Goal: Information Seeking & Learning: Learn about a topic

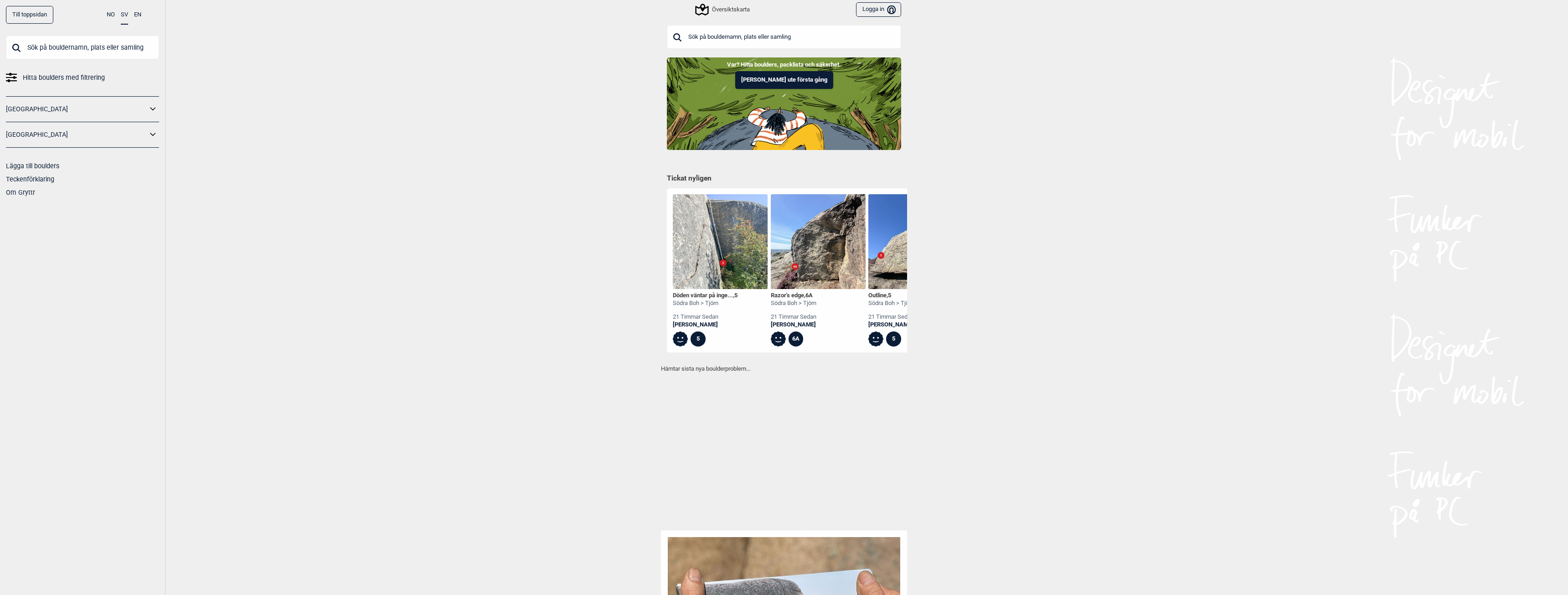
click at [727, 9] on div "Översiktskarta" at bounding box center [723, 10] width 54 height 11
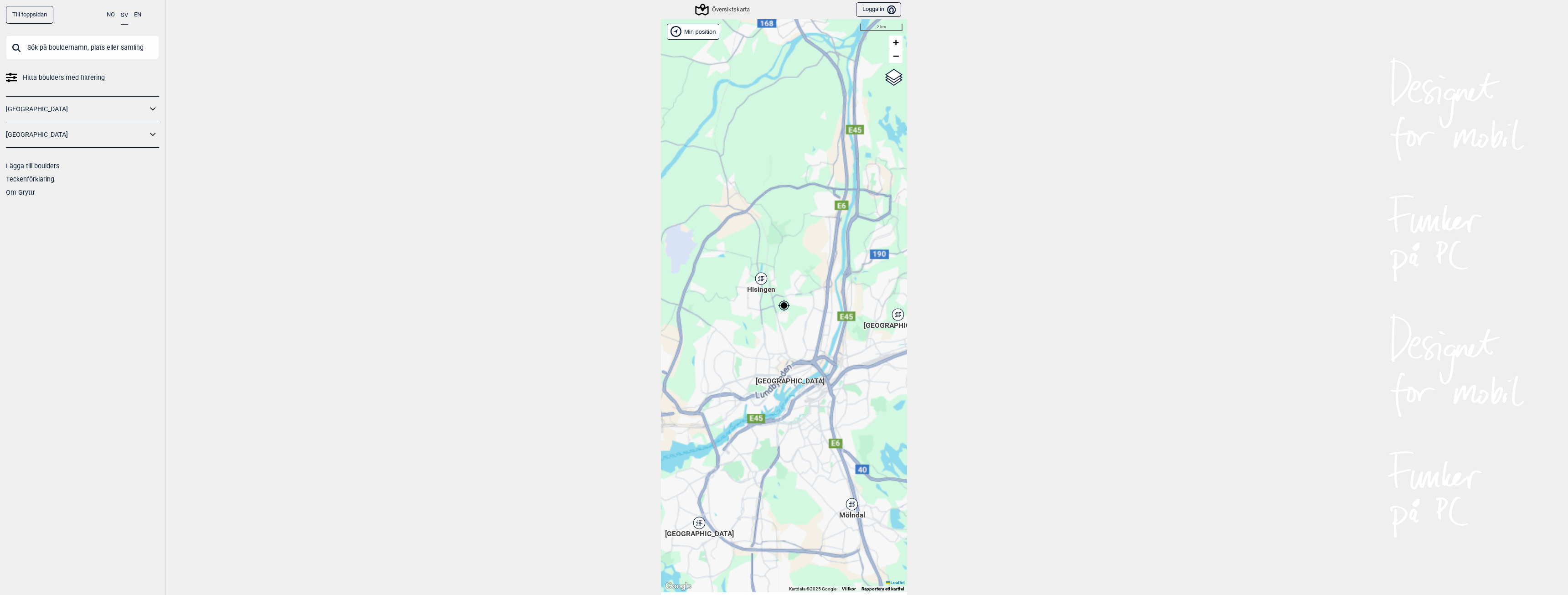
click at [17, 10] on link "Till toppsidan" at bounding box center [30, 15] width 47 height 18
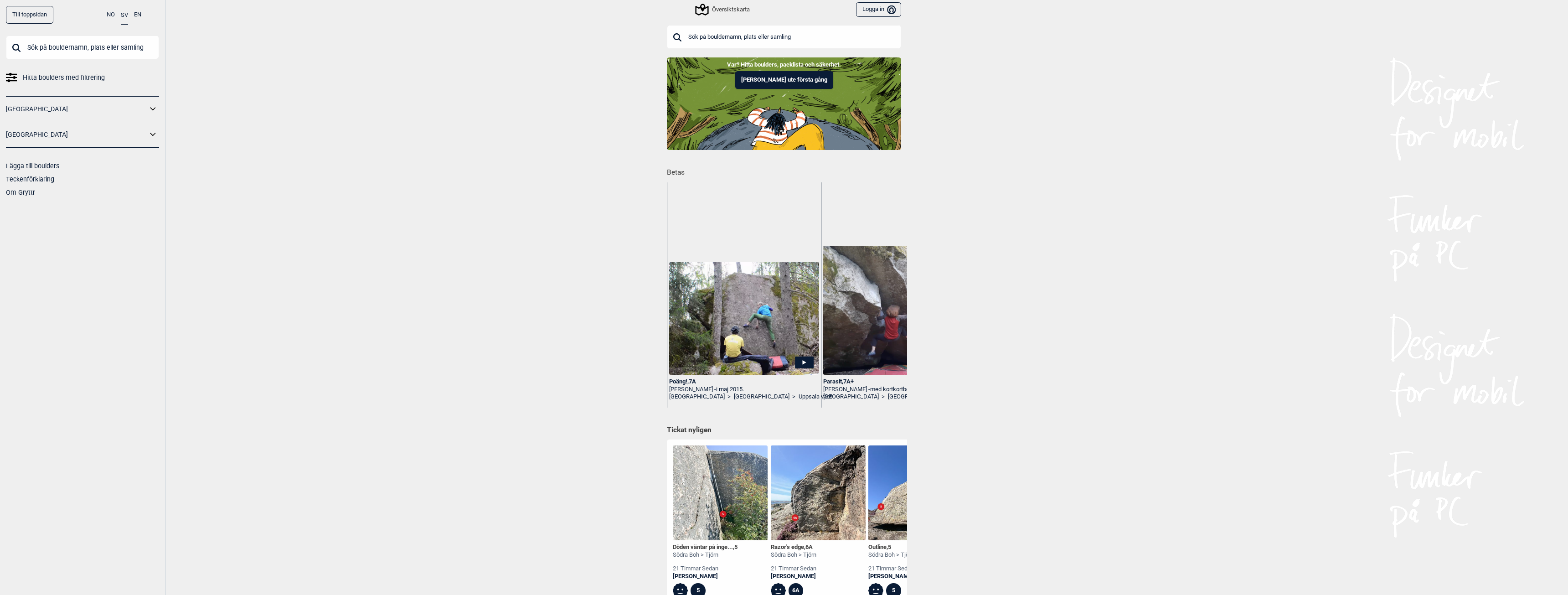
click at [723, 8] on div "Översiktskarta" at bounding box center [723, 10] width 54 height 11
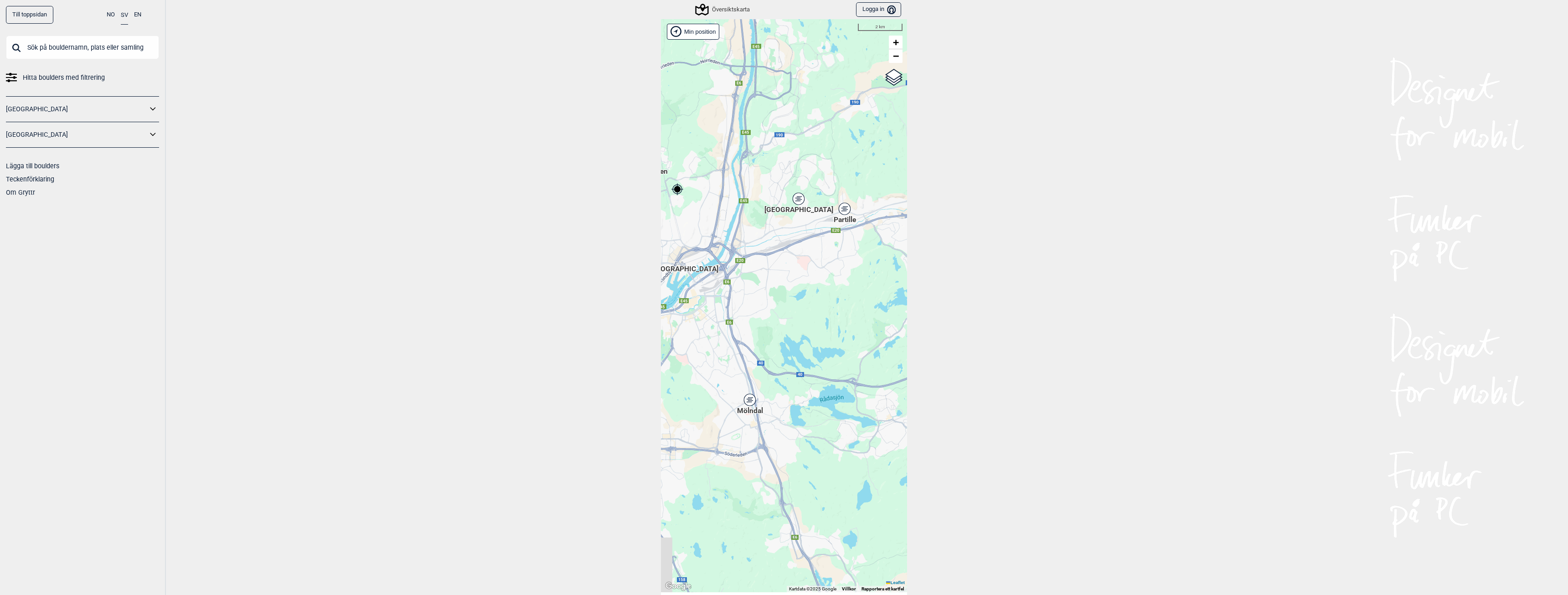
drag, startPoint x: 861, startPoint y: 390, endPoint x: 757, endPoint y: 264, distance: 163.4
click at [757, 264] on div "Brukerens posisjon Hallingdal Stange Buskerud syd Oslo og omegn Follo Østfold" at bounding box center [784, 305] width 246 height 573
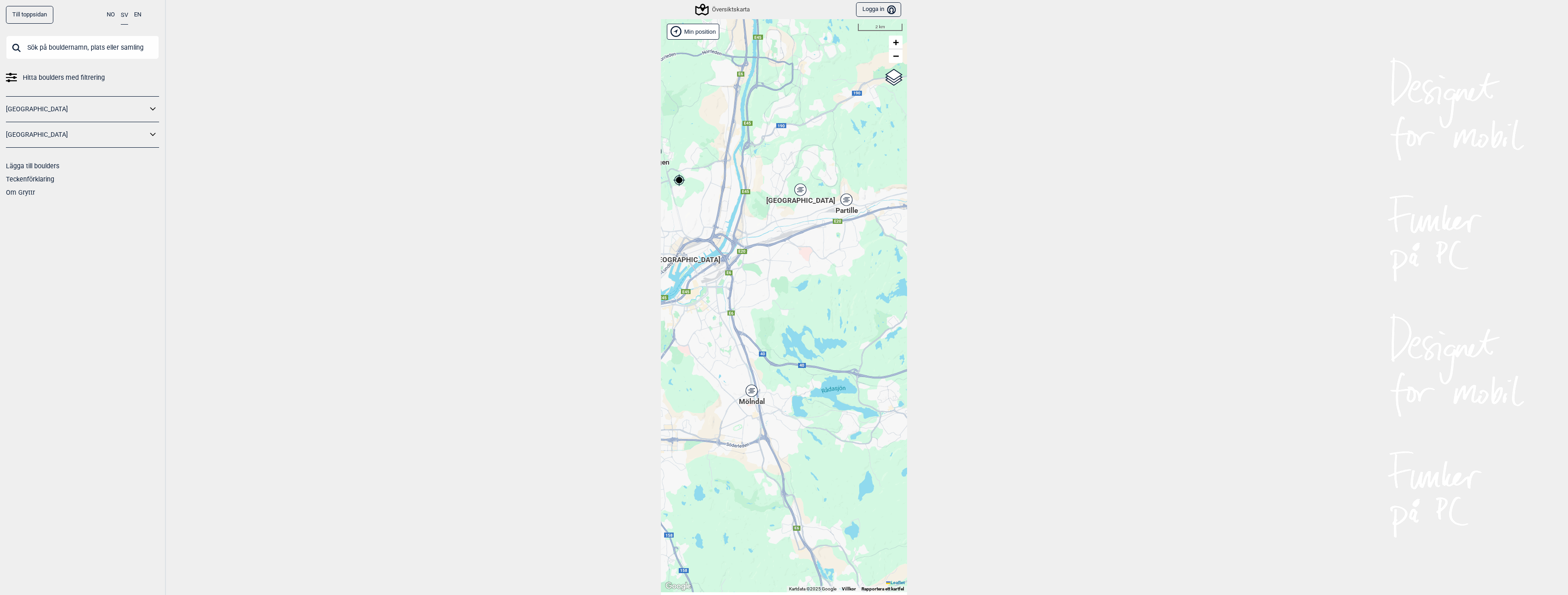
click at [749, 392] on div "Mölndal" at bounding box center [751, 390] width 5 height 5
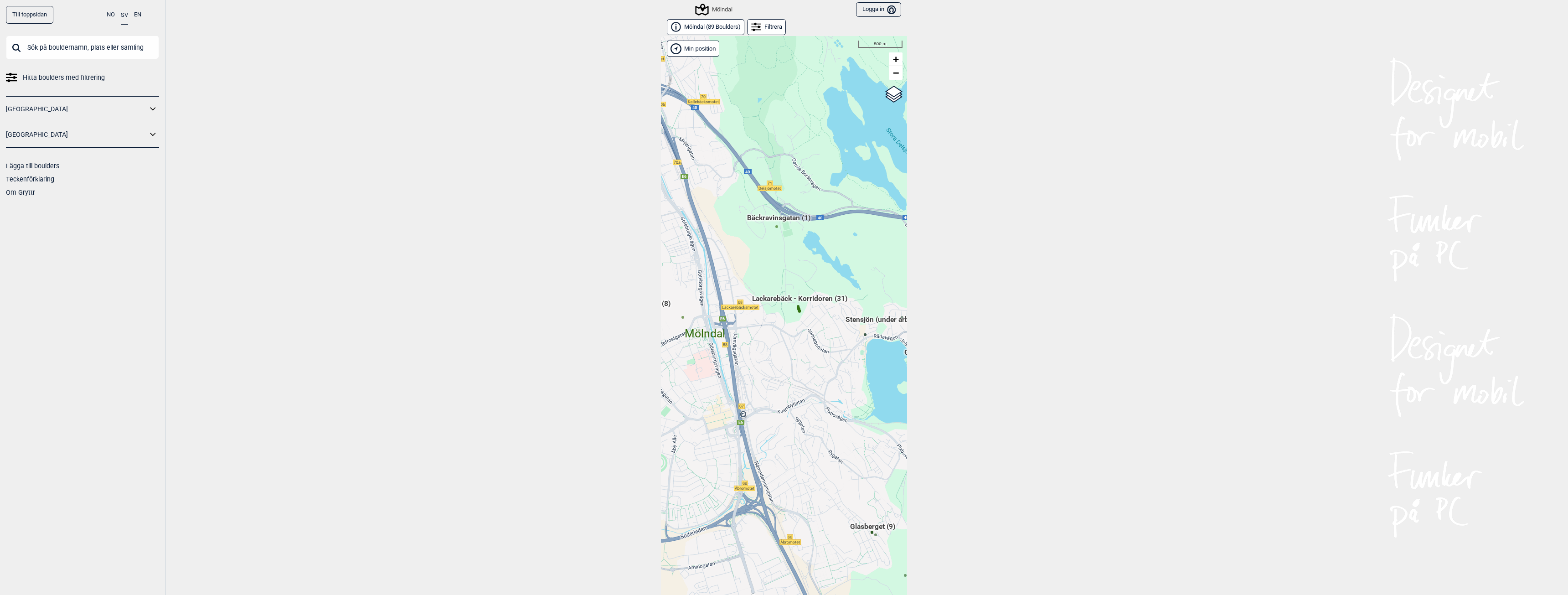
scroll to position [14, 0]
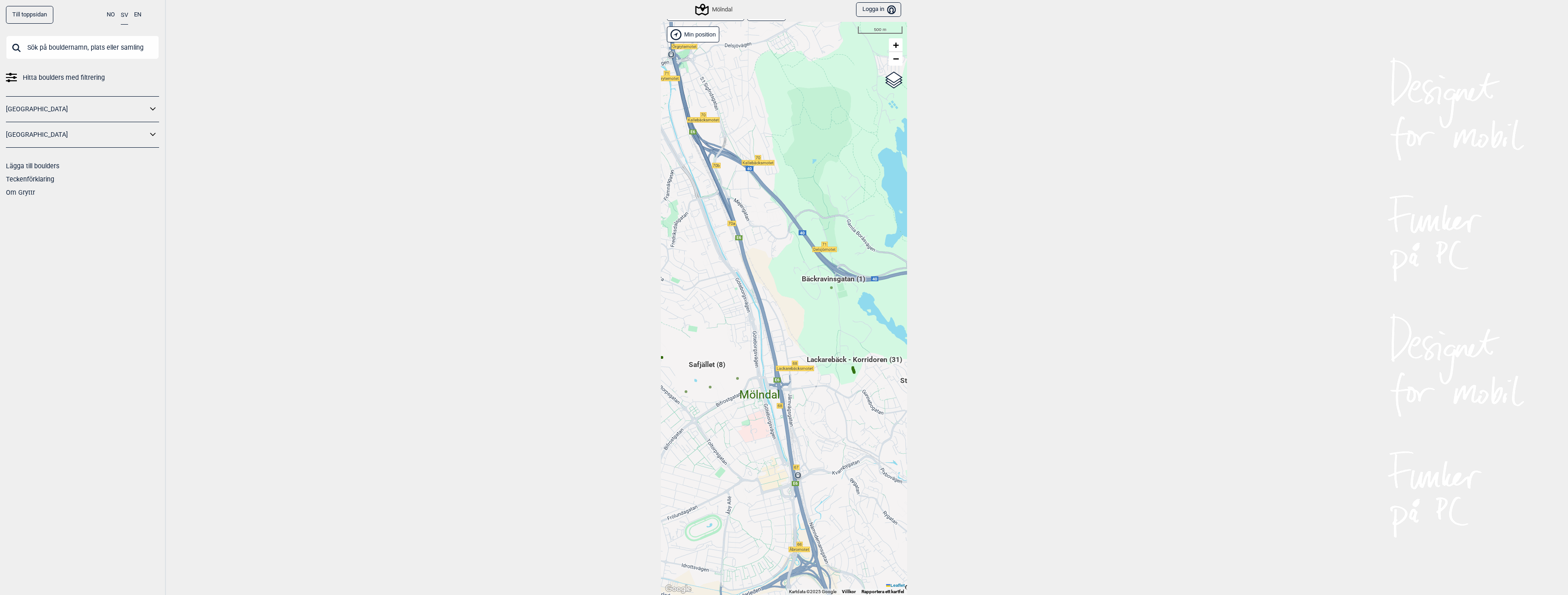
drag, startPoint x: 774, startPoint y: 337, endPoint x: 824, endPoint y: 409, distance: 87.7
click at [824, 409] on div "Brukerens posisjon Hallingdal Stange Buskerud syd Oslo og omegn Follo Østfold" at bounding box center [784, 308] width 246 height 573
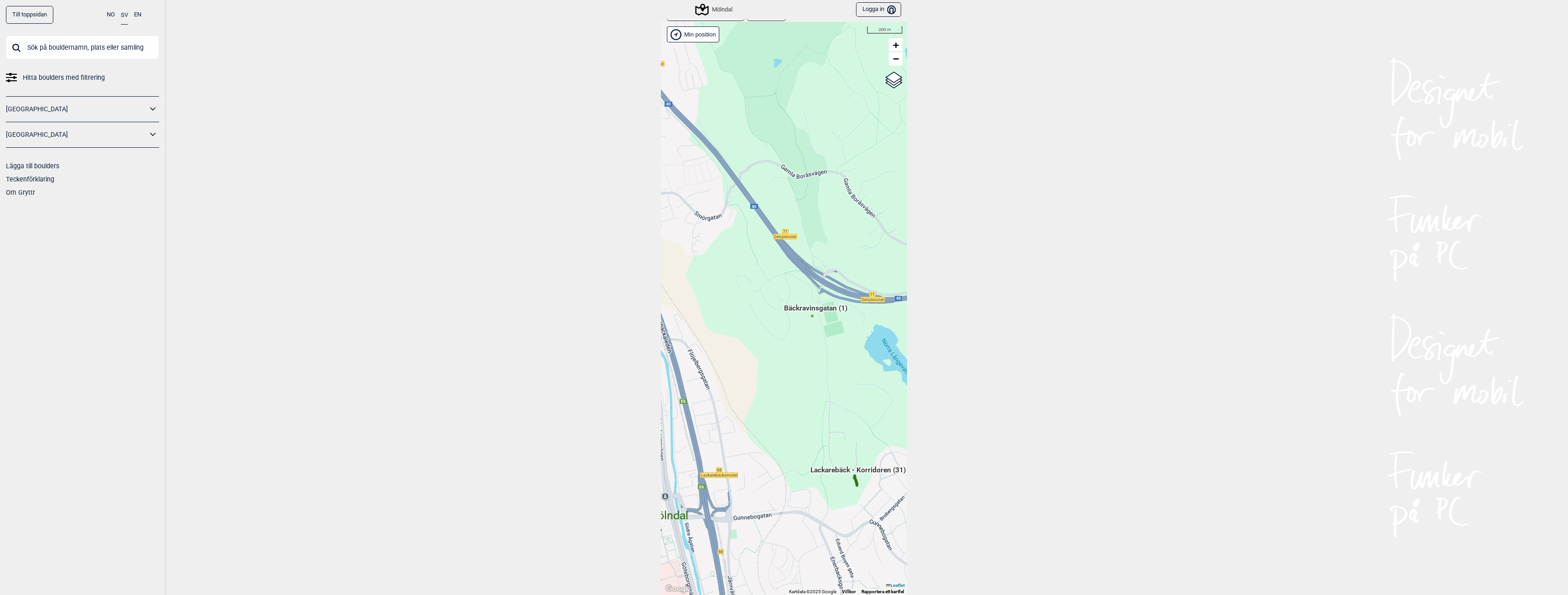
drag, startPoint x: 831, startPoint y: 331, endPoint x: 781, endPoint y: 297, distance: 60.5
click at [784, 303] on span "Bäckravinsgatan (1)" at bounding box center [816, 312] width 63 height 17
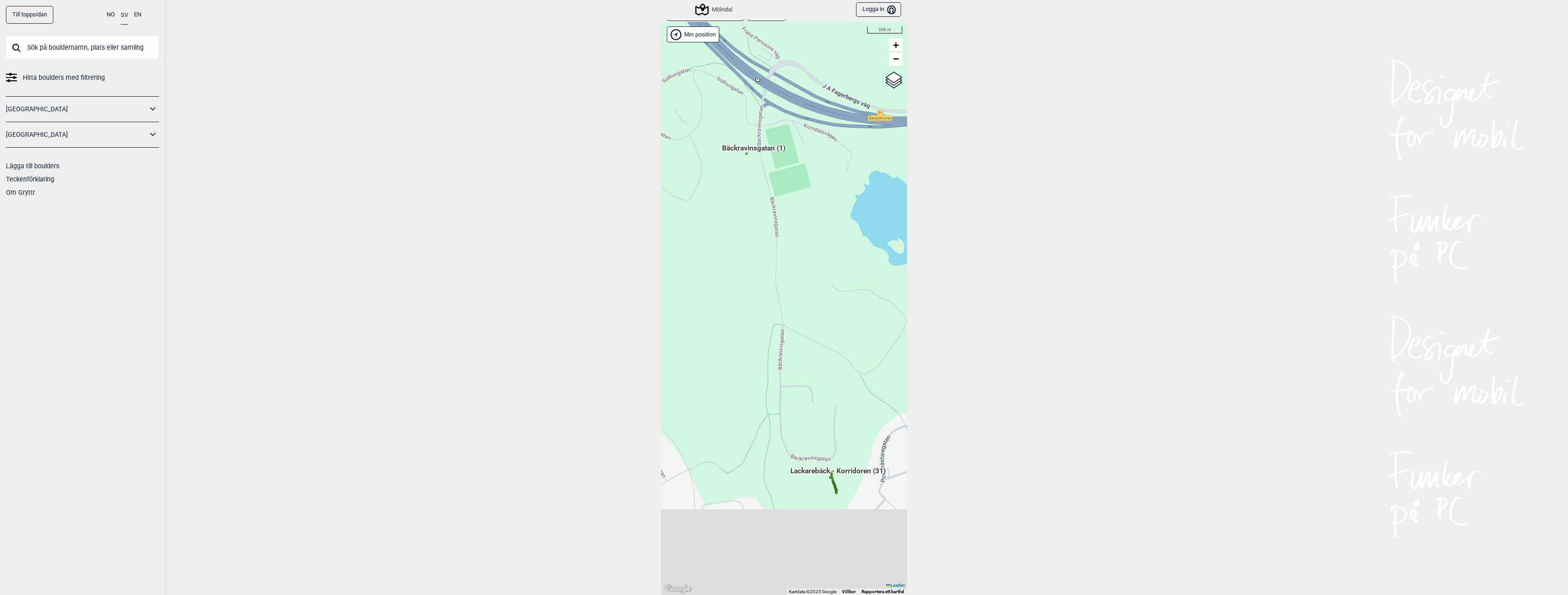
drag, startPoint x: 785, startPoint y: 413, endPoint x: 758, endPoint y: 143, distance: 271.3
click at [760, 144] on div "Brukerens posisjon Hallingdal Stange Buskerud syd Oslo og omegn Follo Østfold" at bounding box center [784, 308] width 246 height 573
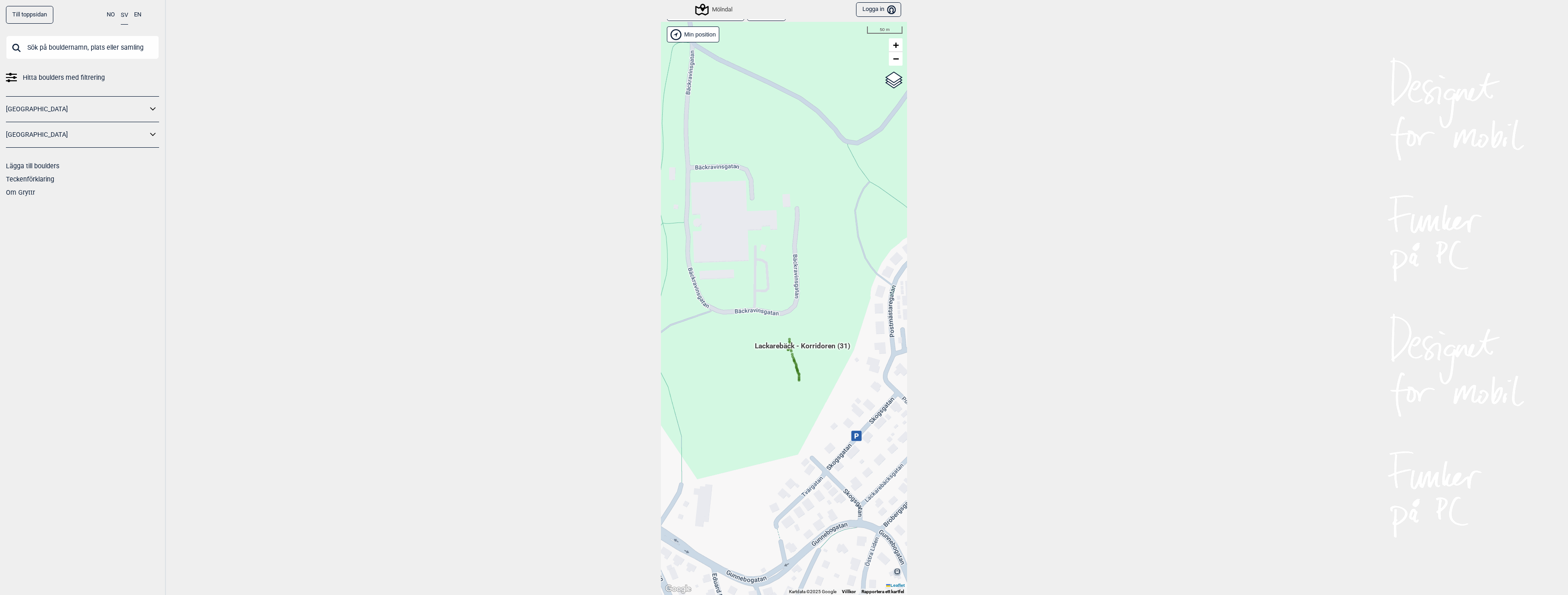
click at [815, 347] on span "Lackarebäck - Korridoren (31)" at bounding box center [802, 350] width 96 height 17
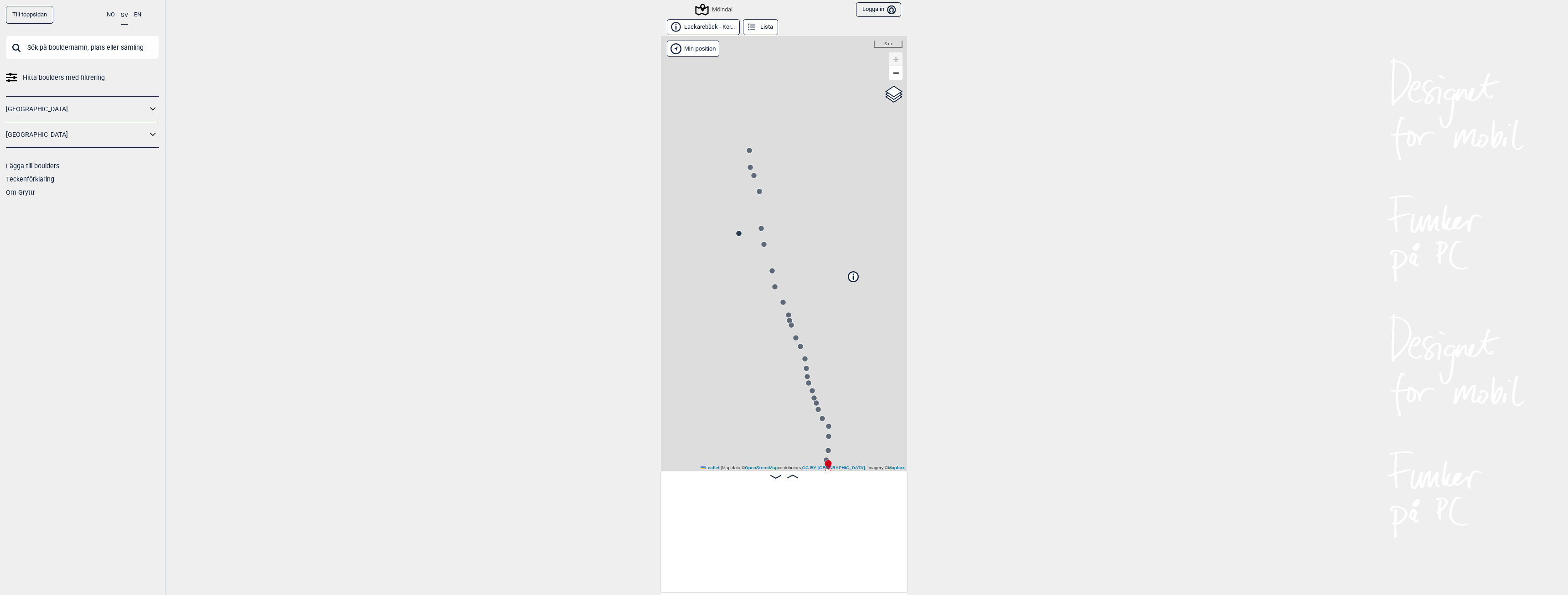
scroll to position [0, 72]
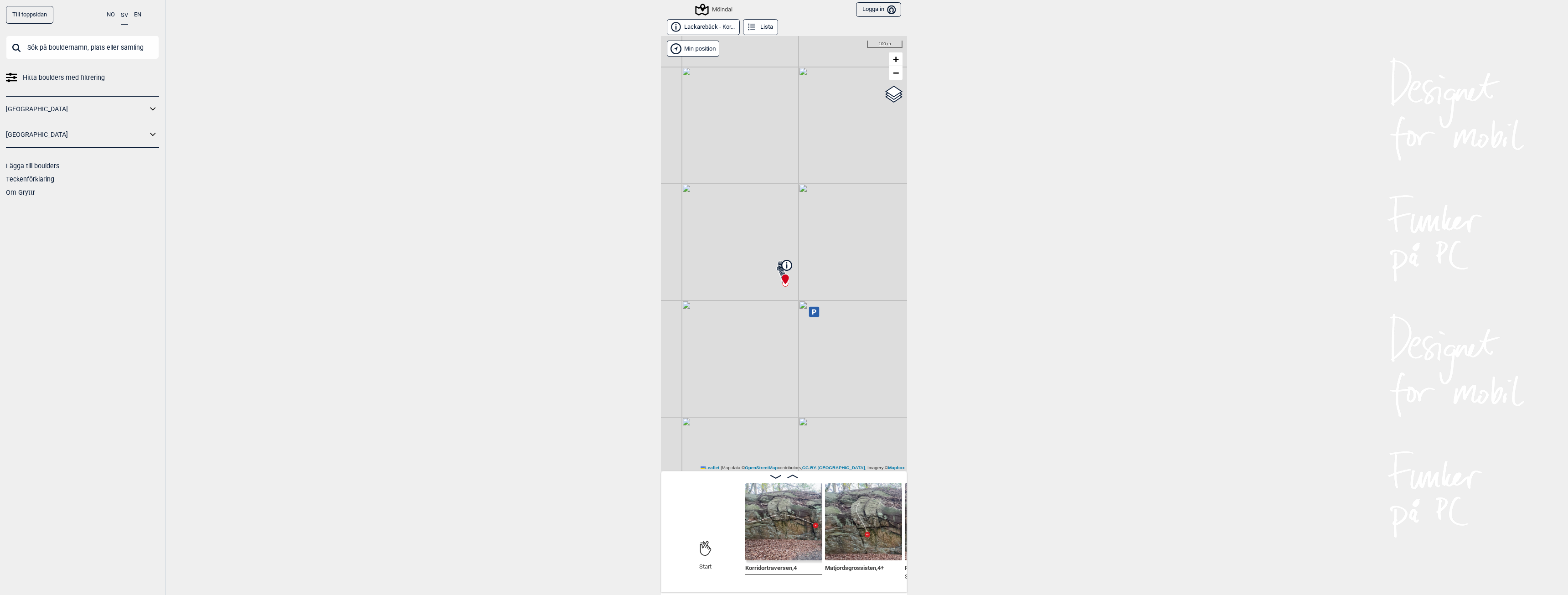
drag, startPoint x: 813, startPoint y: 413, endPoint x: 776, endPoint y: 322, distance: 98.2
click at [776, 322] on div "Mölndal Brukerens posisjon Min position 100 m + − OpenStreetMap Google satellit…" at bounding box center [784, 253] width 246 height 435
click at [813, 315] on icon at bounding box center [813, 311] width 10 height 10
click at [816, 284] on link "Finn vägen i Google maps >" at bounding box center [814, 286] width 79 height 7
drag, startPoint x: 738, startPoint y: 255, endPoint x: 777, endPoint y: 248, distance: 39.6
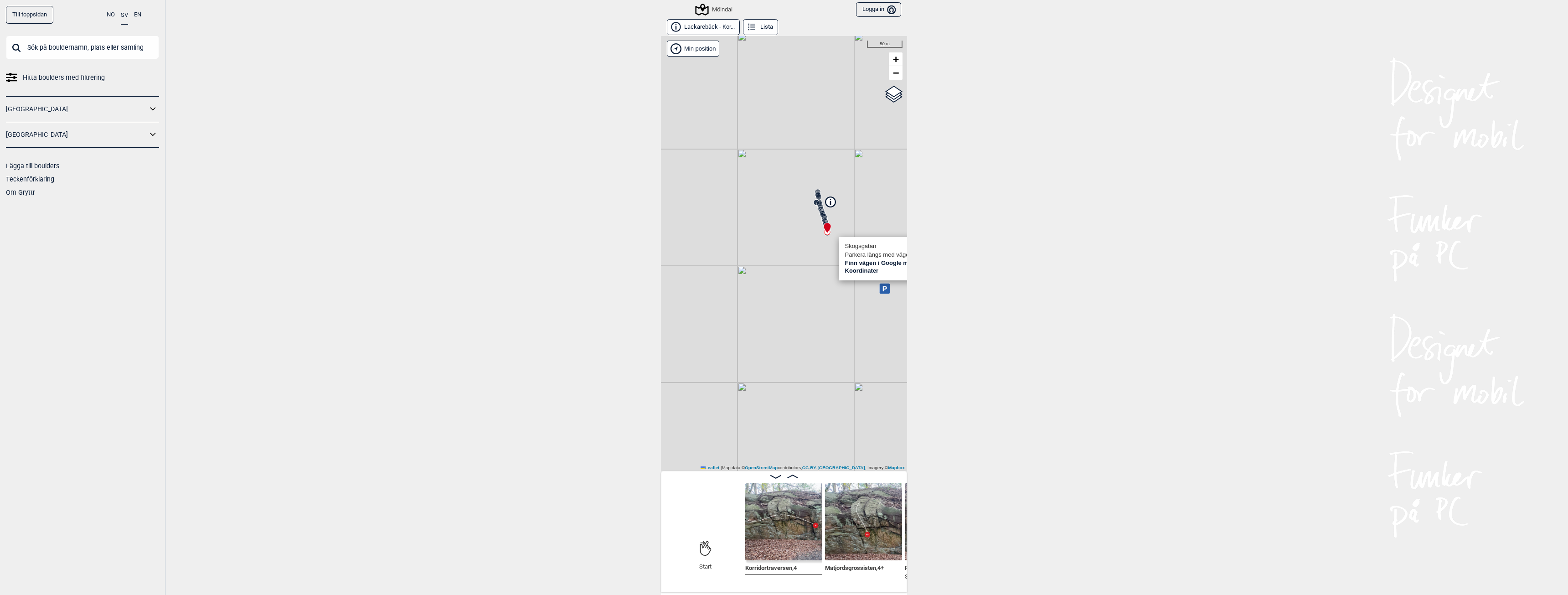
click at [777, 248] on div "Mölndal Brukerens posisjon Skogsgatan Parkera längs med vägen. Finn vägen i Goo…" at bounding box center [784, 253] width 246 height 435
drag, startPoint x: 833, startPoint y: 258, endPoint x: 692, endPoint y: 431, distance: 223.2
click at [696, 425] on div "Mölndal Brukerens posisjon Skogsgatan Parkera längs med vägen. Finn vägen i Goo…" at bounding box center [784, 253] width 246 height 435
drag, startPoint x: 729, startPoint y: 328, endPoint x: 929, endPoint y: 328, distance: 200.0
click at [929, 328] on div "Till toppsidan NO SV EN Hitta boulders med filtrering Norge Sverige Lägga till …" at bounding box center [784, 297] width 1568 height 595
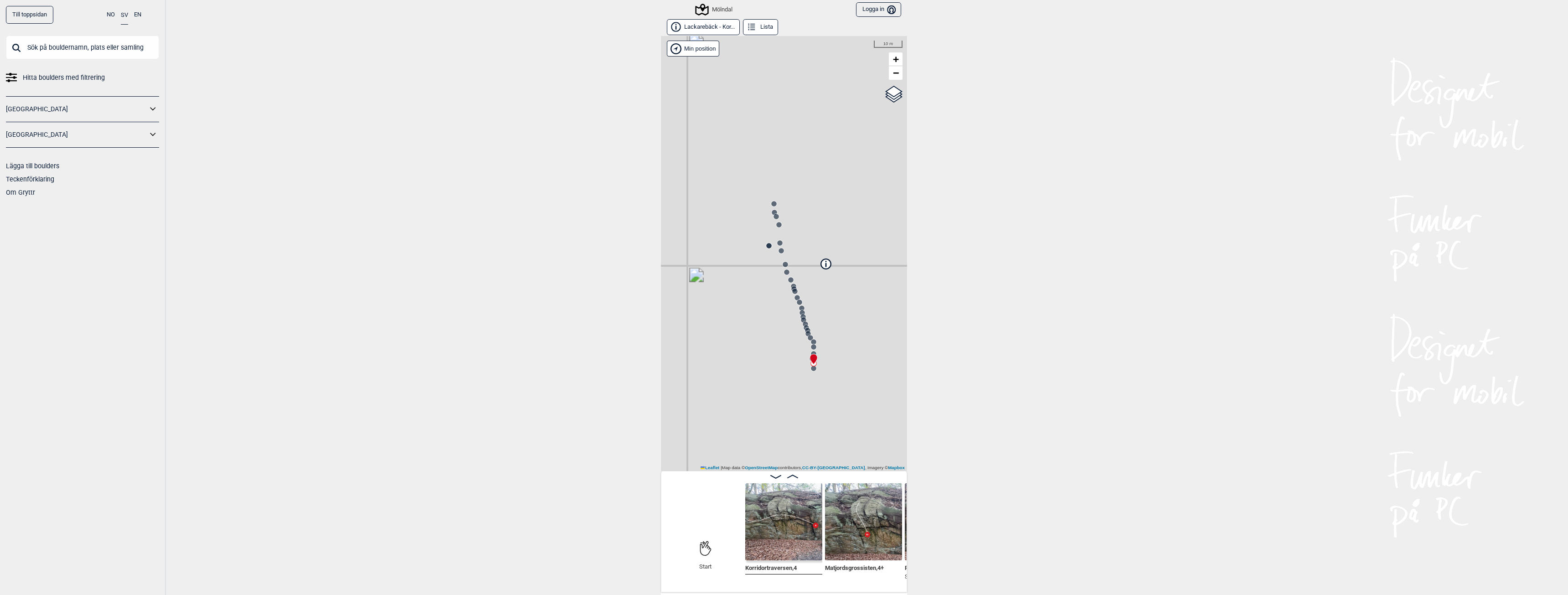
click at [837, 540] on img at bounding box center [863, 522] width 77 height 77
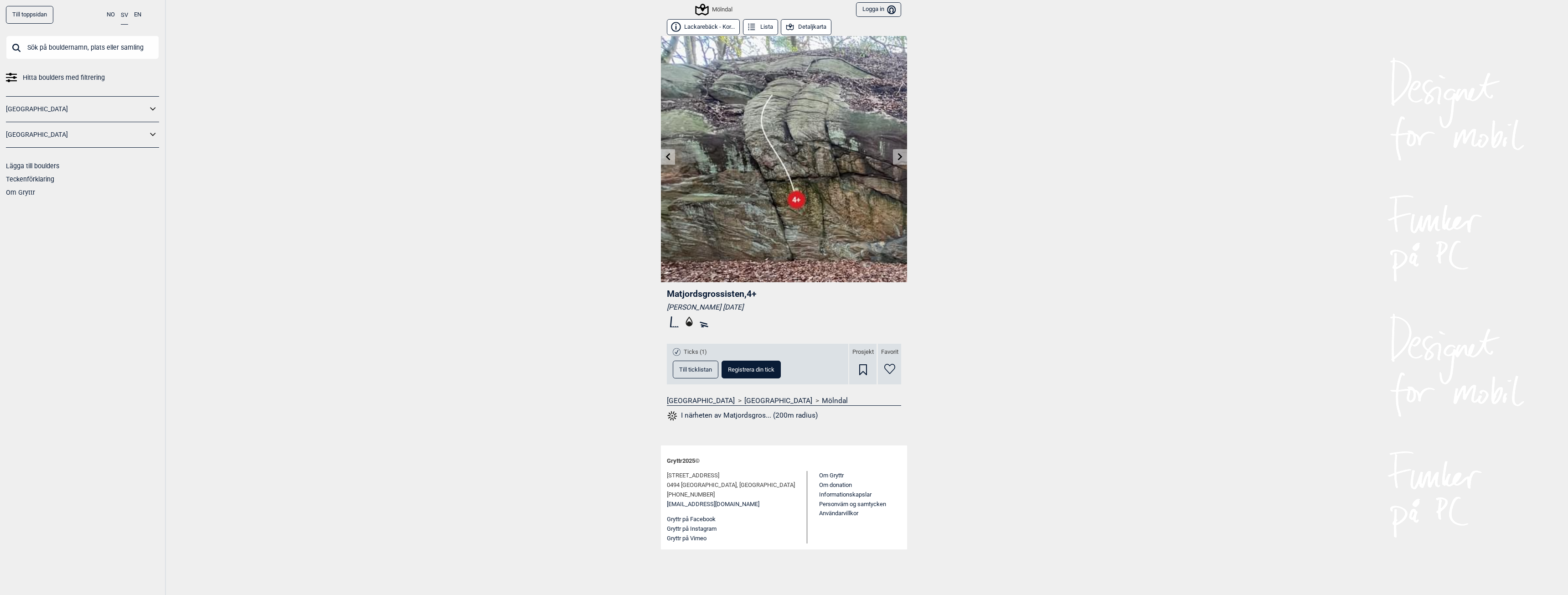
click at [895, 155] on link at bounding box center [900, 157] width 14 height 15
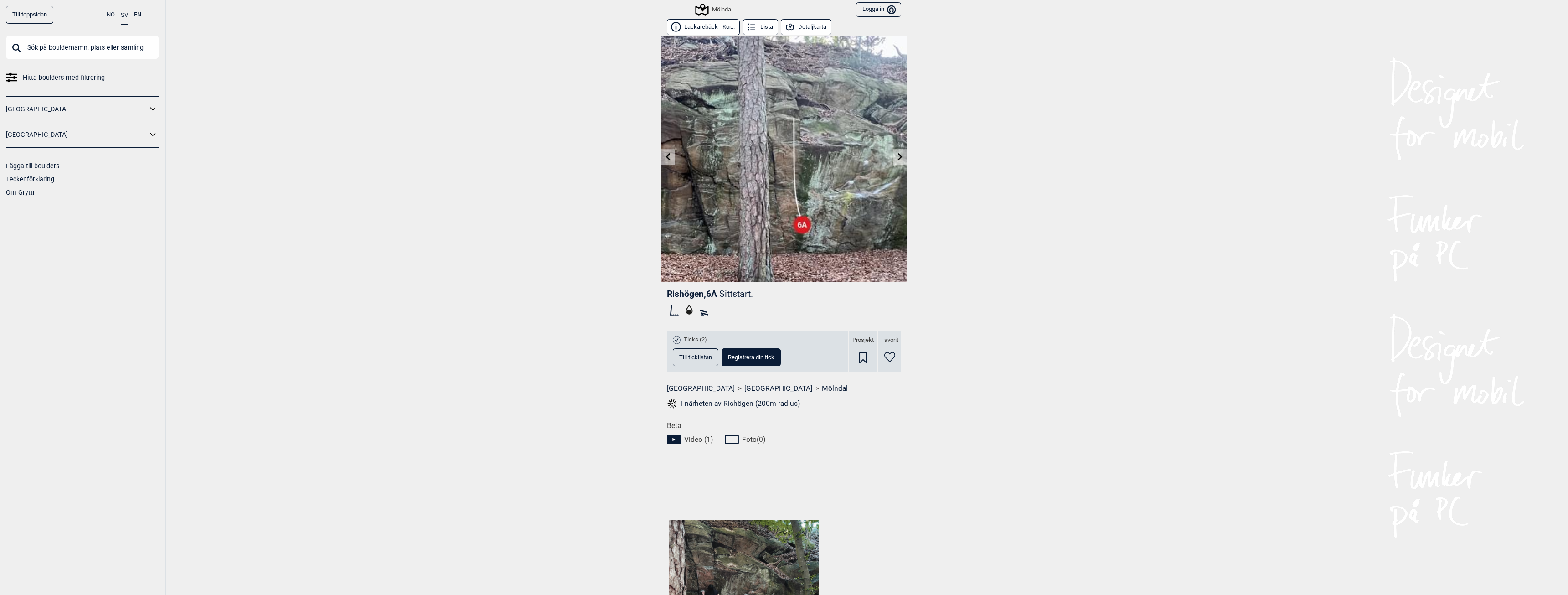
click at [897, 153] on icon at bounding box center [900, 157] width 7 height 7
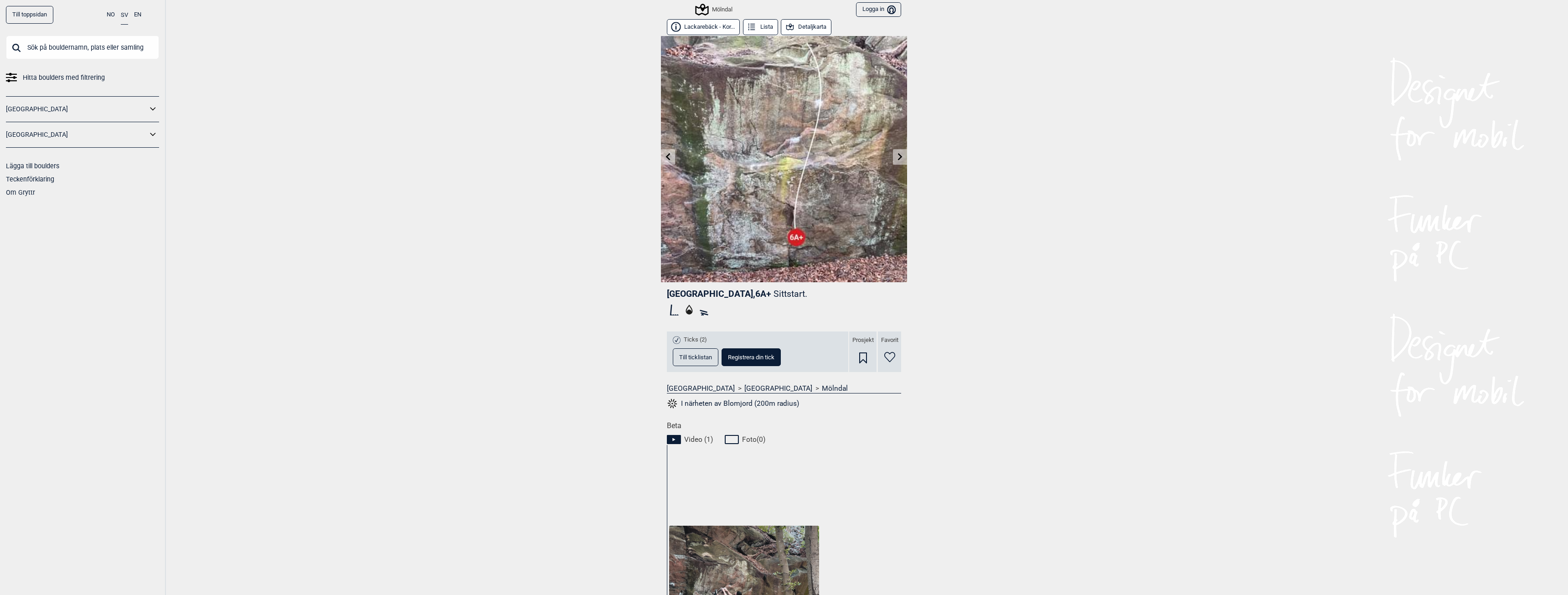
click at [897, 157] on icon at bounding box center [900, 157] width 7 height 7
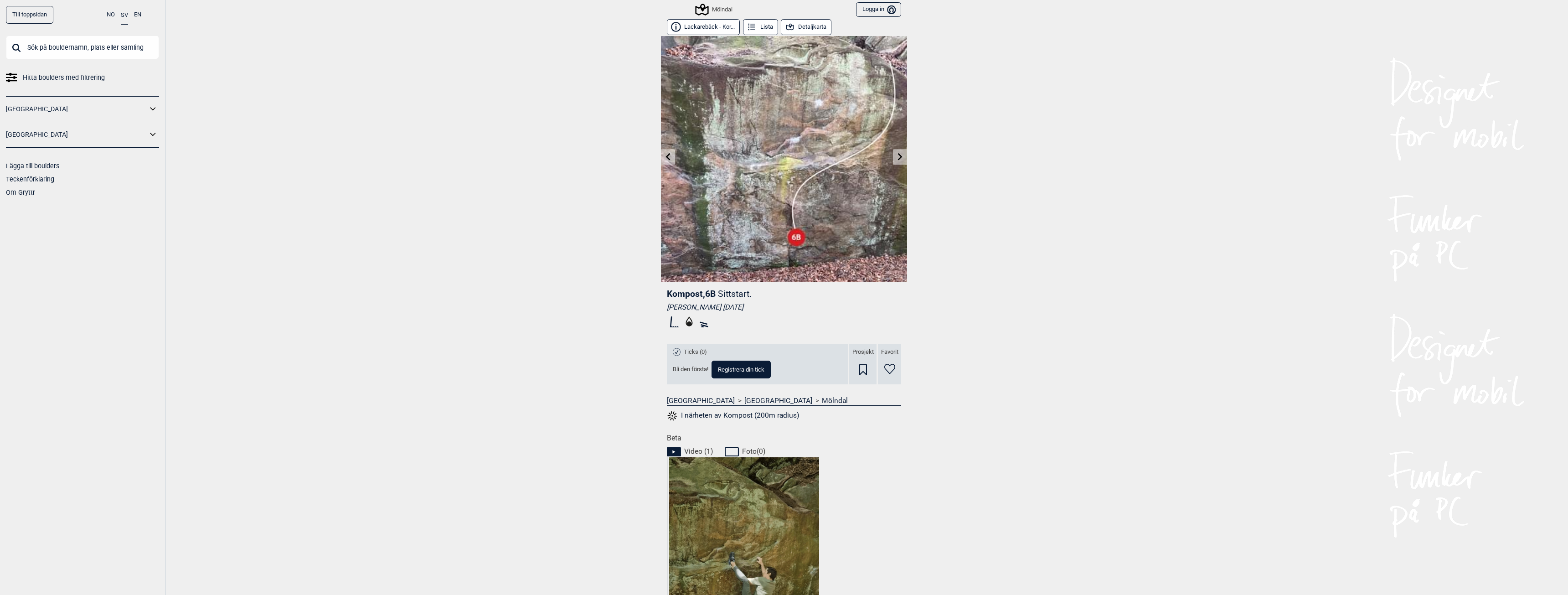
click at [898, 155] on icon at bounding box center [900, 157] width 4 height 7
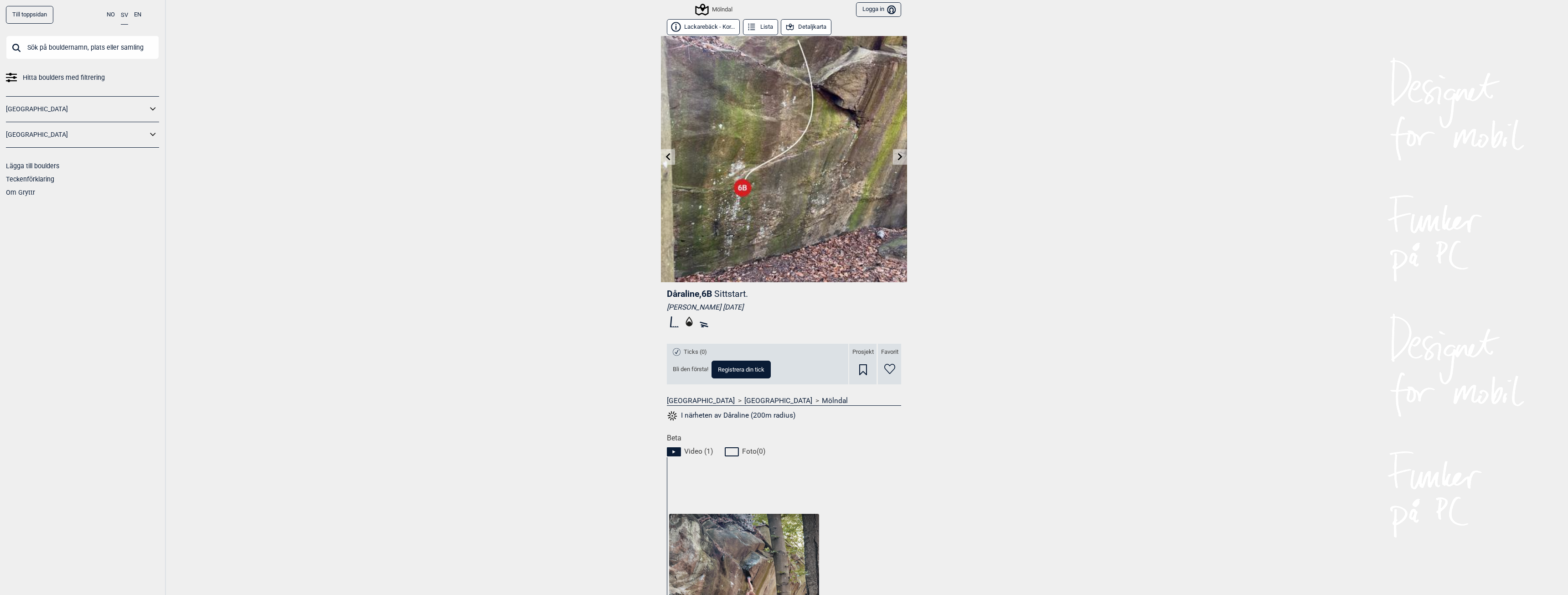
click at [718, 11] on div "Mölndal" at bounding box center [714, 10] width 36 height 11
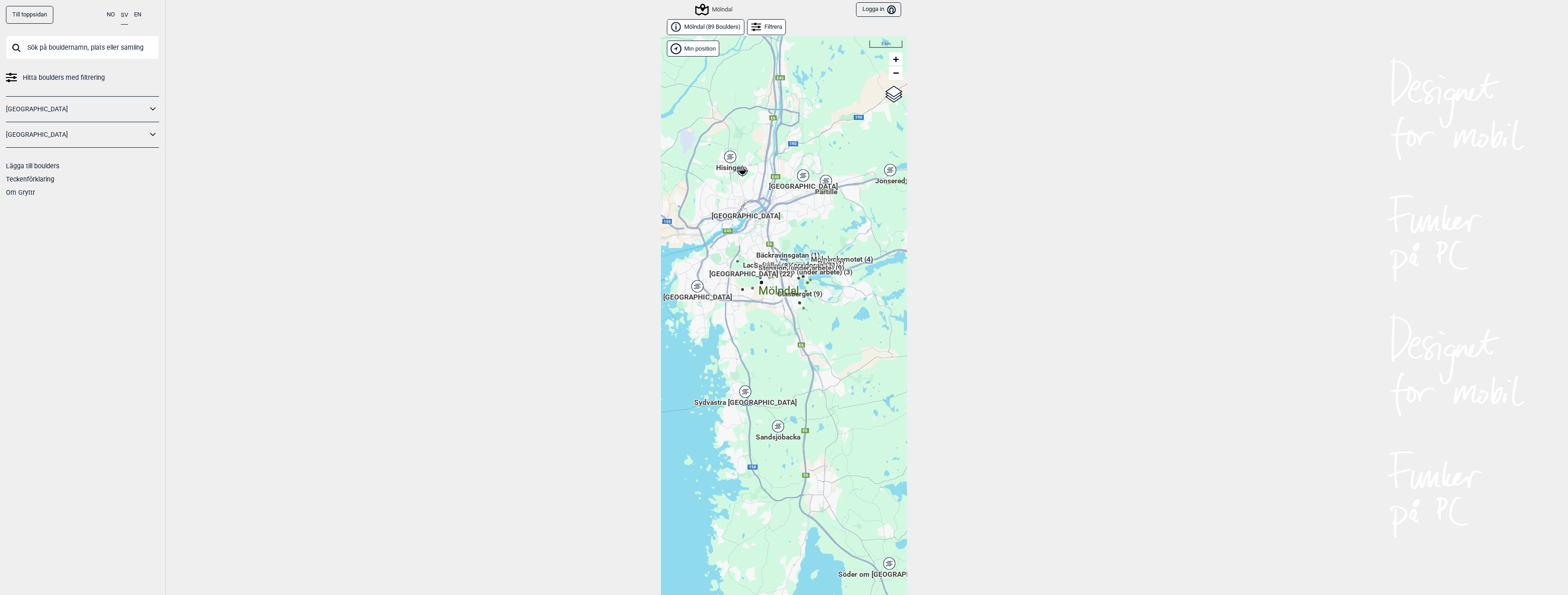
scroll to position [14, 0]
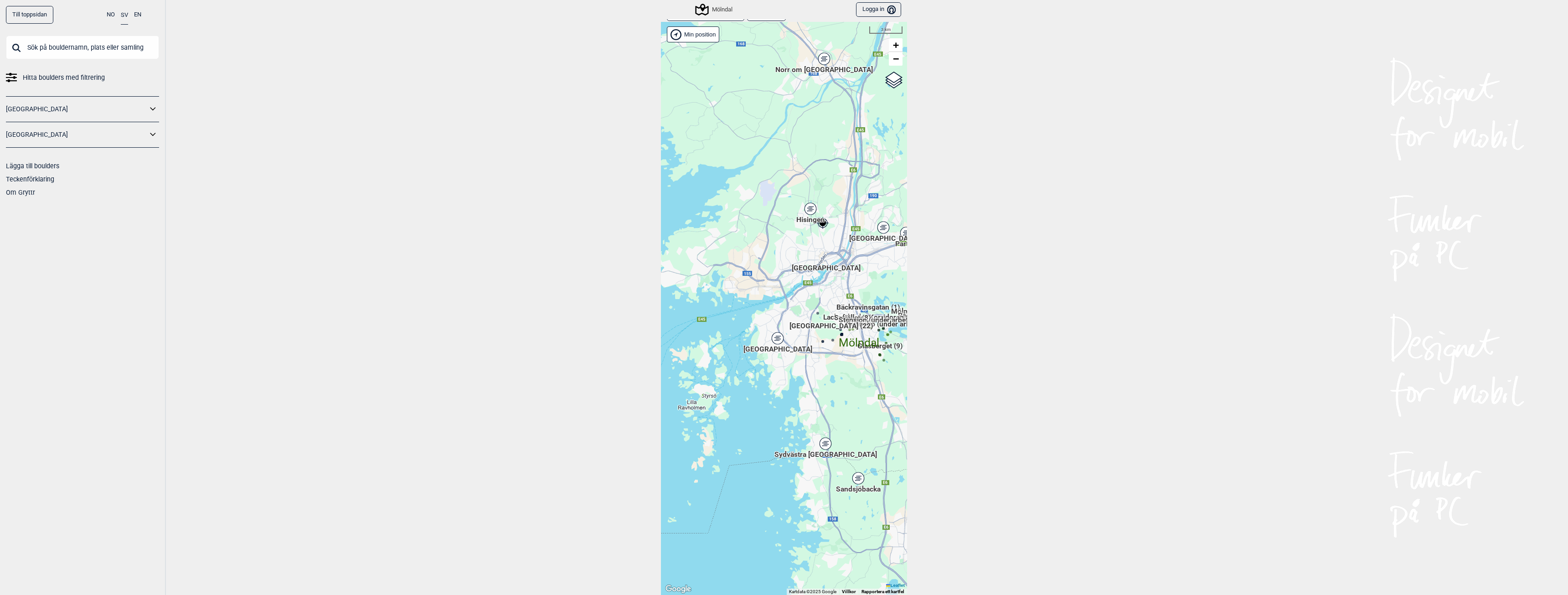
drag, startPoint x: 771, startPoint y: 222, endPoint x: 835, endPoint y: 295, distance: 97.1
click at [835, 295] on div "Hallingdal Gol Ål Stange Kolomoen [GEOGRAPHIC_DATA] [GEOGRAPHIC_DATA][PERSON_NA…" at bounding box center [784, 308] width 246 height 573
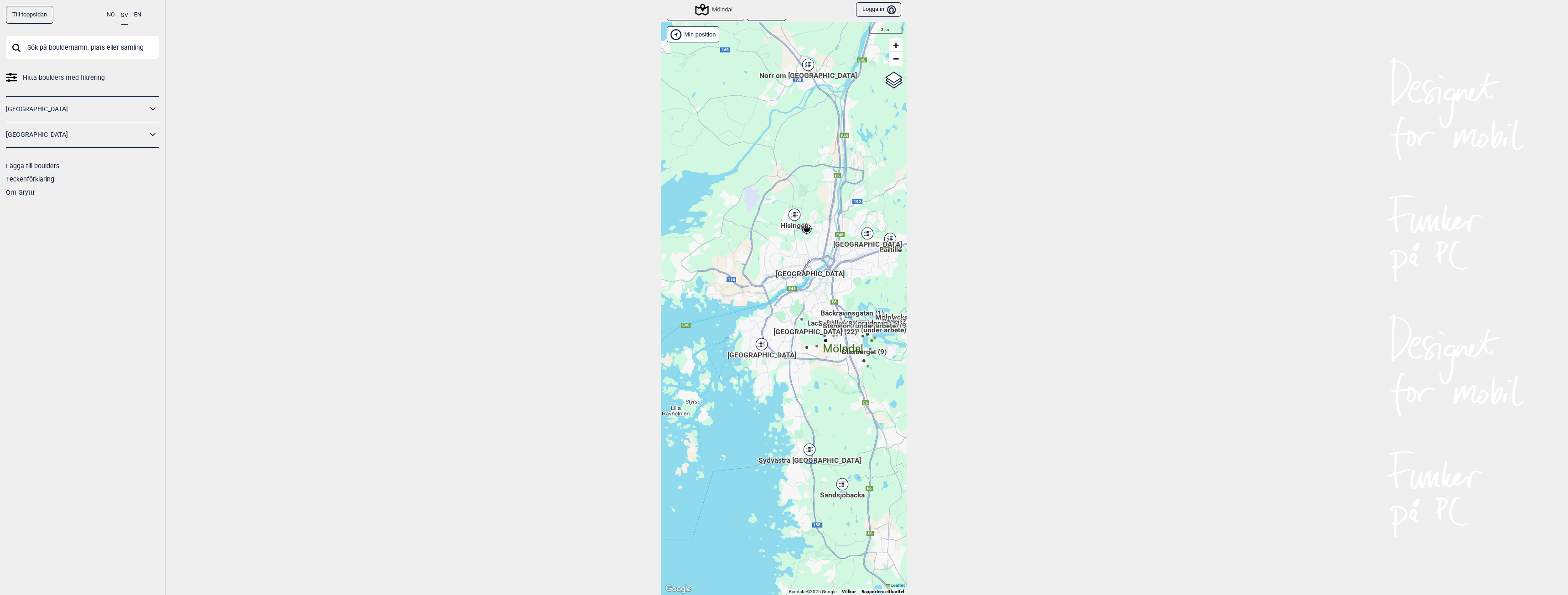
click at [792, 214] on div "Hisingen" at bounding box center [794, 214] width 5 height 5
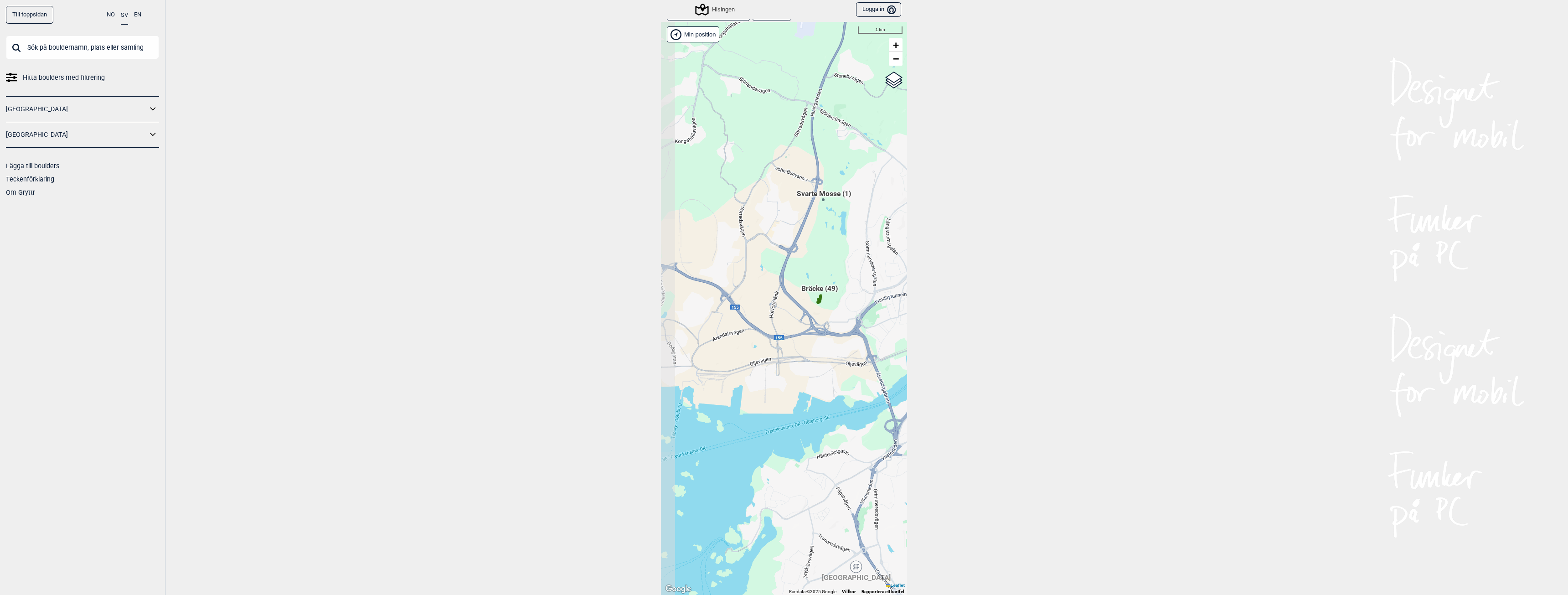
drag, startPoint x: 817, startPoint y: 386, endPoint x: 850, endPoint y: 312, distance: 81.0
click at [852, 312] on div "Hallingdal Gol Ål Stange Kolomoen [GEOGRAPHIC_DATA] [GEOGRAPHIC_DATA][PERSON_NA…" at bounding box center [784, 308] width 246 height 573
click at [807, 289] on span "Bräcke (49)" at bounding box center [819, 292] width 37 height 17
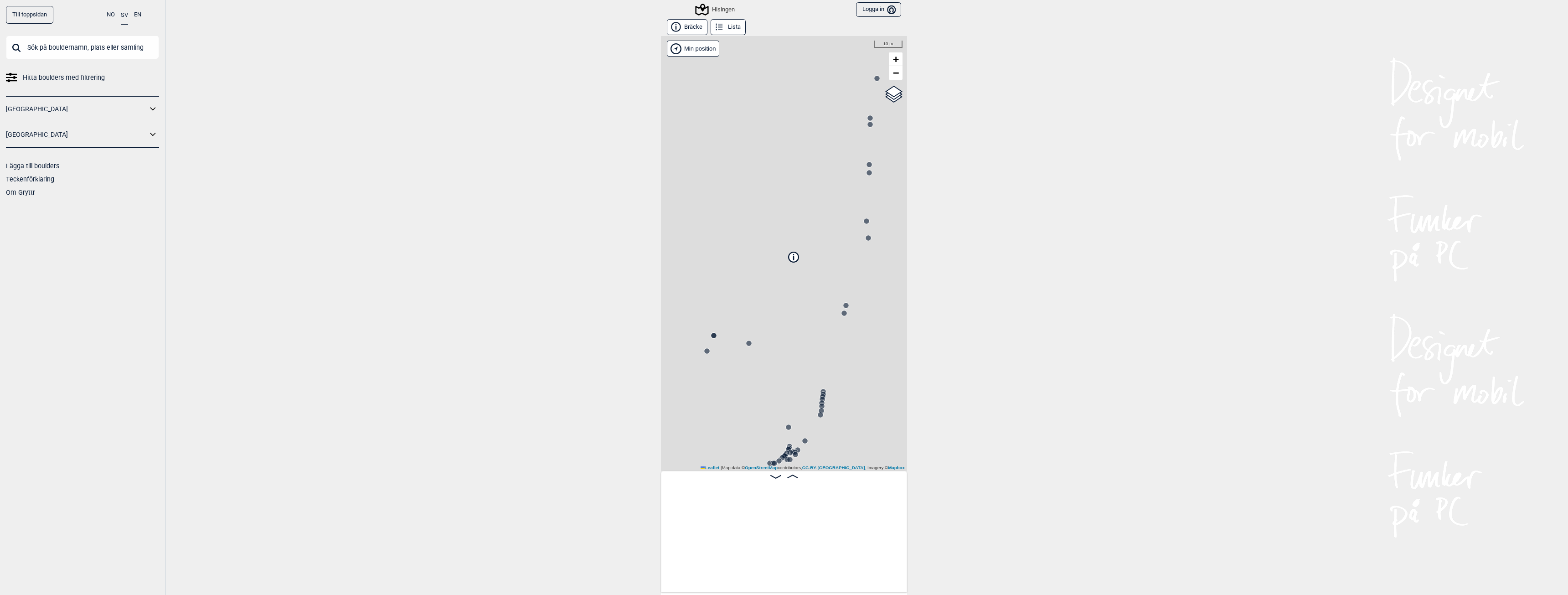
scroll to position [0, 72]
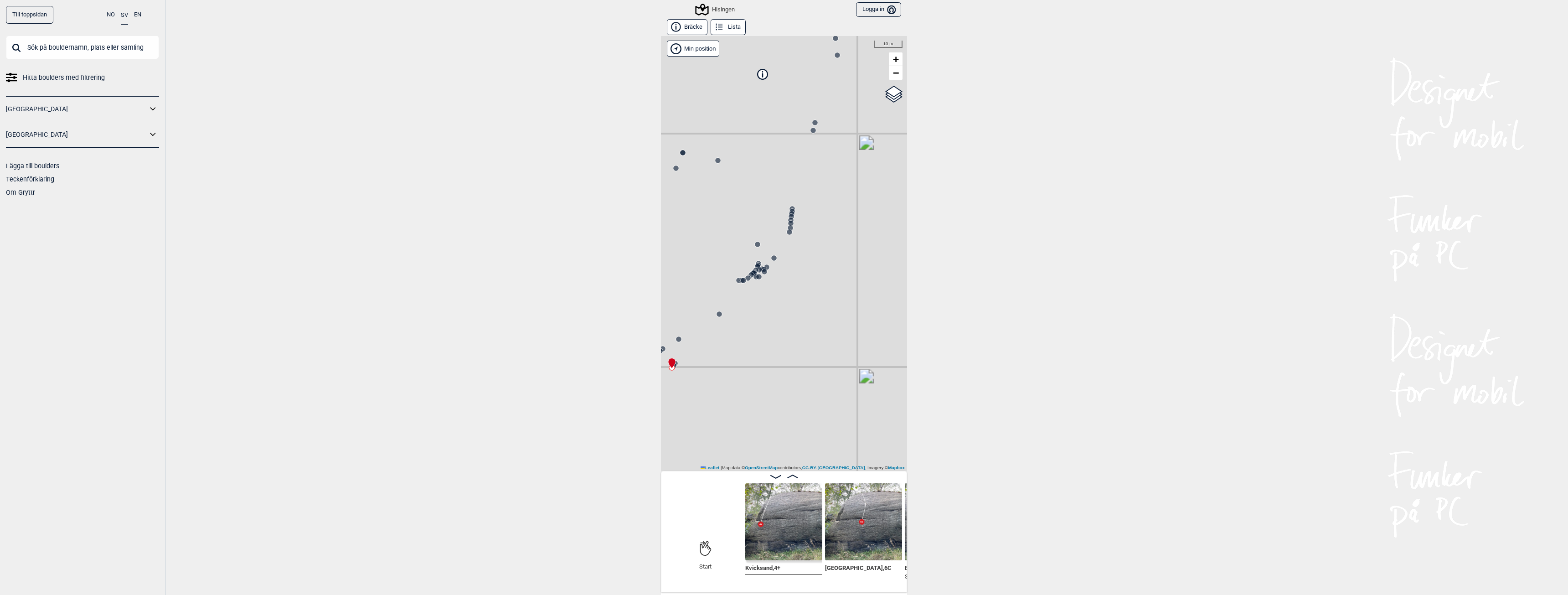
drag, startPoint x: 827, startPoint y: 314, endPoint x: 903, endPoint y: 107, distance: 220.5
click at [901, 108] on div "Hisingen Brukerens posisjon Min position 10 m + − OpenStreetMap Google satellit…" at bounding box center [784, 253] width 246 height 435
drag, startPoint x: 830, startPoint y: 343, endPoint x: 732, endPoint y: 308, distance: 104.1
click at [732, 308] on div "Hisingen Brukerens posisjon Min position 100 m + − OpenStreetMap Google satelli…" at bounding box center [784, 253] width 246 height 435
drag, startPoint x: 852, startPoint y: 315, endPoint x: 805, endPoint y: 322, distance: 47.5
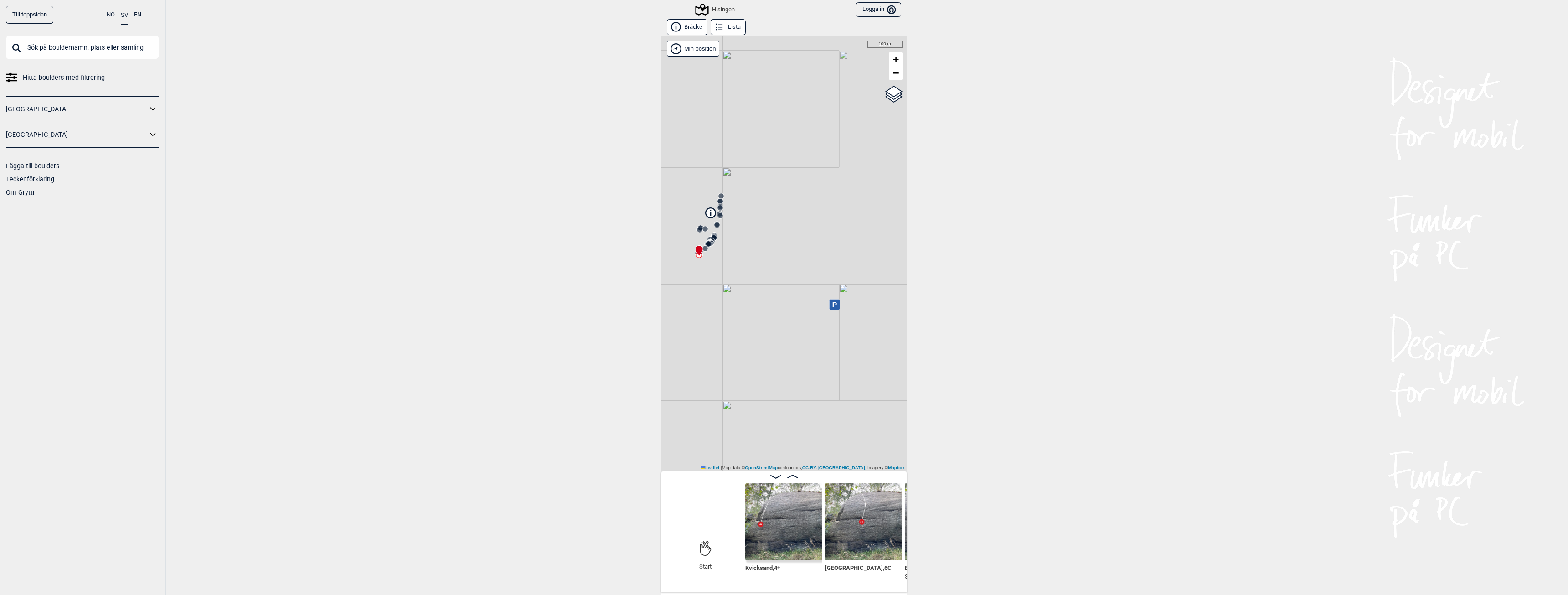
click at [805, 322] on div "Hisingen Brukerens posisjon Min position 100 m + − OpenStreetMap Google satelli…" at bounding box center [784, 253] width 246 height 435
click at [831, 292] on icon at bounding box center [833, 289] width 10 height 10
click at [852, 263] on link "Finn vägen i Google maps >" at bounding box center [833, 263] width 79 height 7
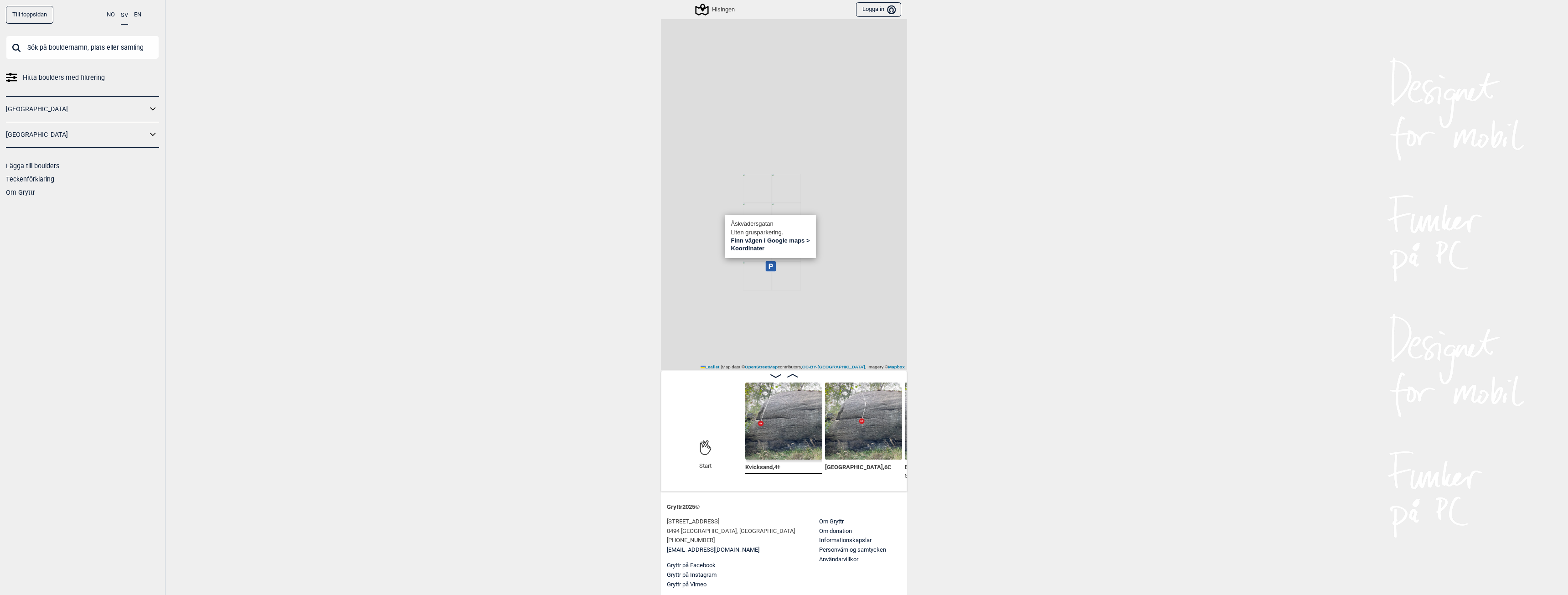
scroll to position [36, 0]
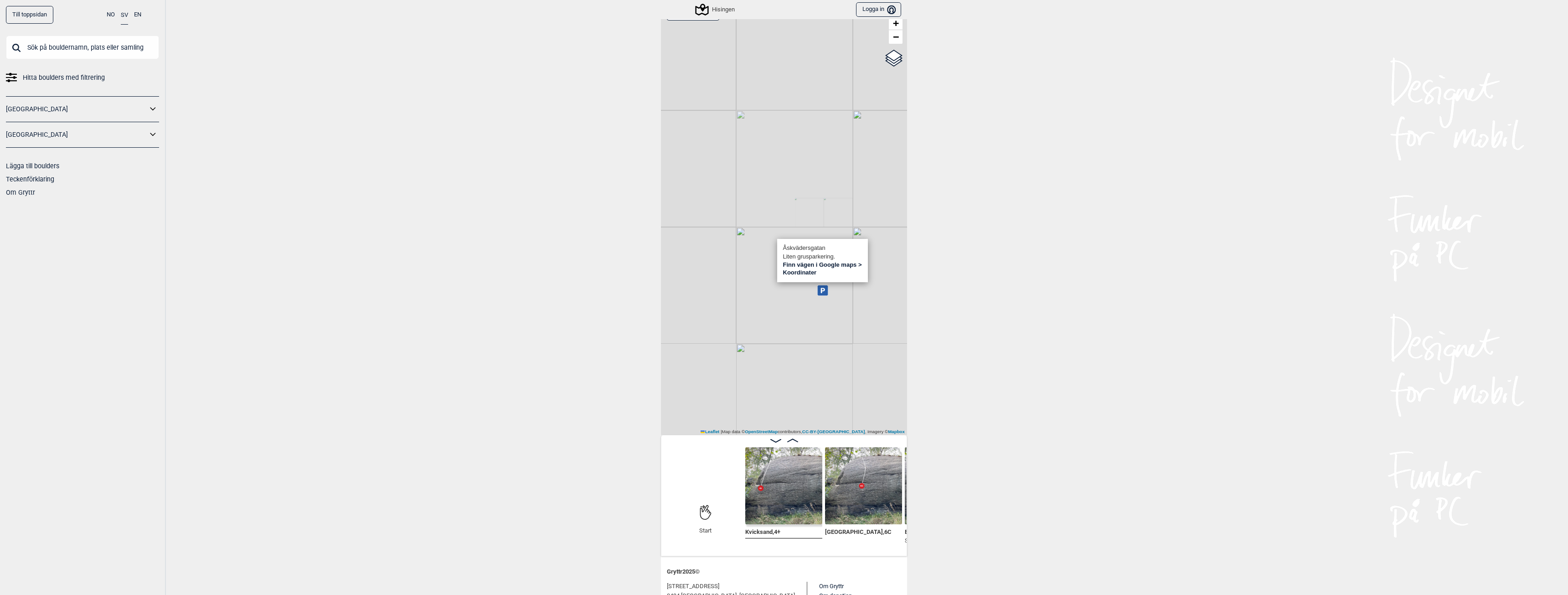
drag, startPoint x: 757, startPoint y: 291, endPoint x: 808, endPoint y: 250, distance: 65.4
click at [808, 250] on div "Hisingen Brukerens posisjon Åskvädersgatan Liten grusparkering. Finn vägen i Go…" at bounding box center [784, 217] width 246 height 435
click at [788, 319] on div "Hisingen Brukerens posisjon Åskvädersgatan Liten grusparkering. Finn vägen i Go…" at bounding box center [784, 217] width 246 height 435
drag, startPoint x: 780, startPoint y: 276, endPoint x: 623, endPoint y: 254, distance: 158.5
click at [623, 254] on div "Till toppsidan NO SV EN Hitta boulders med filtrering Norge Sverige Lägga till …" at bounding box center [784, 297] width 1568 height 595
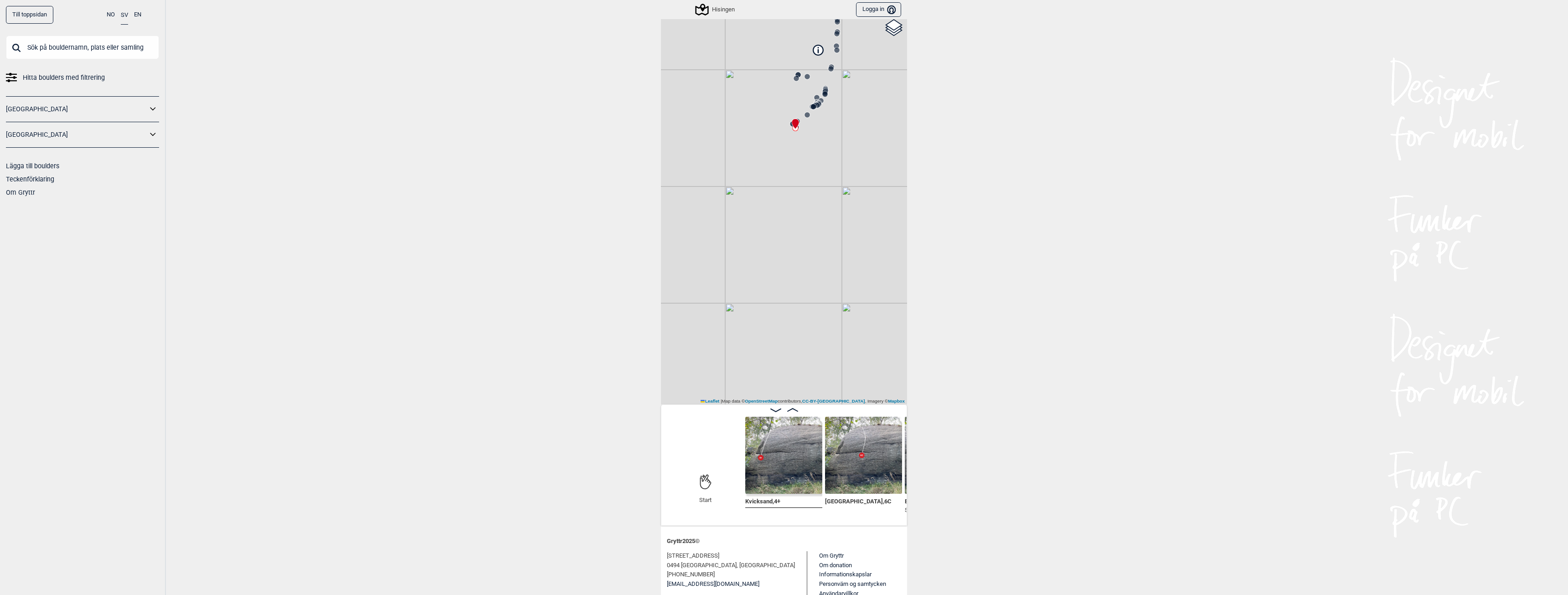
scroll to position [82, 0]
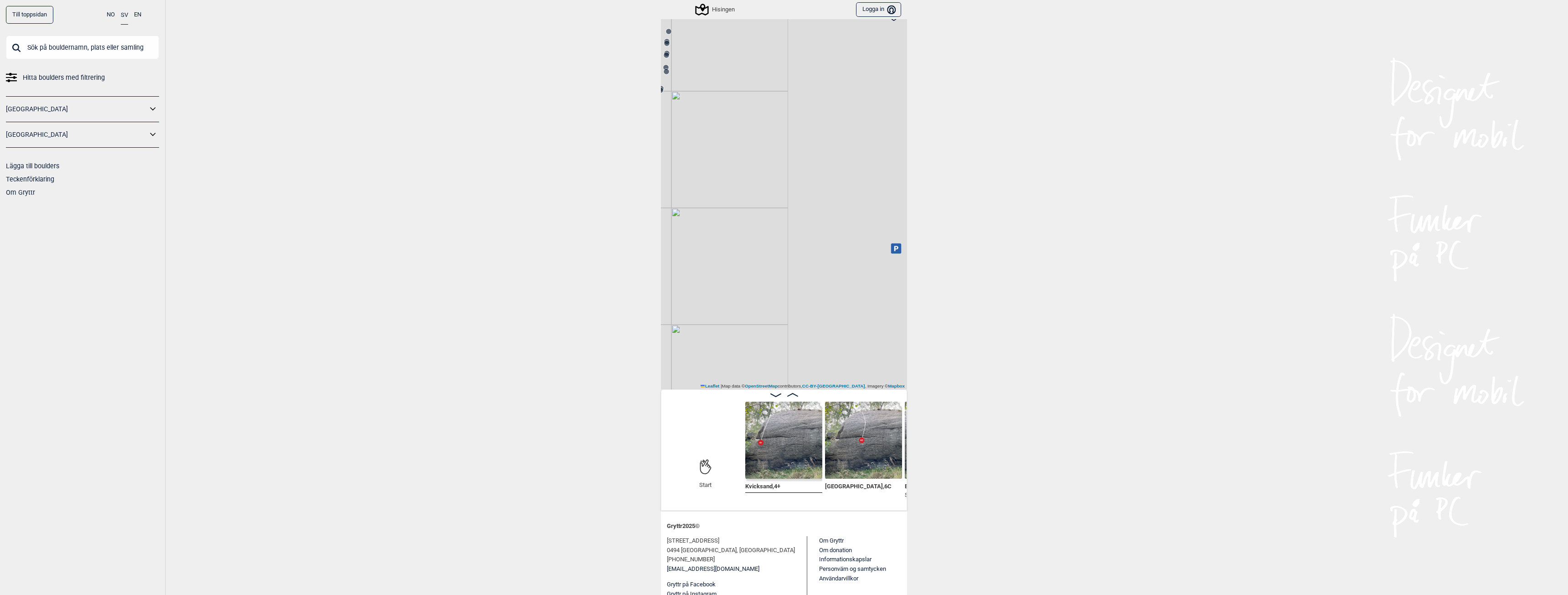
drag, startPoint x: 852, startPoint y: 214, endPoint x: 682, endPoint y: 248, distance: 173.4
click at [681, 250] on div "Hisingen Brukerens posisjon Min position 50 m + − OpenStreetMap Google satellit…" at bounding box center [784, 172] width 246 height 435
drag, startPoint x: 834, startPoint y: 249, endPoint x: 819, endPoint y: 225, distance: 28.3
click at [819, 225] on div "Hisingen Brukerens posisjon Min position 50 m + − OpenStreetMap Google satellit…" at bounding box center [784, 172] width 246 height 435
drag, startPoint x: 772, startPoint y: 231, endPoint x: 774, endPoint y: 256, distance: 25.1
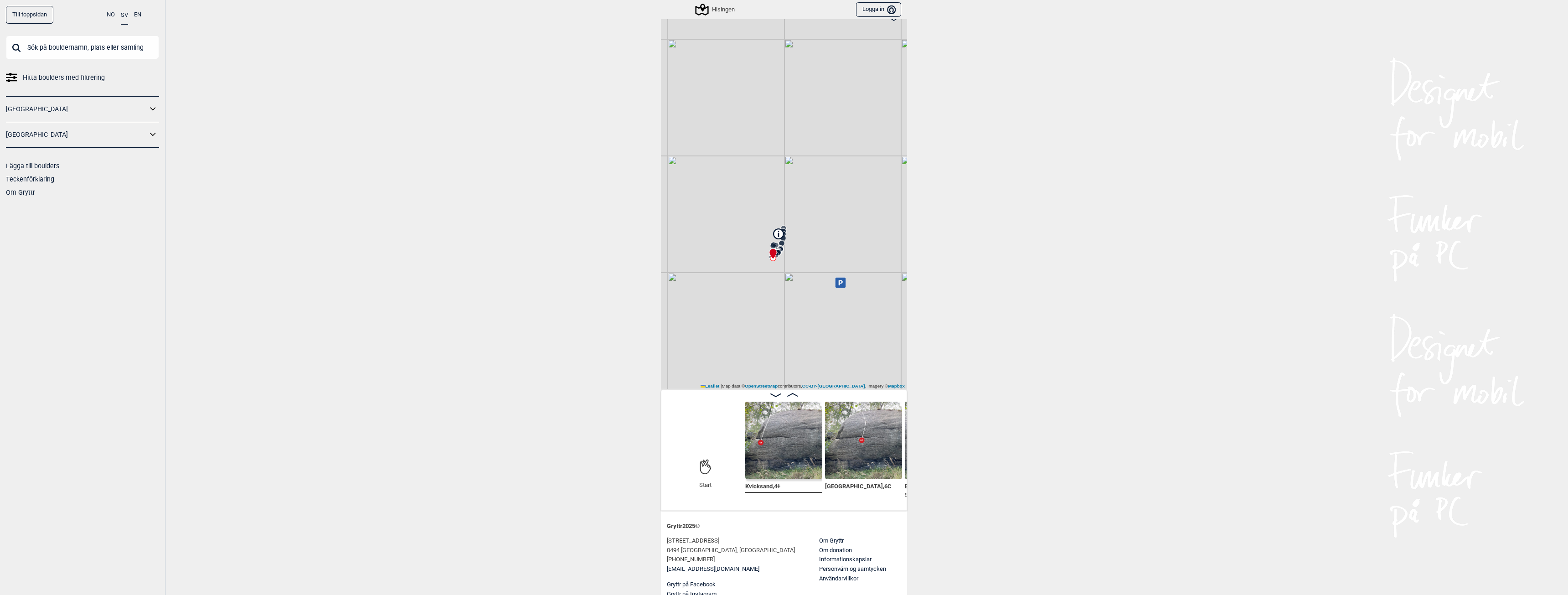
click at [774, 256] on div "Hisingen Brukerens posisjon Min position 200 m + − OpenStreetMap Google satelli…" at bounding box center [784, 172] width 246 height 435
drag, startPoint x: 811, startPoint y: 153, endPoint x: 755, endPoint y: 257, distance: 118.1
click at [755, 257] on div "Hisingen Brukerens posisjon Min position 2 km + − OpenStreetMap Google satellit…" at bounding box center [784, 172] width 246 height 435
click at [718, 12] on div "Hisingen" at bounding box center [715, 10] width 38 height 11
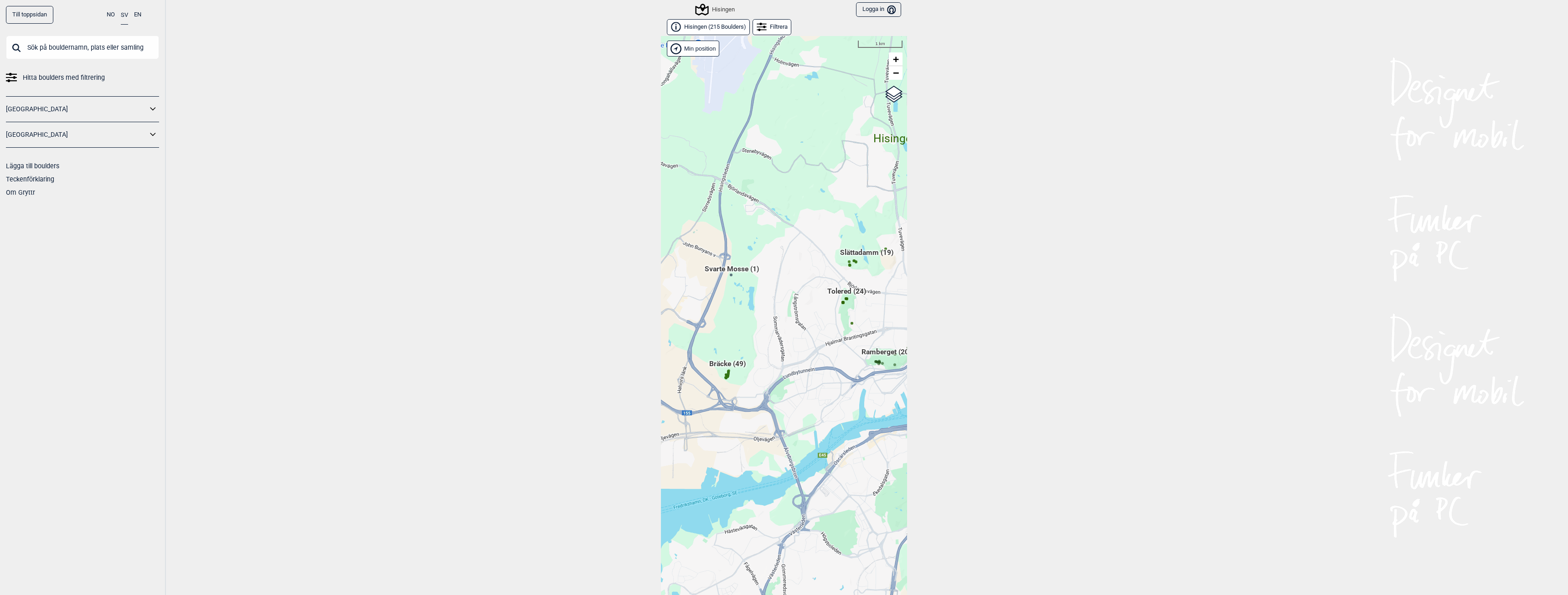
scroll to position [14, 0]
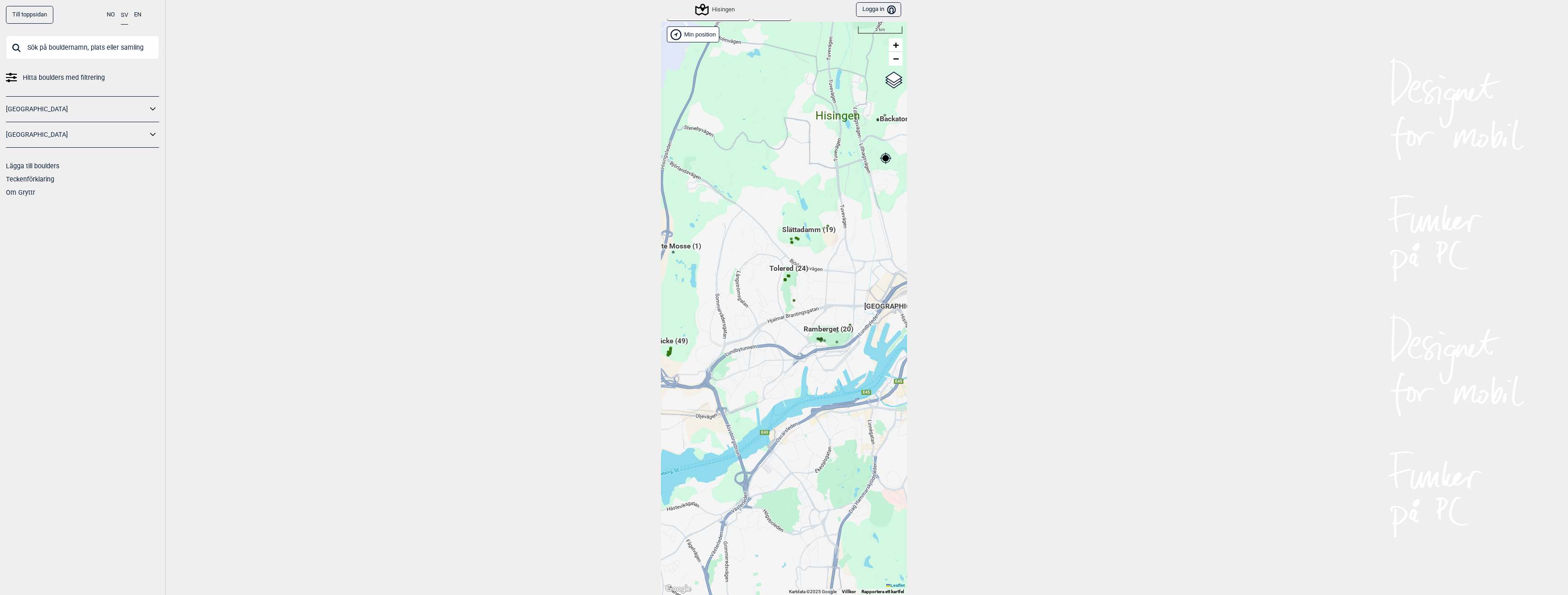
drag, startPoint x: 830, startPoint y: 384, endPoint x: 772, endPoint y: 375, distance: 58.7
click at [772, 375] on div "Hallingdal Gol Ål Stange Kolomoen [GEOGRAPHIC_DATA] [GEOGRAPHIC_DATA][PERSON_NA…" at bounding box center [784, 308] width 246 height 573
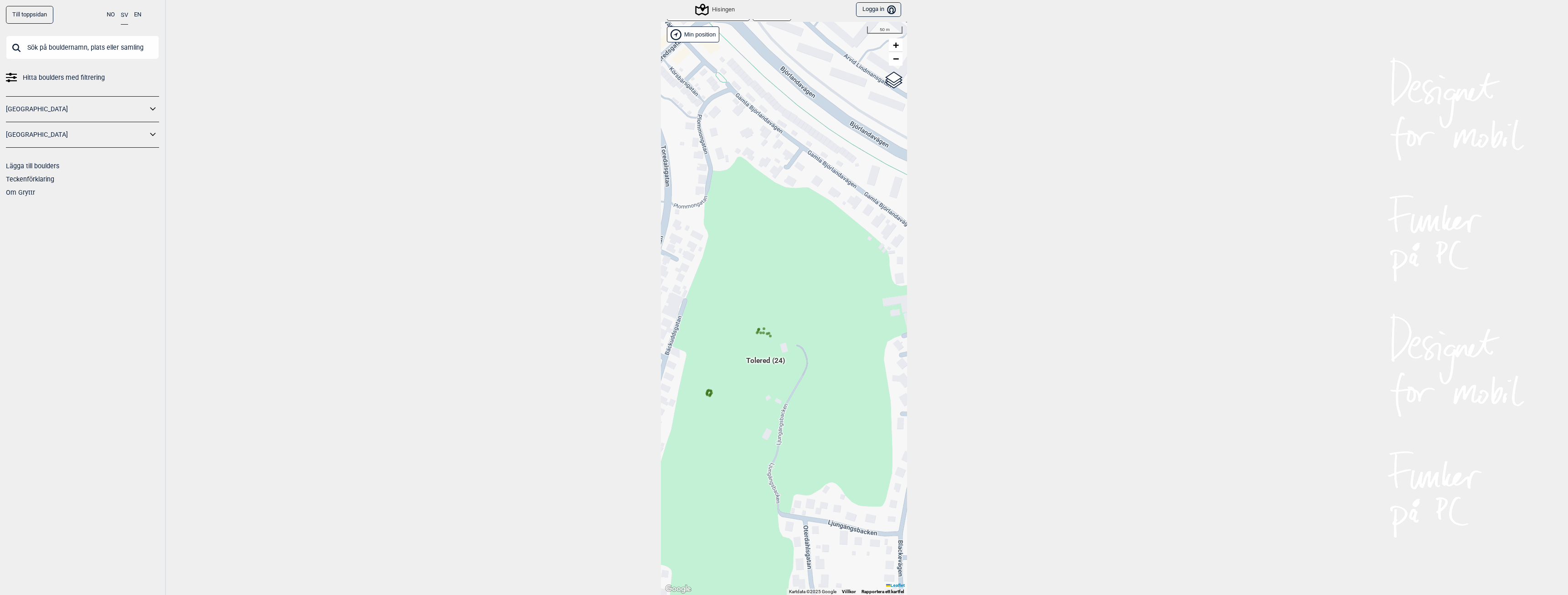
click at [755, 361] on span "Tolered (24)" at bounding box center [766, 364] width 39 height 17
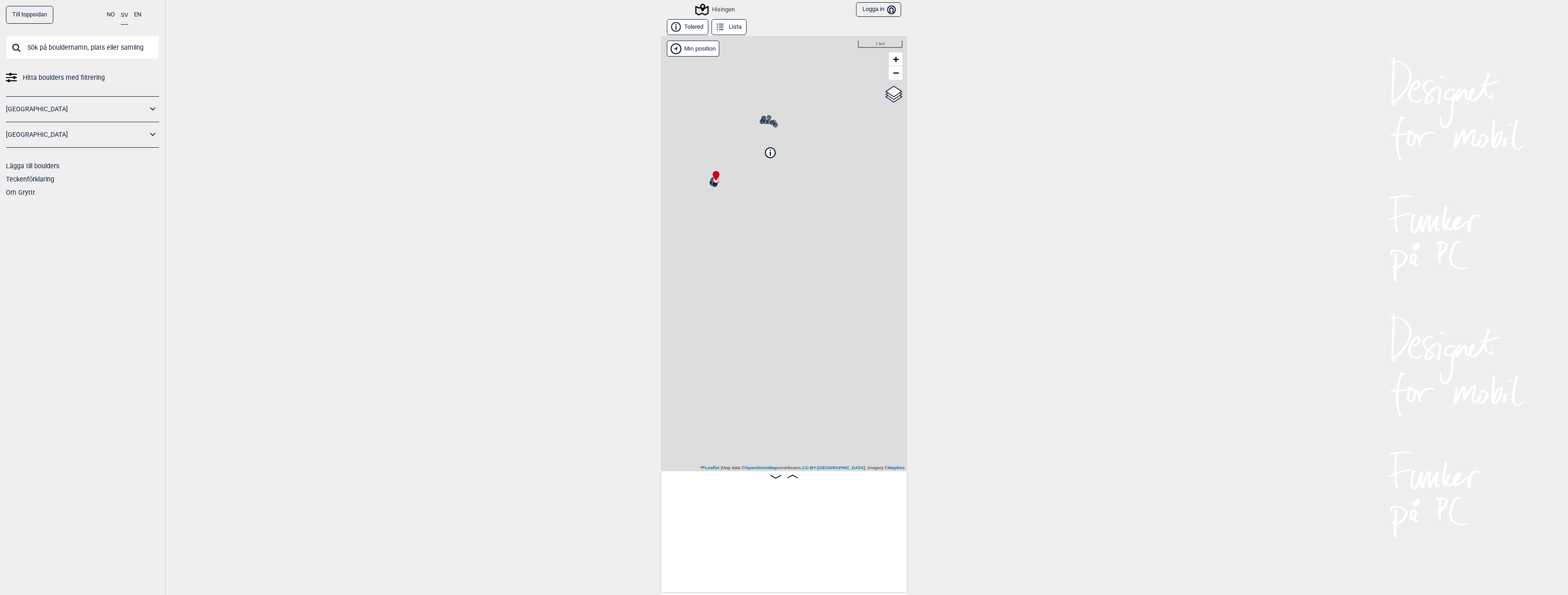
scroll to position [0, 72]
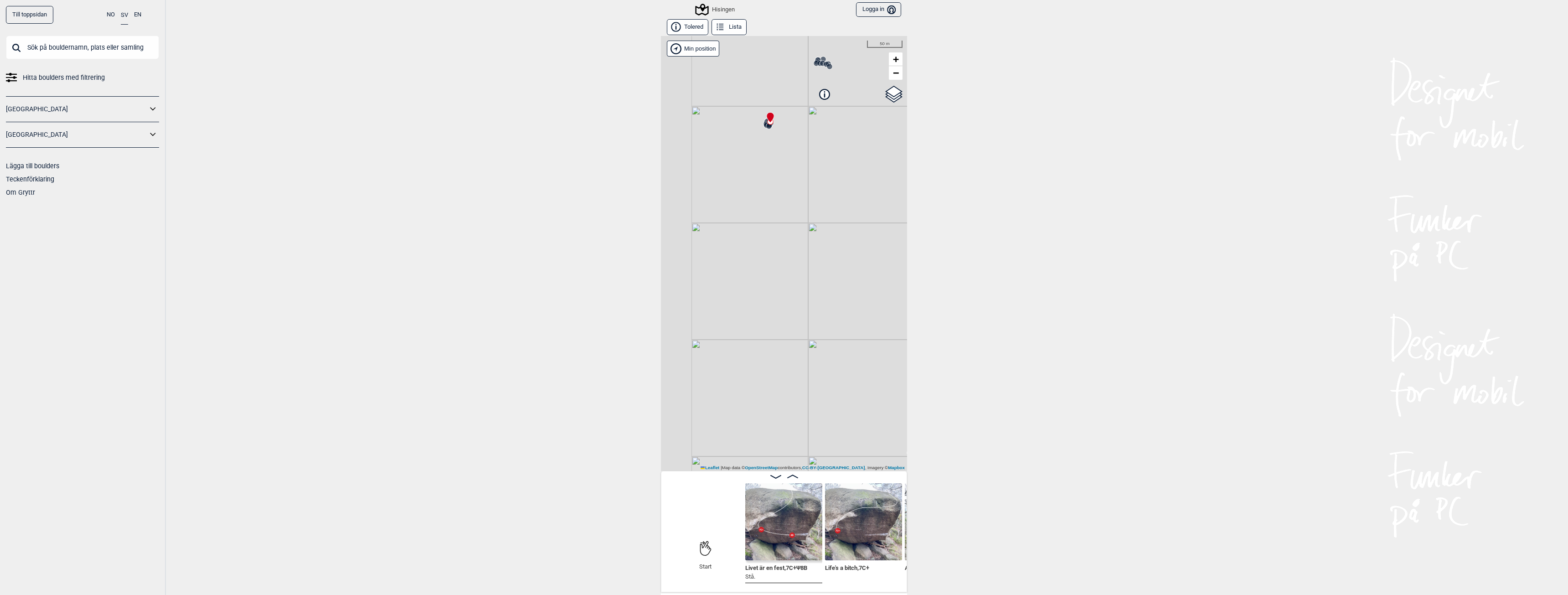
drag, startPoint x: 738, startPoint y: 260, endPoint x: 792, endPoint y: 202, distance: 79.2
click at [792, 202] on div "Hisingen Brukerens posisjon Min position 50 m + − OpenStreetMap Google satellit…" at bounding box center [784, 253] width 246 height 435
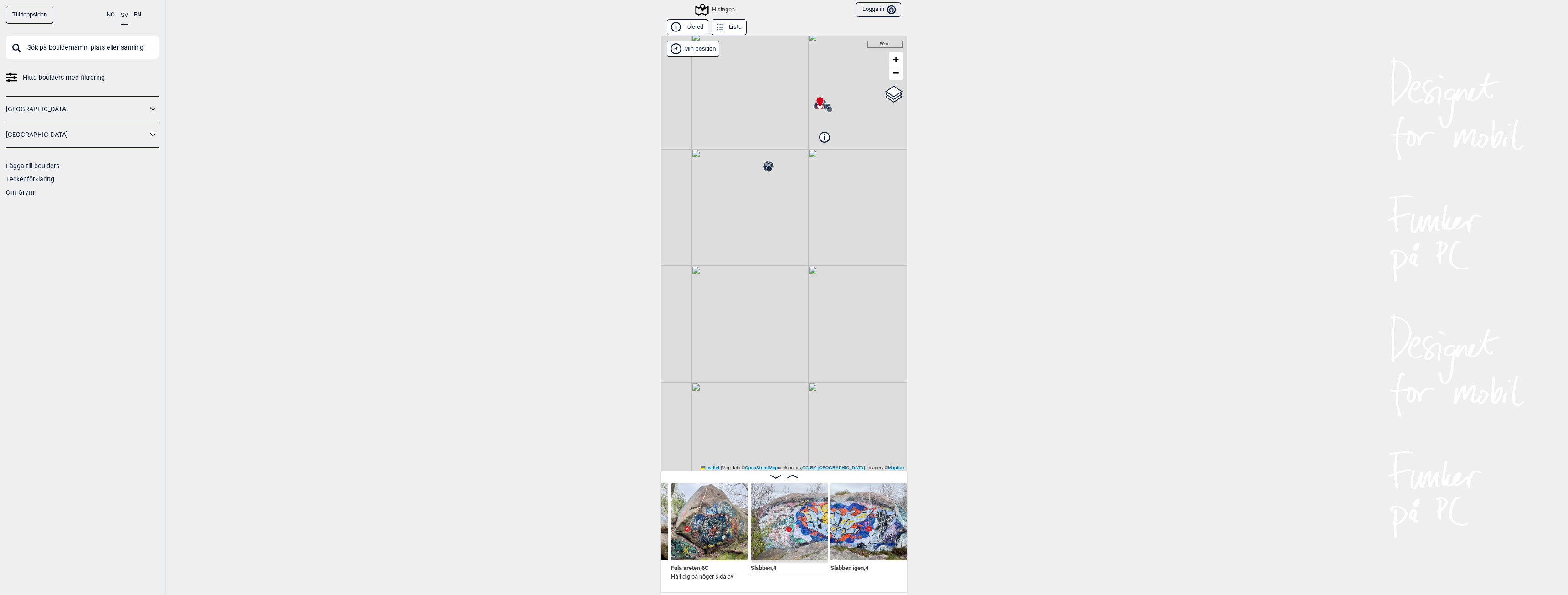
scroll to position [0, 1431]
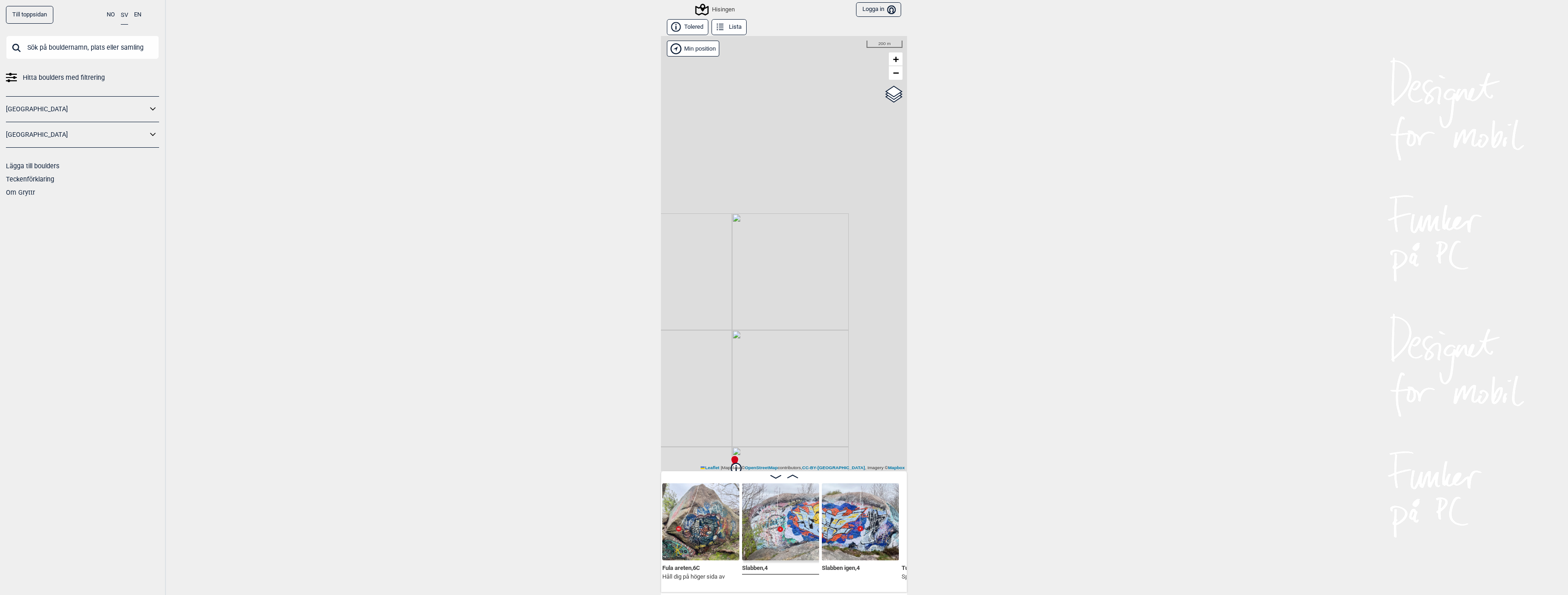
drag, startPoint x: 832, startPoint y: 216, endPoint x: 739, endPoint y: 420, distance: 224.2
click at [739, 420] on div "Hisingen Brukerens posisjon Min position 200 m + − OpenStreetMap Google satelli…" at bounding box center [784, 253] width 246 height 435
click at [720, 10] on div "Hisingen" at bounding box center [715, 10] width 38 height 11
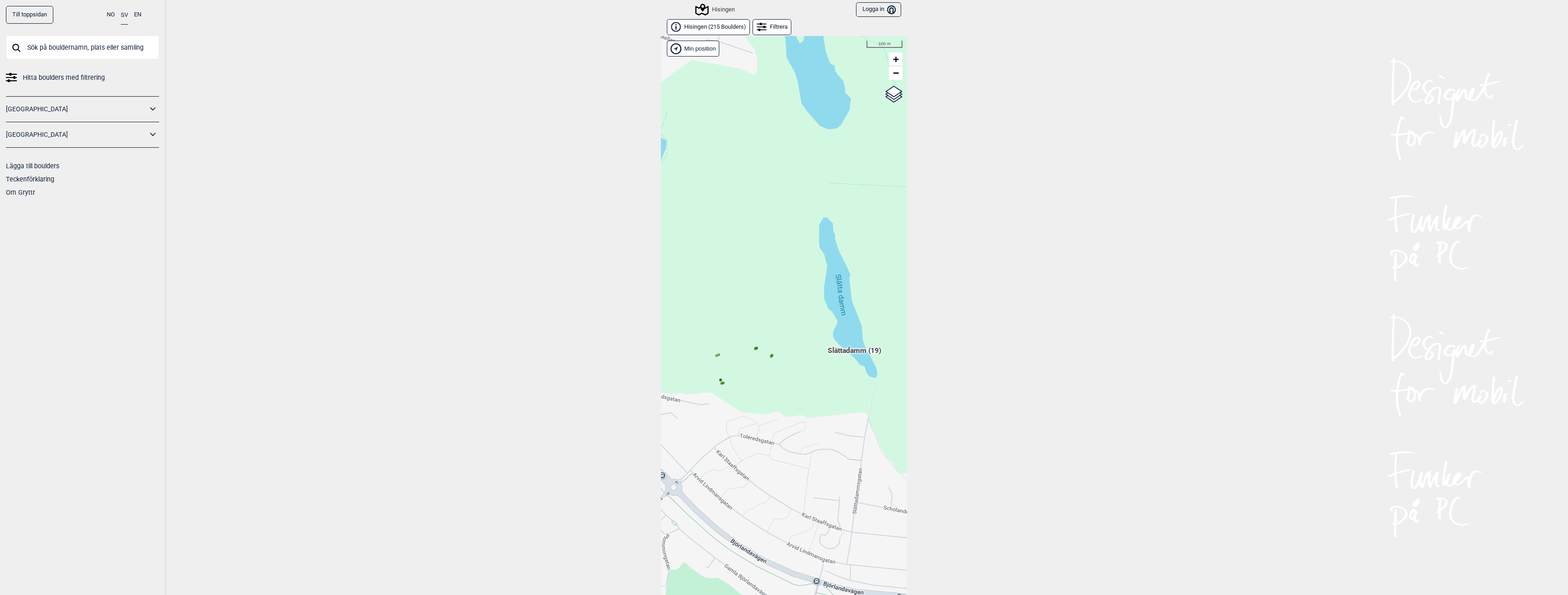
click at [842, 351] on div "Hallingdal Gol Ål Stange Kolomoen [GEOGRAPHIC_DATA] [GEOGRAPHIC_DATA][PERSON_NA…" at bounding box center [784, 322] width 246 height 573
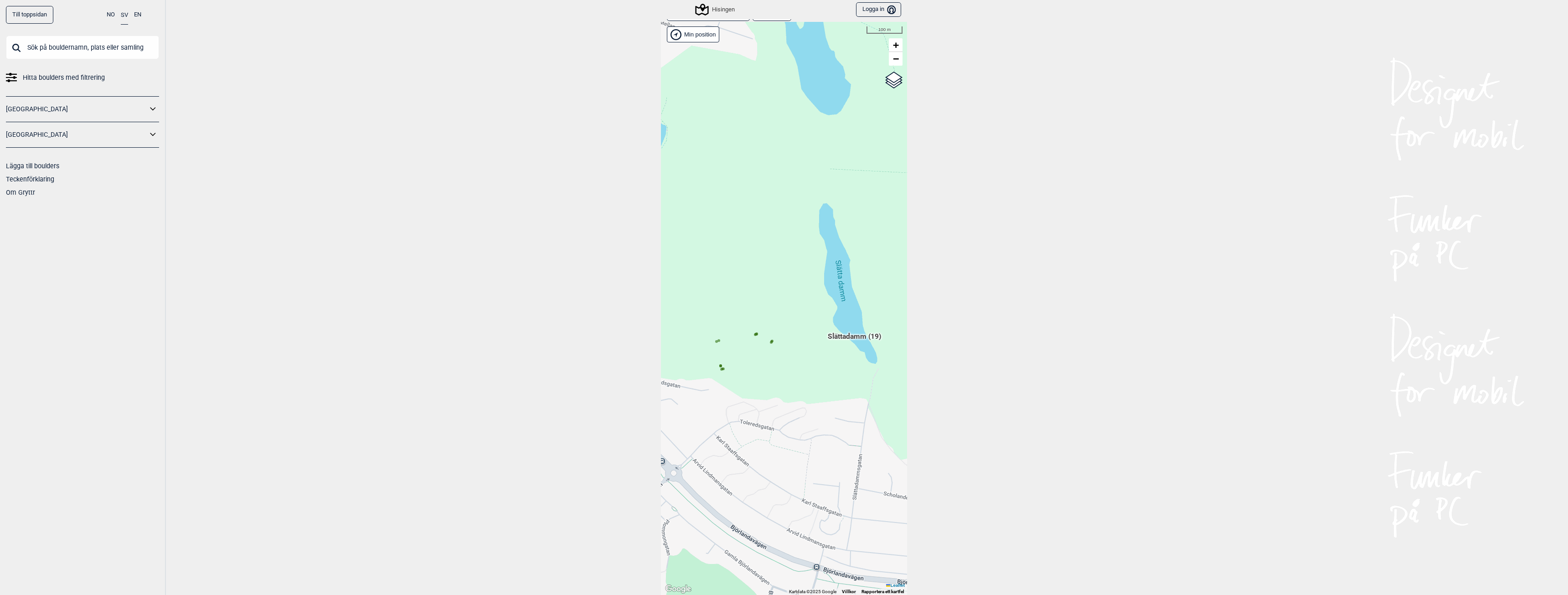
click at [841, 339] on span "Slättadamm (19)" at bounding box center [855, 340] width 54 height 17
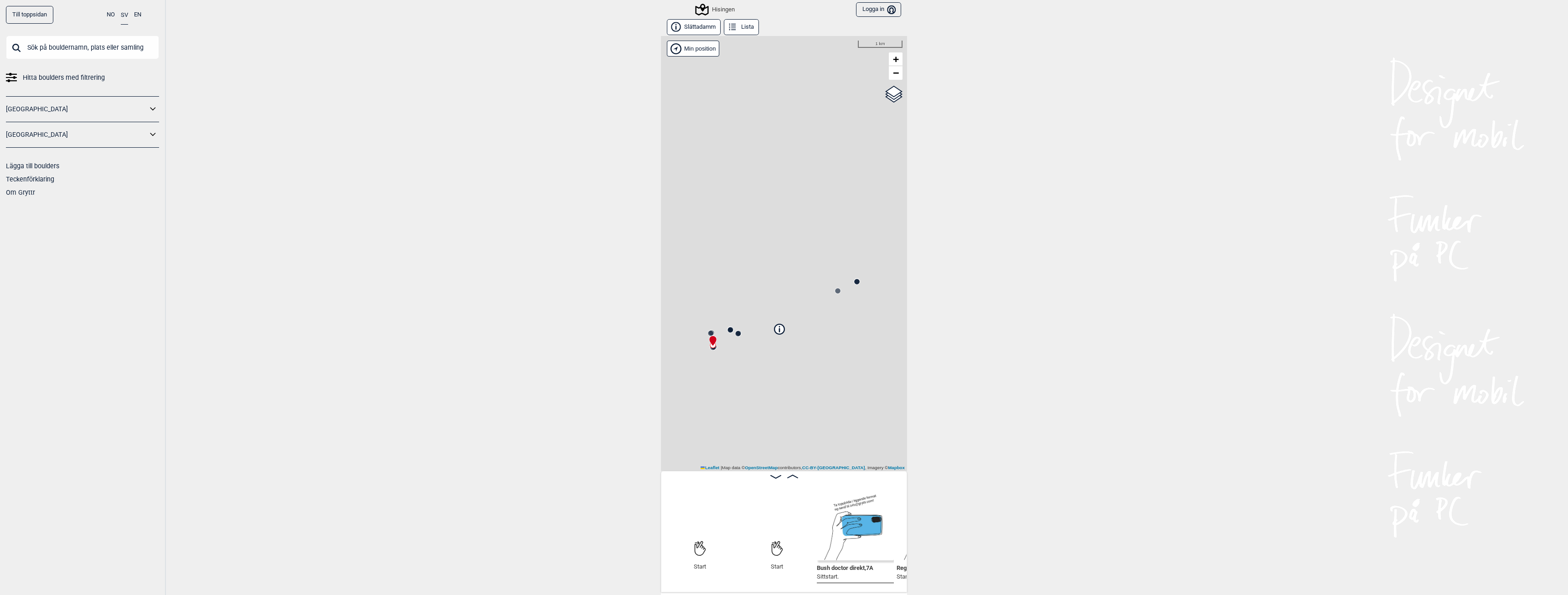
scroll to position [0, 72]
drag, startPoint x: 754, startPoint y: 378, endPoint x: 794, endPoint y: 331, distance: 61.7
click at [794, 331] on div "Hisingen Brukerens posisjon Min position 200 m + − OpenStreetMap Google satelli…" at bounding box center [784, 253] width 246 height 435
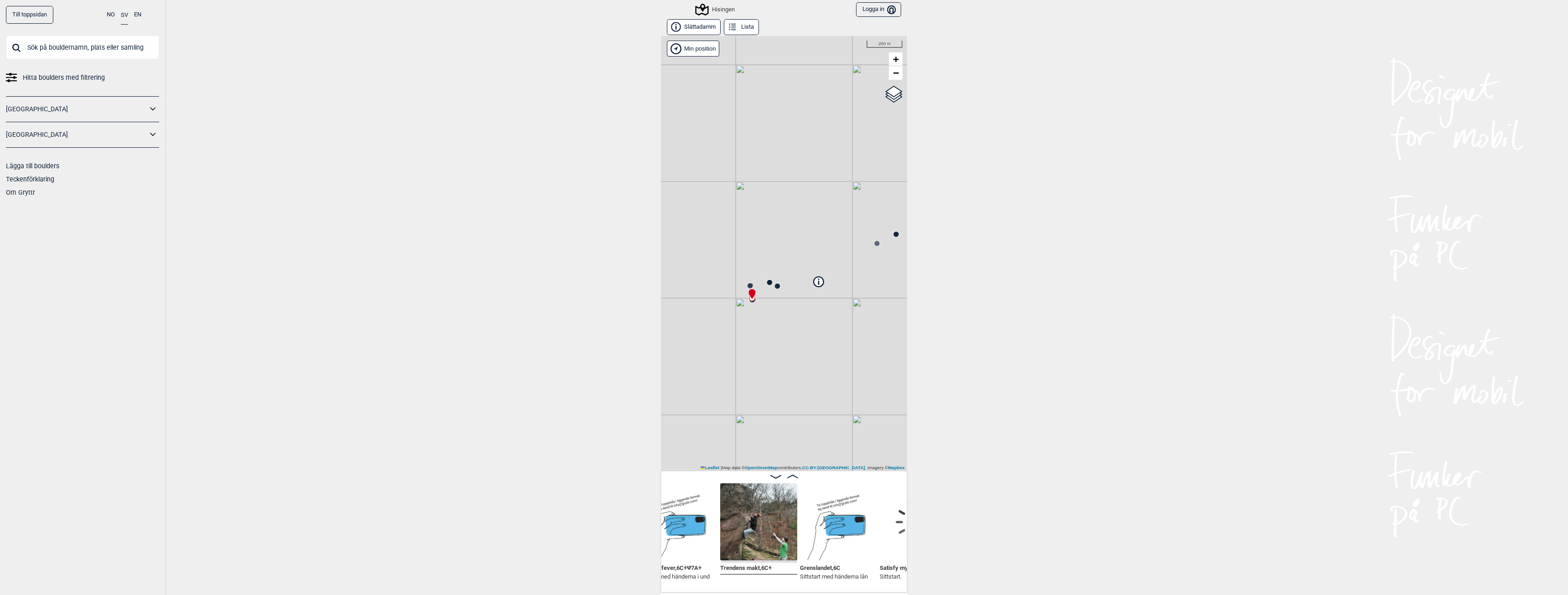
scroll to position [0, 263]
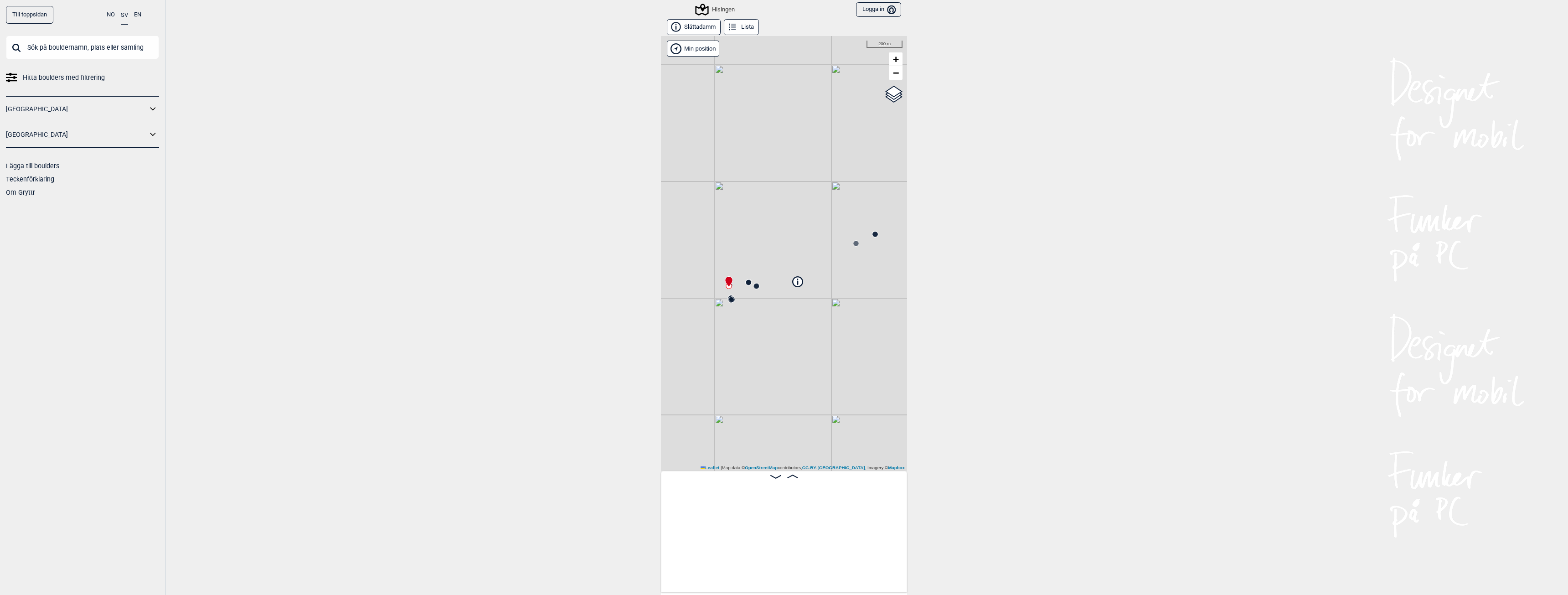
scroll to position [0, 173]
click at [719, 12] on div "Hisingen" at bounding box center [715, 10] width 38 height 11
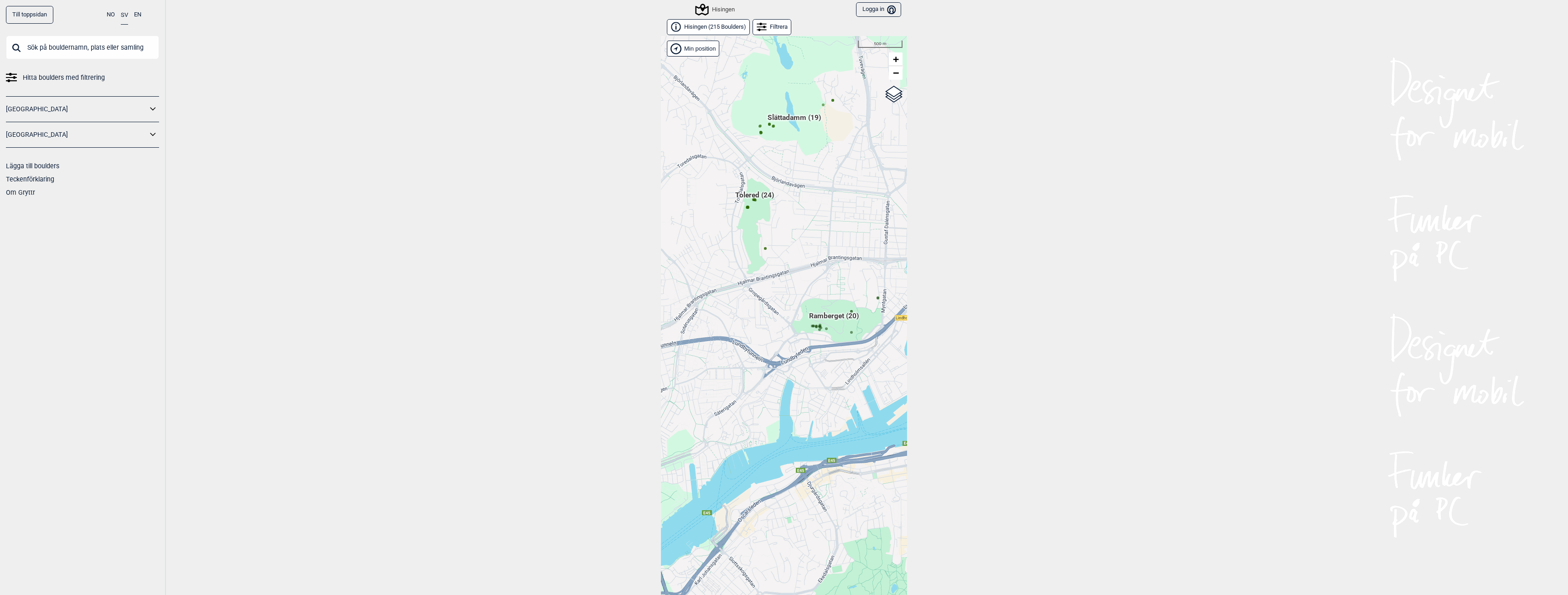
click at [838, 317] on div "Hallingdal Gol Ål Stange Kolomoen [GEOGRAPHIC_DATA] [GEOGRAPHIC_DATA][PERSON_NA…" at bounding box center [784, 322] width 246 height 573
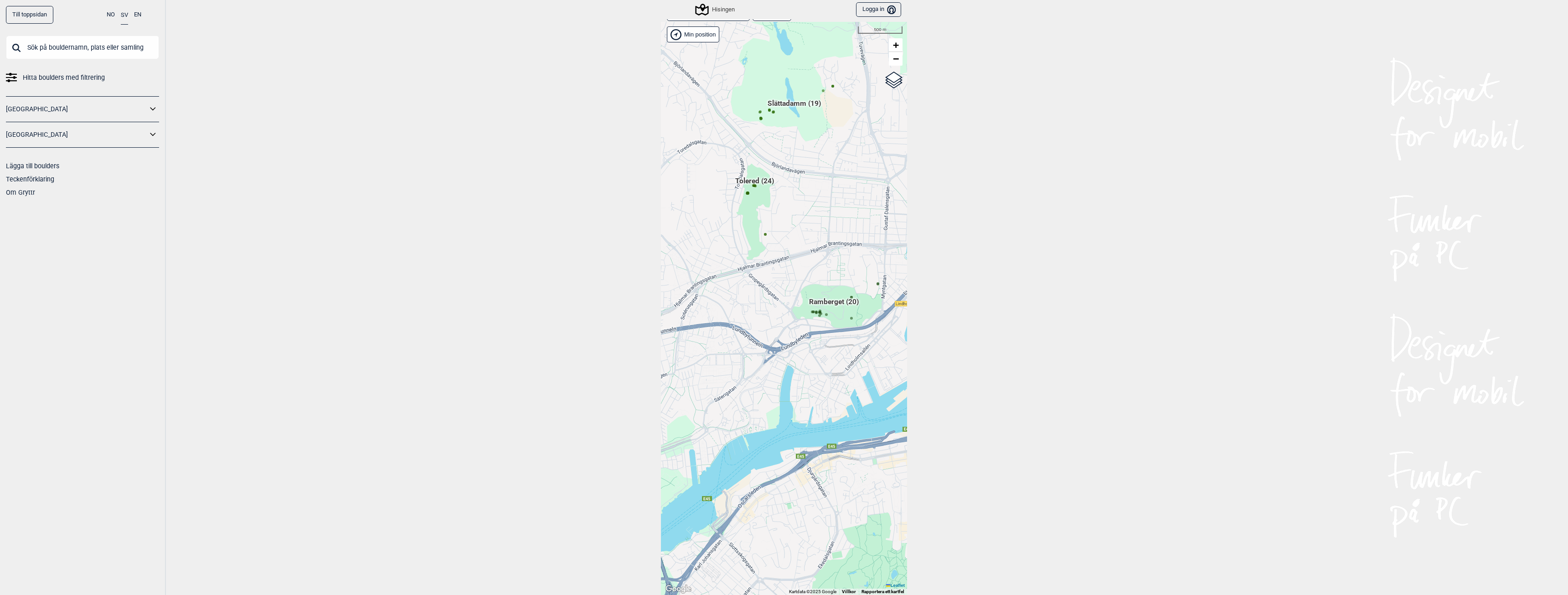
click at [832, 302] on span "Ramberget (20)" at bounding box center [834, 305] width 50 height 17
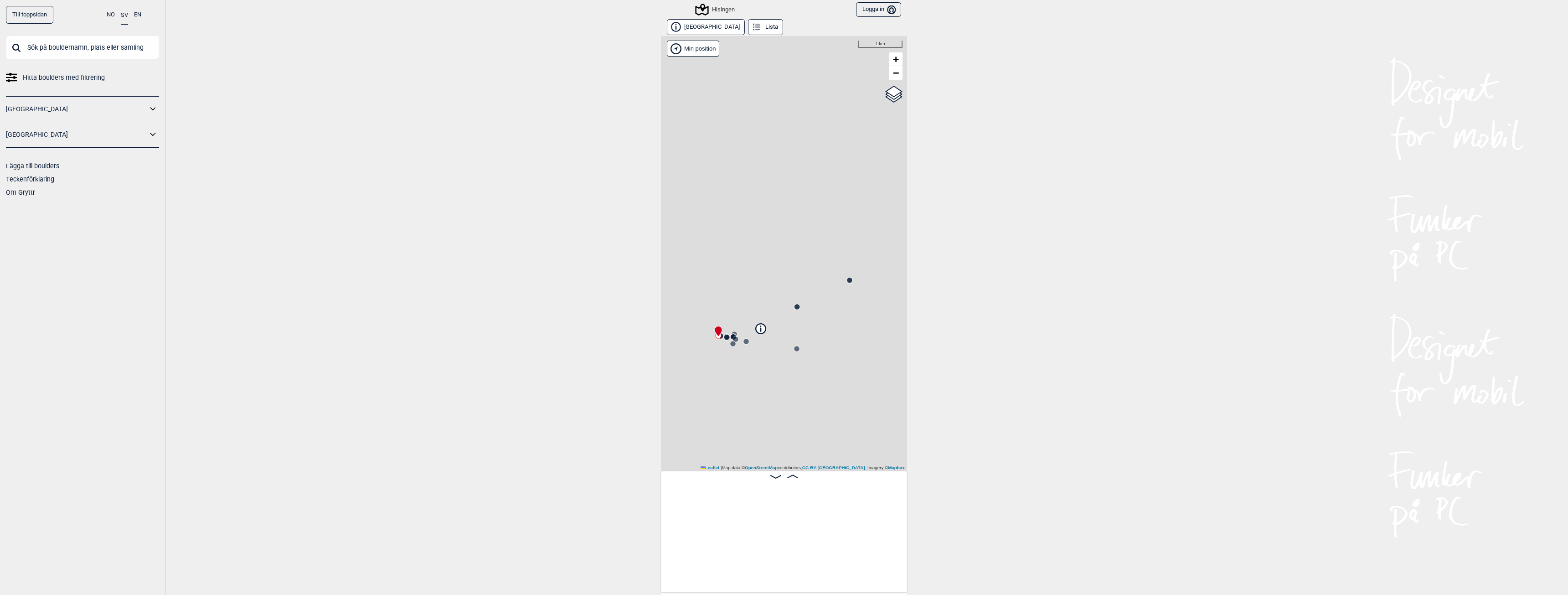
scroll to position [0, 72]
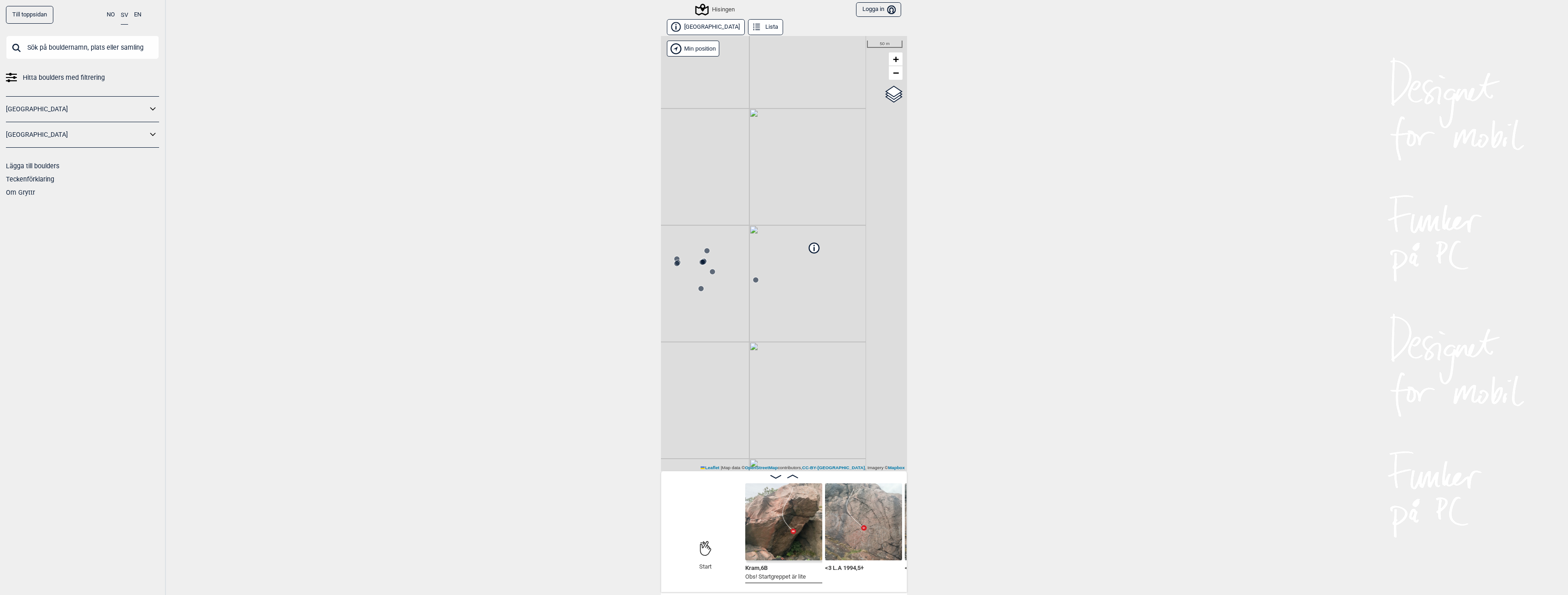
drag, startPoint x: 740, startPoint y: 333, endPoint x: 684, endPoint y: 382, distance: 74.4
click at [684, 382] on div "Hisingen Brukerens posisjon Min position 50 m + − OpenStreetMap Google satellit…" at bounding box center [784, 253] width 246 height 435
click at [761, 311] on icon at bounding box center [765, 314] width 7 height 7
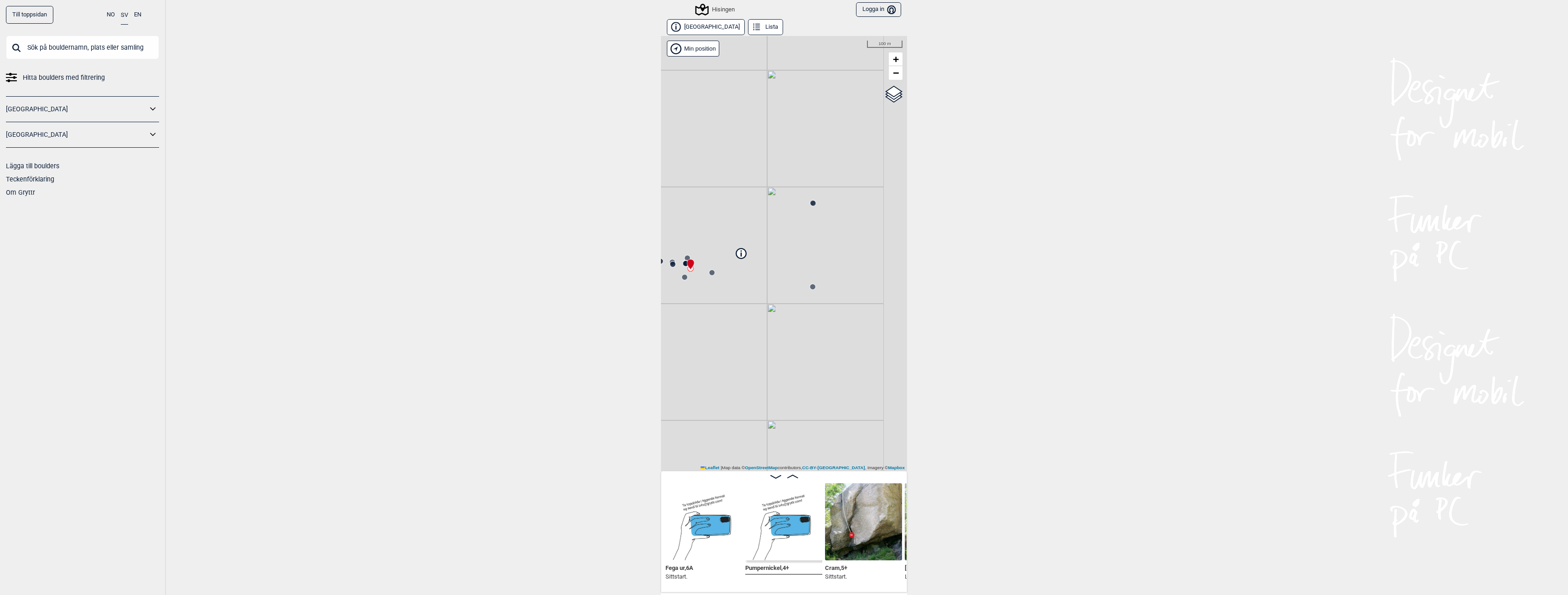
drag, startPoint x: 805, startPoint y: 356, endPoint x: 732, endPoint y: 311, distance: 85.8
click at [732, 311] on div "Hisingen Brukerens posisjon Min position 100 m + − OpenStreetMap Google satelli…" at bounding box center [784, 253] width 246 height 435
click at [810, 286] on circle at bounding box center [813, 287] width 5 height 5
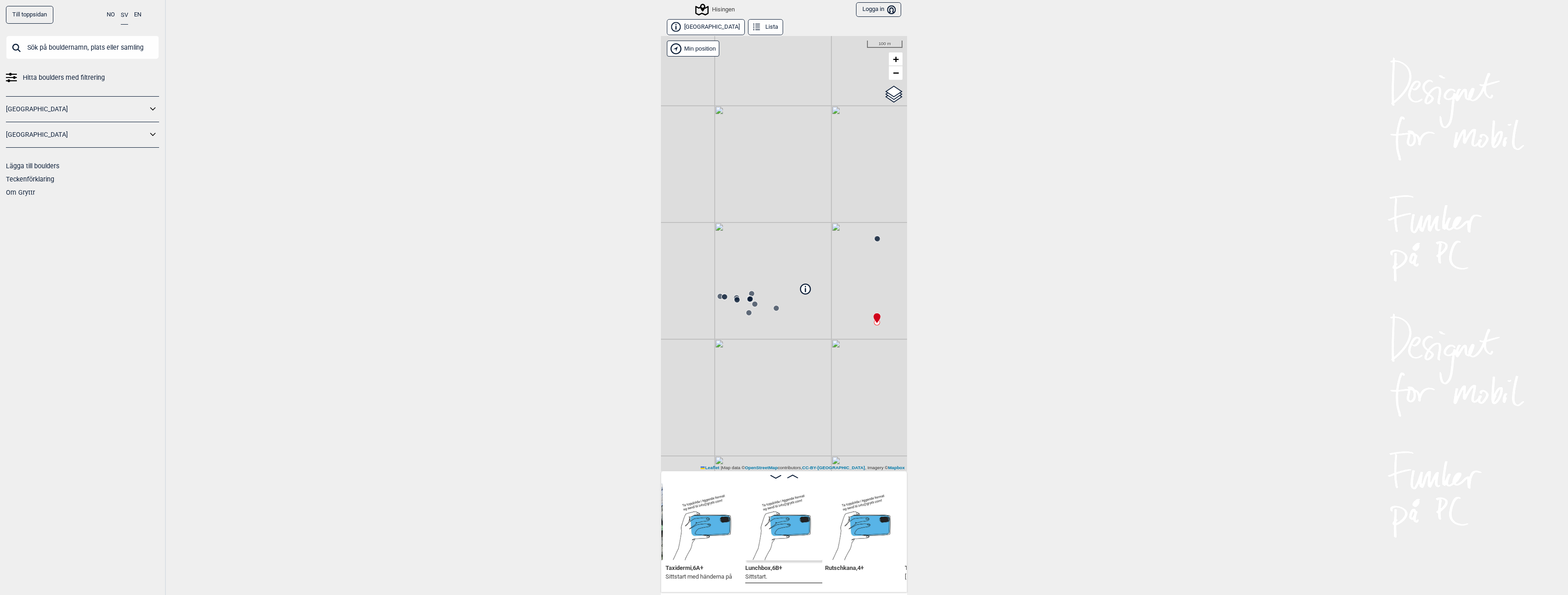
drag, startPoint x: 740, startPoint y: 324, endPoint x: 799, endPoint y: 357, distance: 67.6
click at [799, 357] on div "Hisingen Brukerens posisjon Min position 100 m + − OpenStreetMap Google satelli…" at bounding box center [784, 253] width 246 height 435
click at [714, 279] on circle at bounding box center [716, 280] width 5 height 5
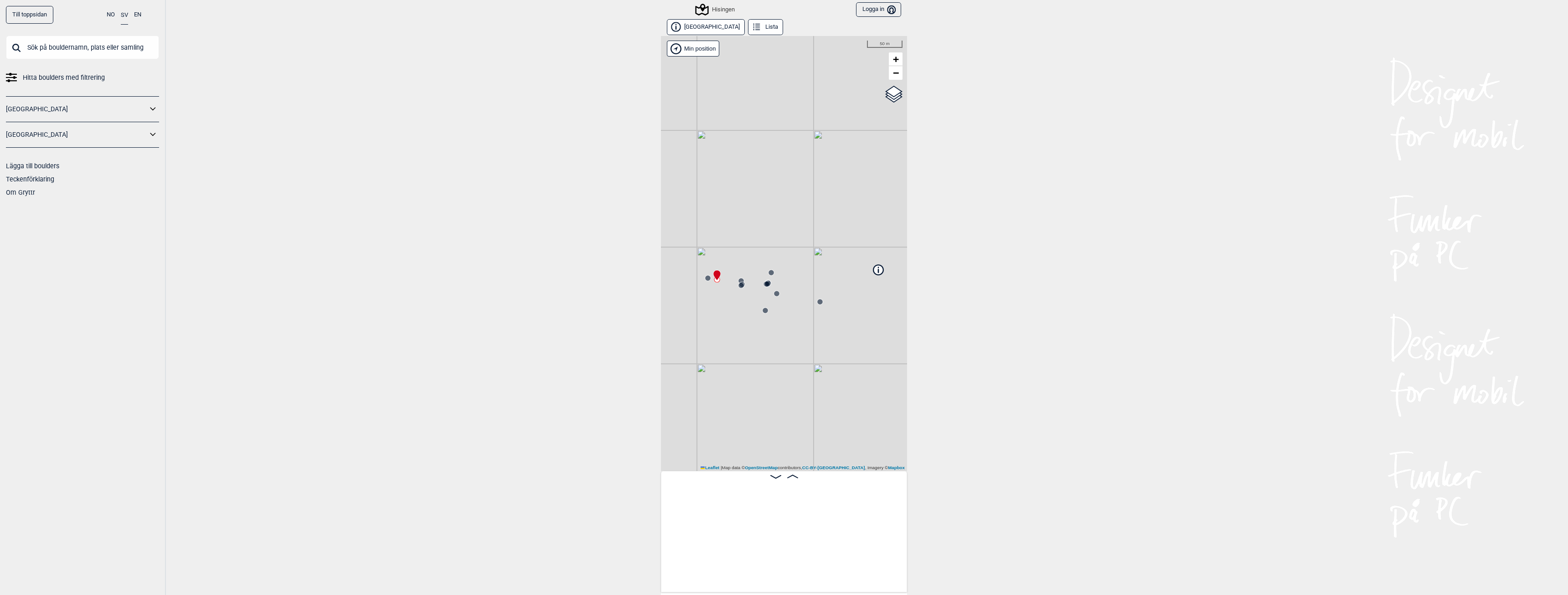
scroll to position [0, 231]
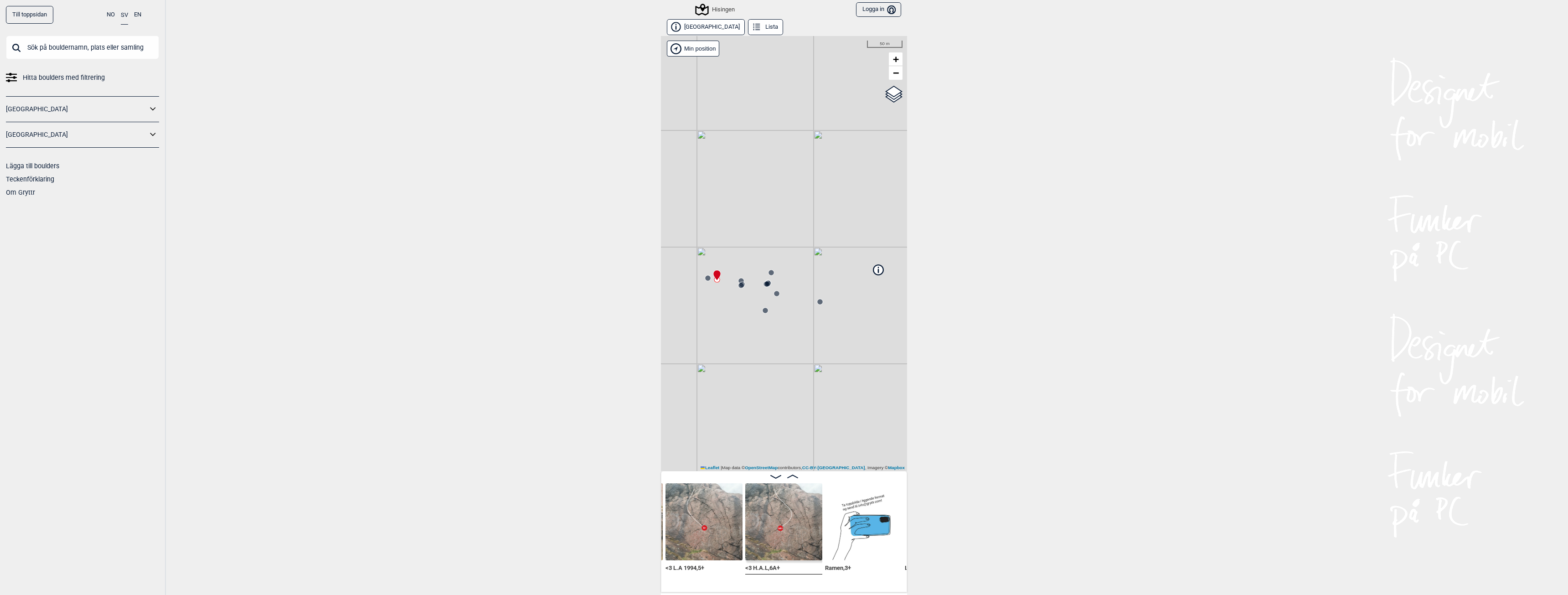
click at [739, 289] on icon at bounding box center [741, 286] width 7 height 7
click at [765, 285] on circle at bounding box center [767, 284] width 5 height 5
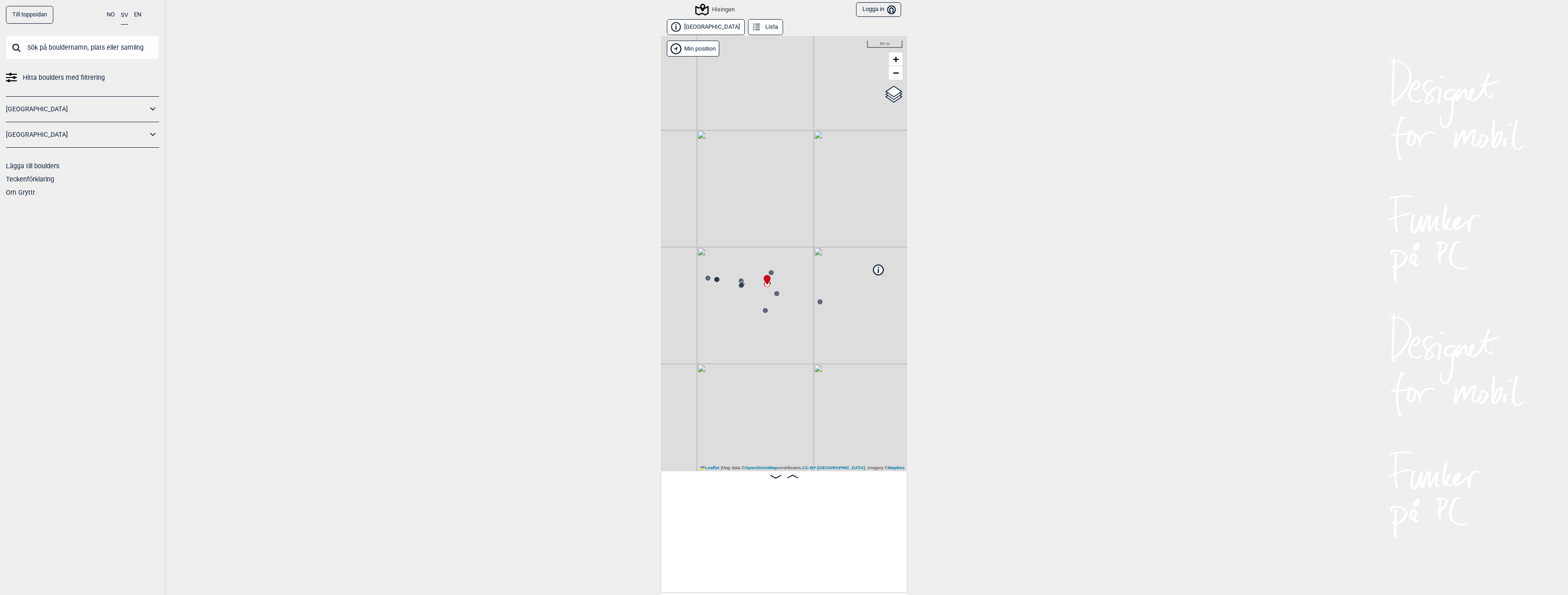
scroll to position [0, 789]
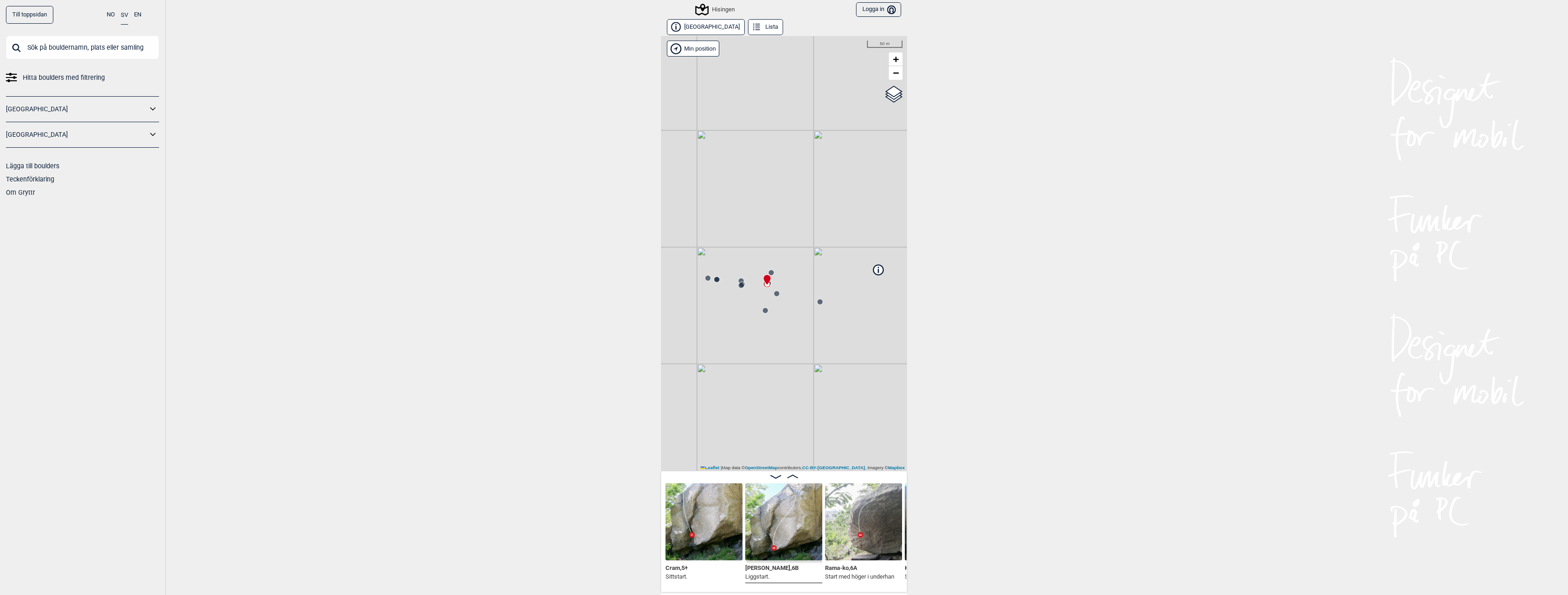
click at [782, 534] on img at bounding box center [783, 522] width 77 height 77
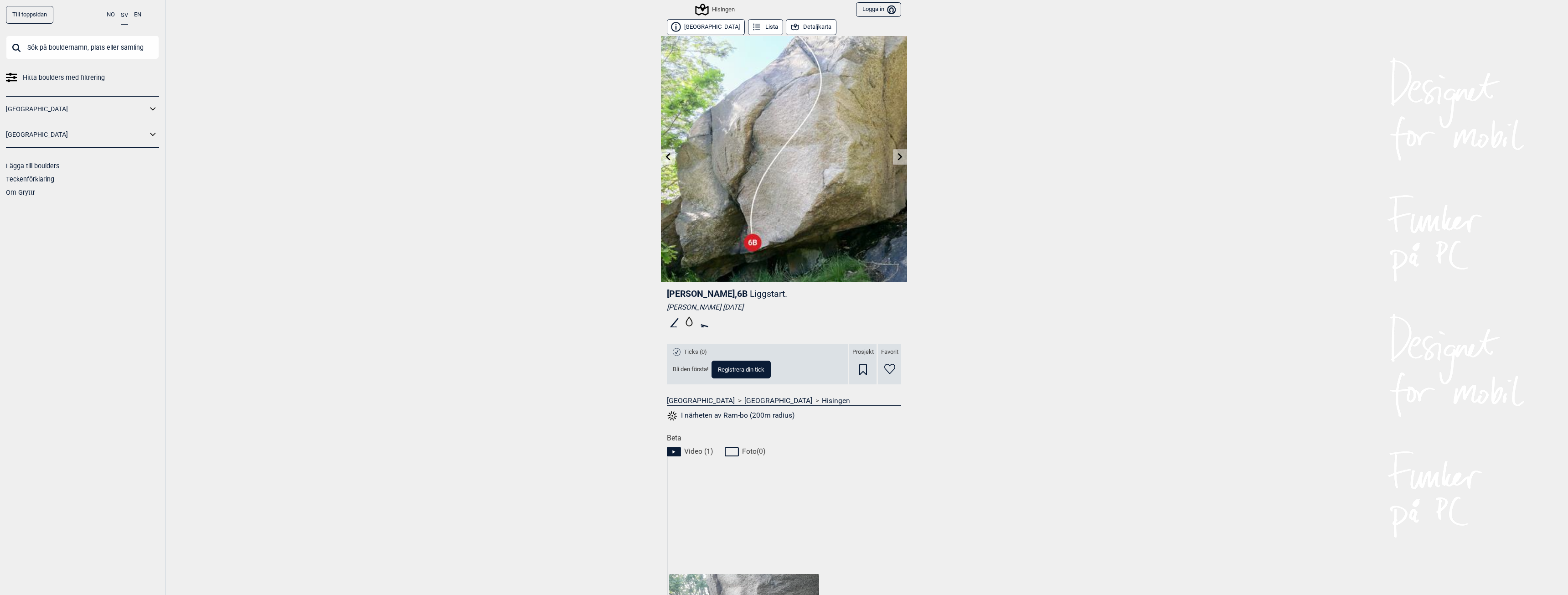
click at [898, 158] on icon at bounding box center [900, 157] width 4 height 7
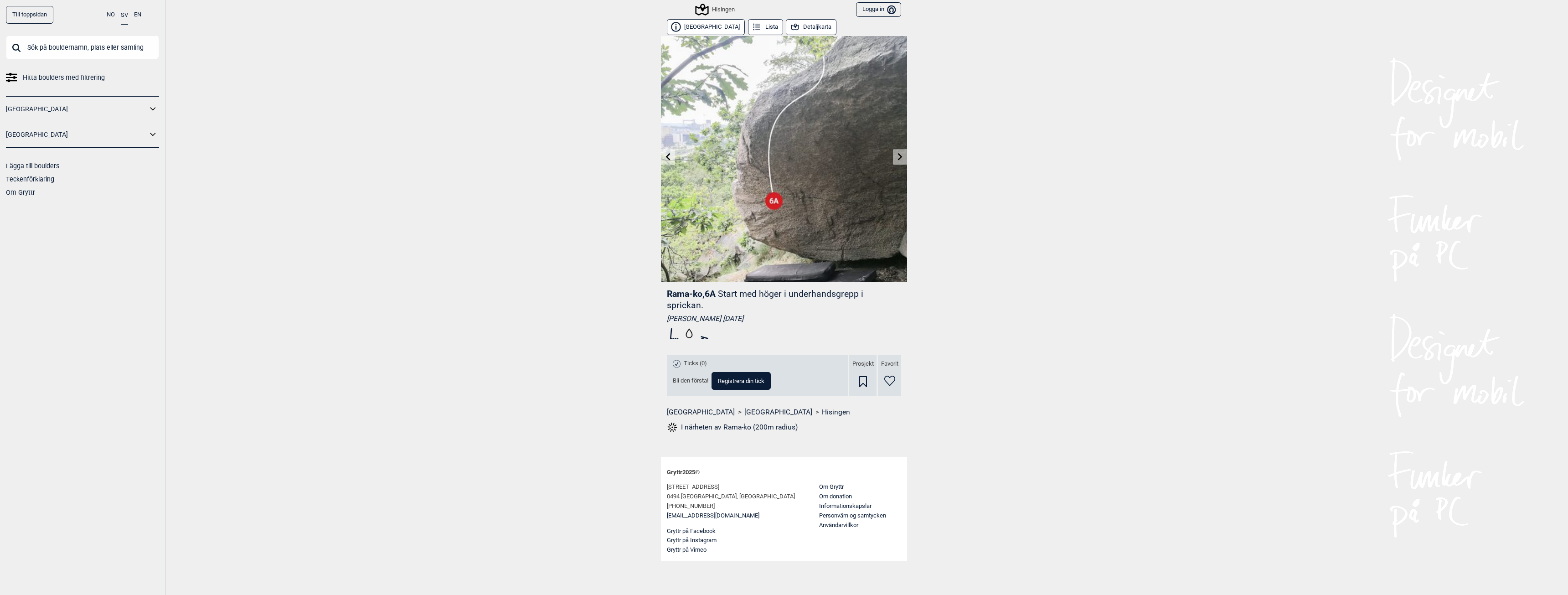
click at [902, 155] on icon at bounding box center [900, 157] width 7 height 7
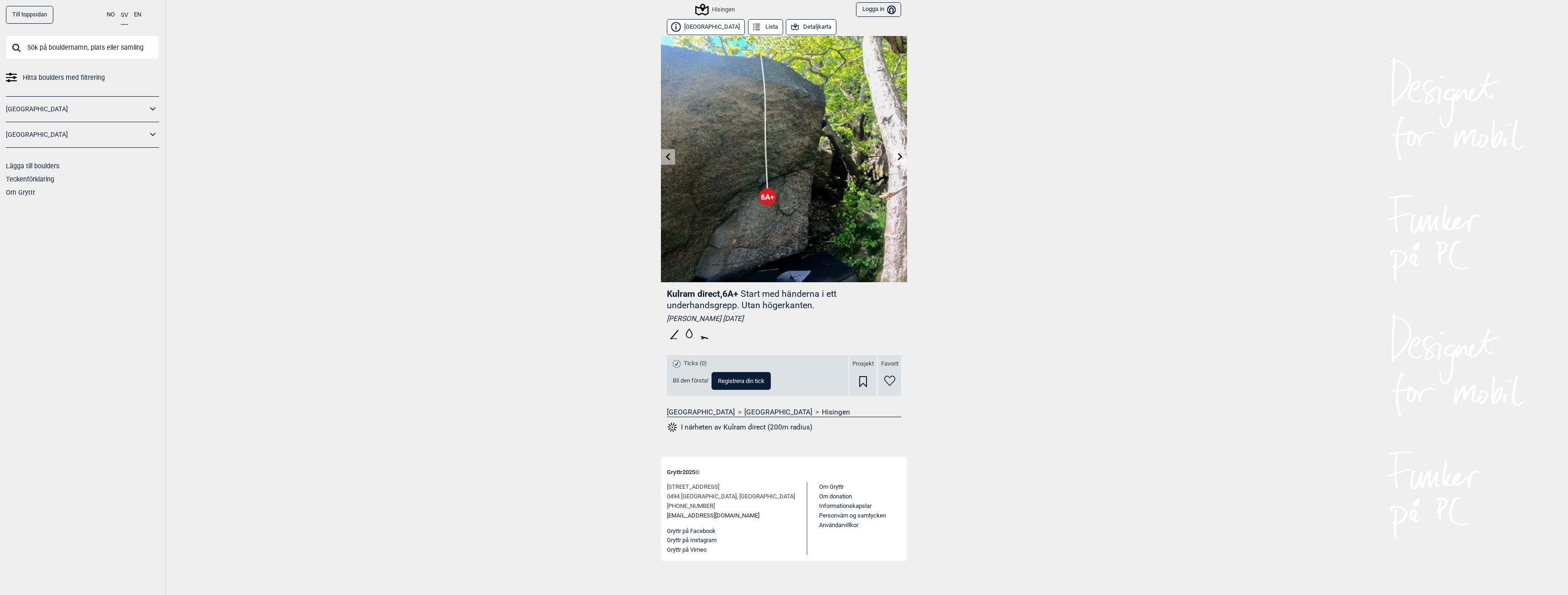
click at [900, 157] on icon at bounding box center [900, 157] width 7 height 7
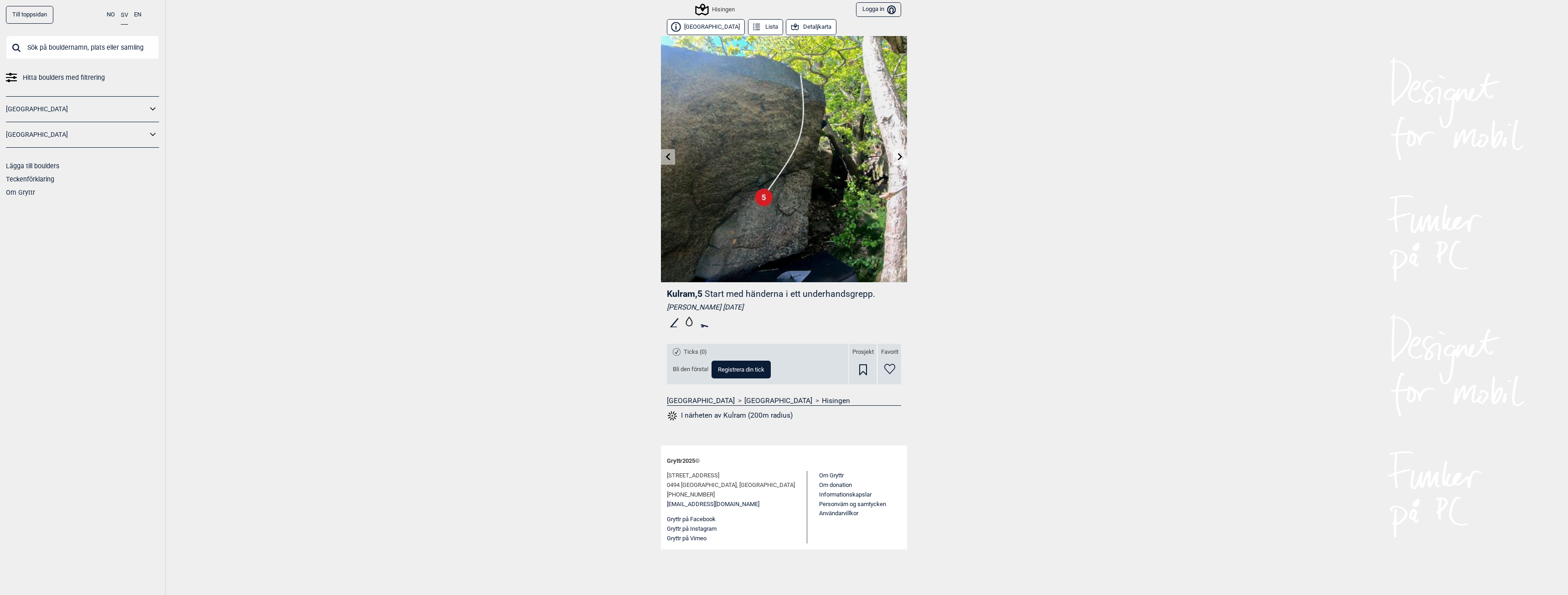
click at [724, 13] on div "Hisingen" at bounding box center [715, 10] width 38 height 11
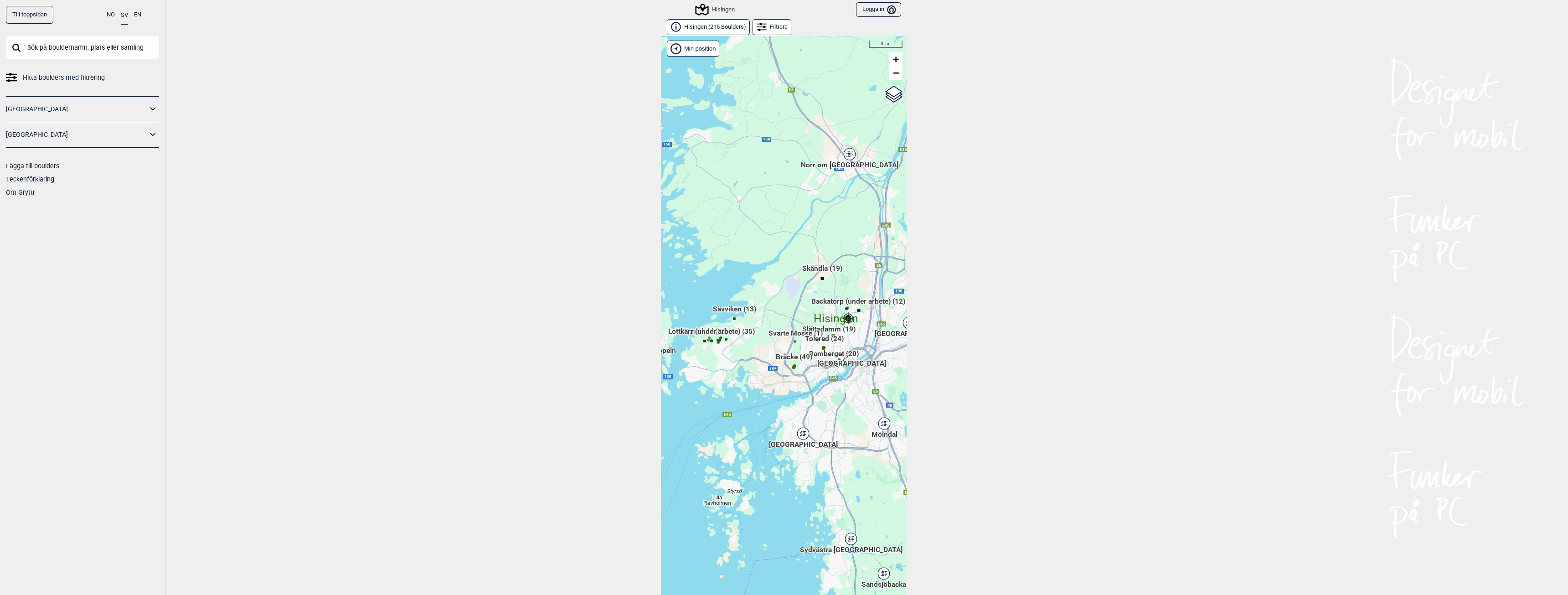
scroll to position [14, 0]
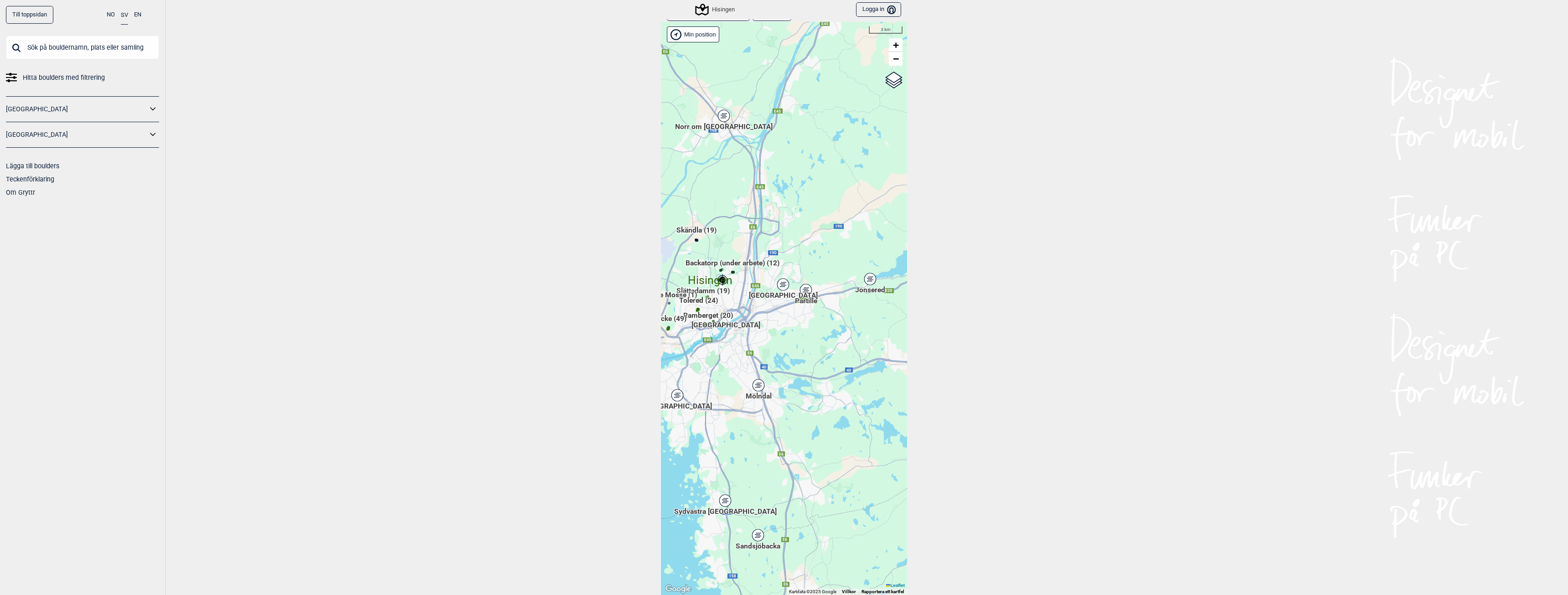
drag, startPoint x: 836, startPoint y: 460, endPoint x: 710, endPoint y: 436, distance: 128.3
click at [710, 436] on div "Hallingdal Gol Ål Stange Kolomoen [GEOGRAPHIC_DATA] [GEOGRAPHIC_DATA][PERSON_NA…" at bounding box center [784, 308] width 246 height 573
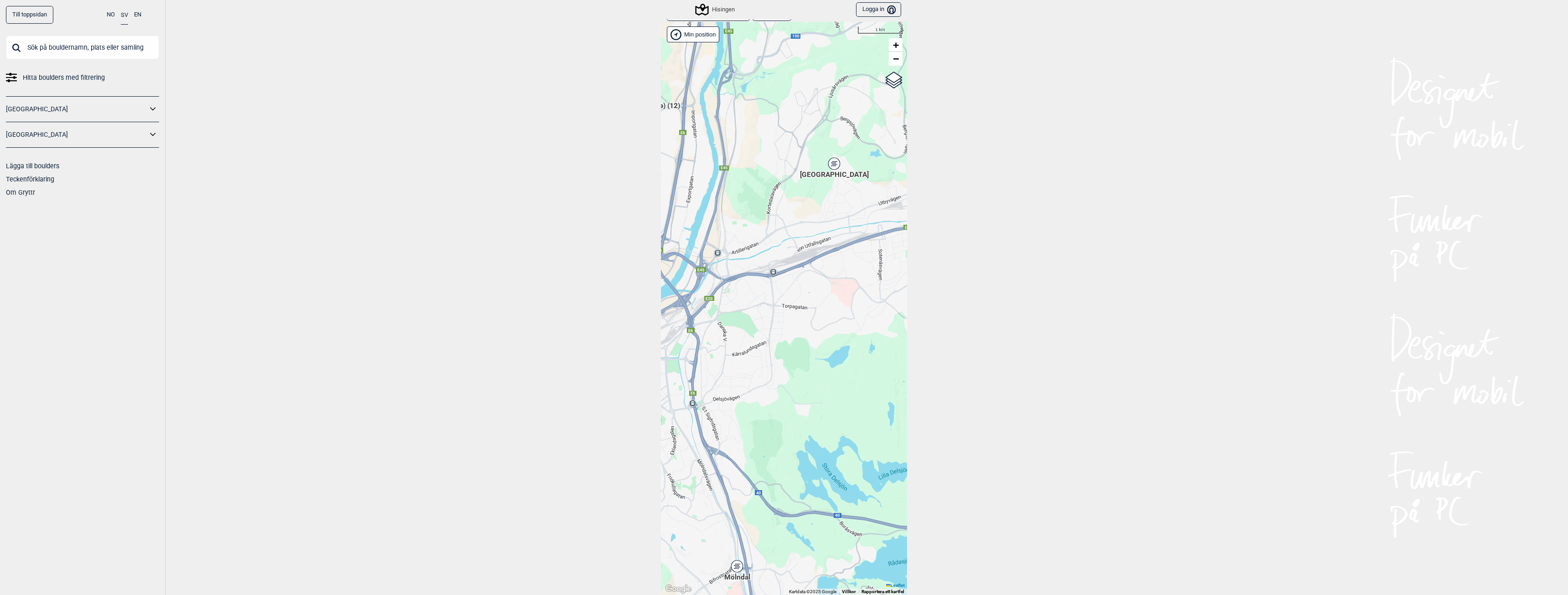
drag, startPoint x: 858, startPoint y: 250, endPoint x: 825, endPoint y: 238, distance: 35.1
click at [825, 238] on div "Hallingdal Gol Ål Stange Kolomoen [GEOGRAPHIC_DATA] [GEOGRAPHIC_DATA][PERSON_NA…" at bounding box center [784, 308] width 246 height 573
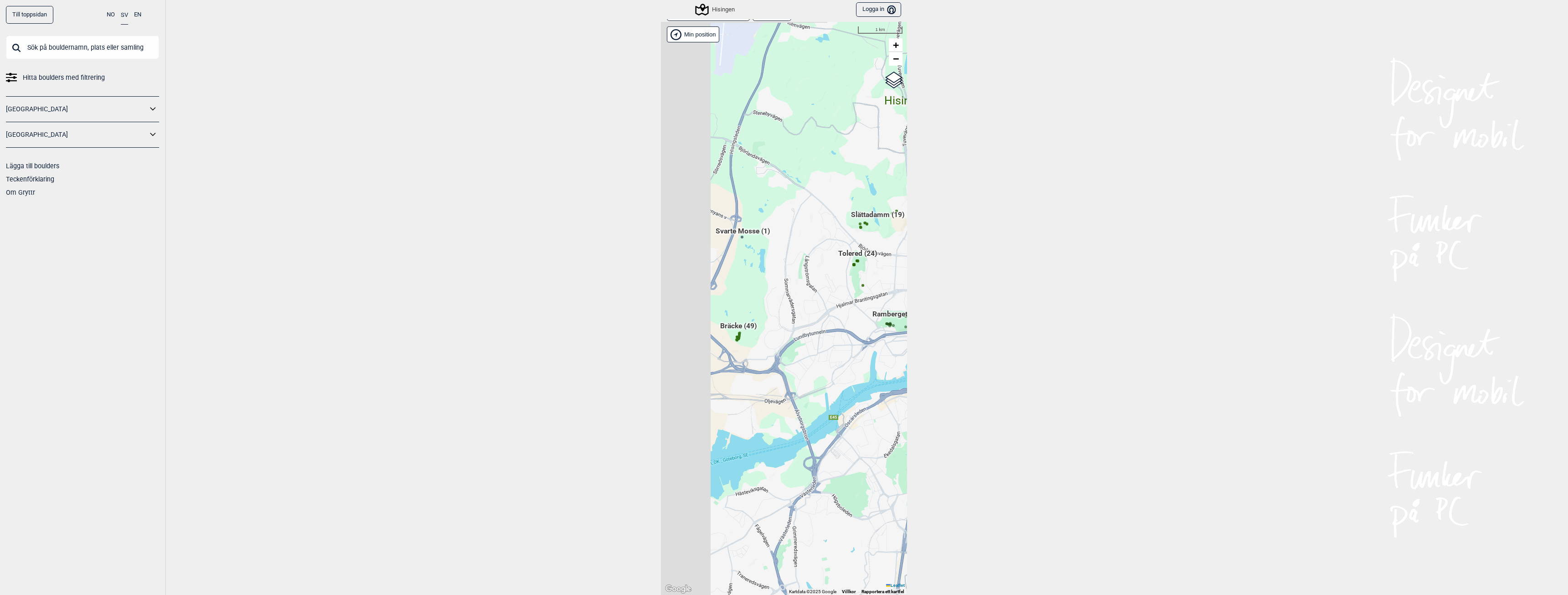
drag, startPoint x: 758, startPoint y: 337, endPoint x: 1124, endPoint y: 328, distance: 366.1
click at [1122, 331] on div "Till toppsidan NO SV EN Hitta boulders med filtrering Norge Sverige Lägga till …" at bounding box center [784, 297] width 1568 height 595
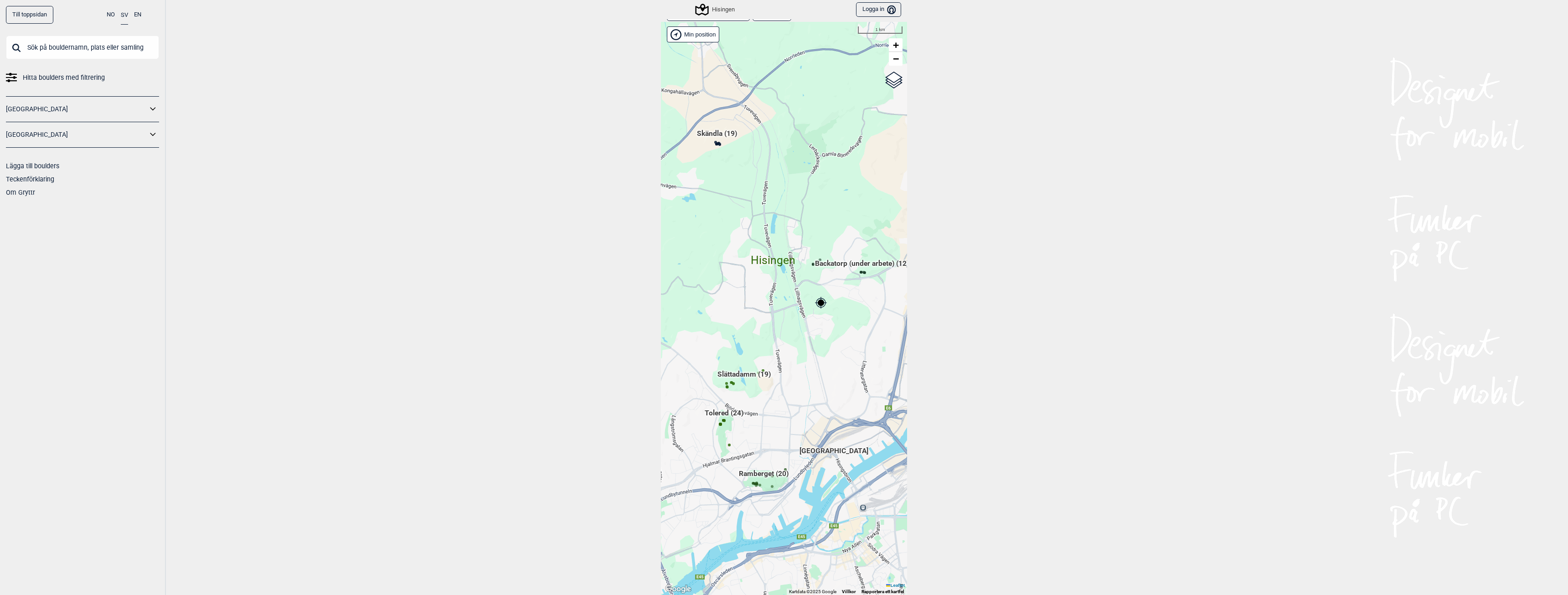
drag, startPoint x: 791, startPoint y: 359, endPoint x: 649, endPoint y: 521, distance: 215.4
click at [654, 524] on div "Till toppsidan NO SV EN Hitta boulders med filtrering Norge Sverige Lägga till …" at bounding box center [784, 297] width 1568 height 595
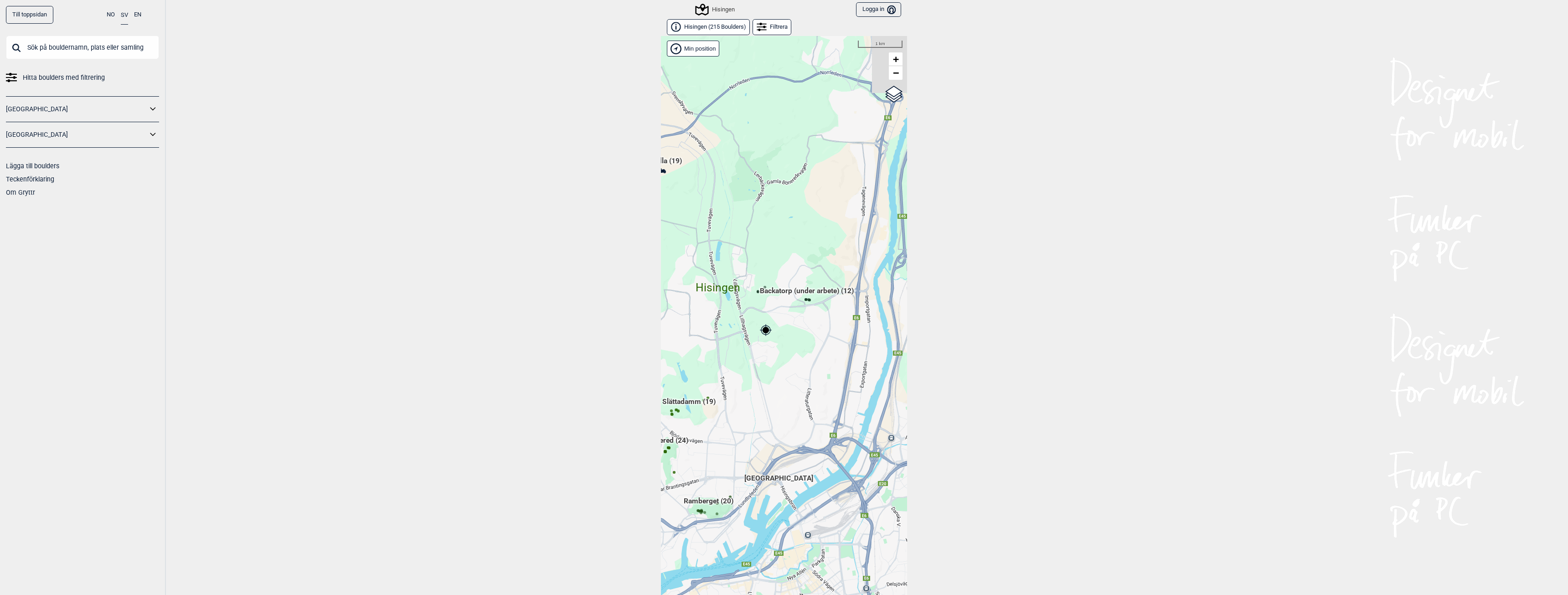
scroll to position [14, 0]
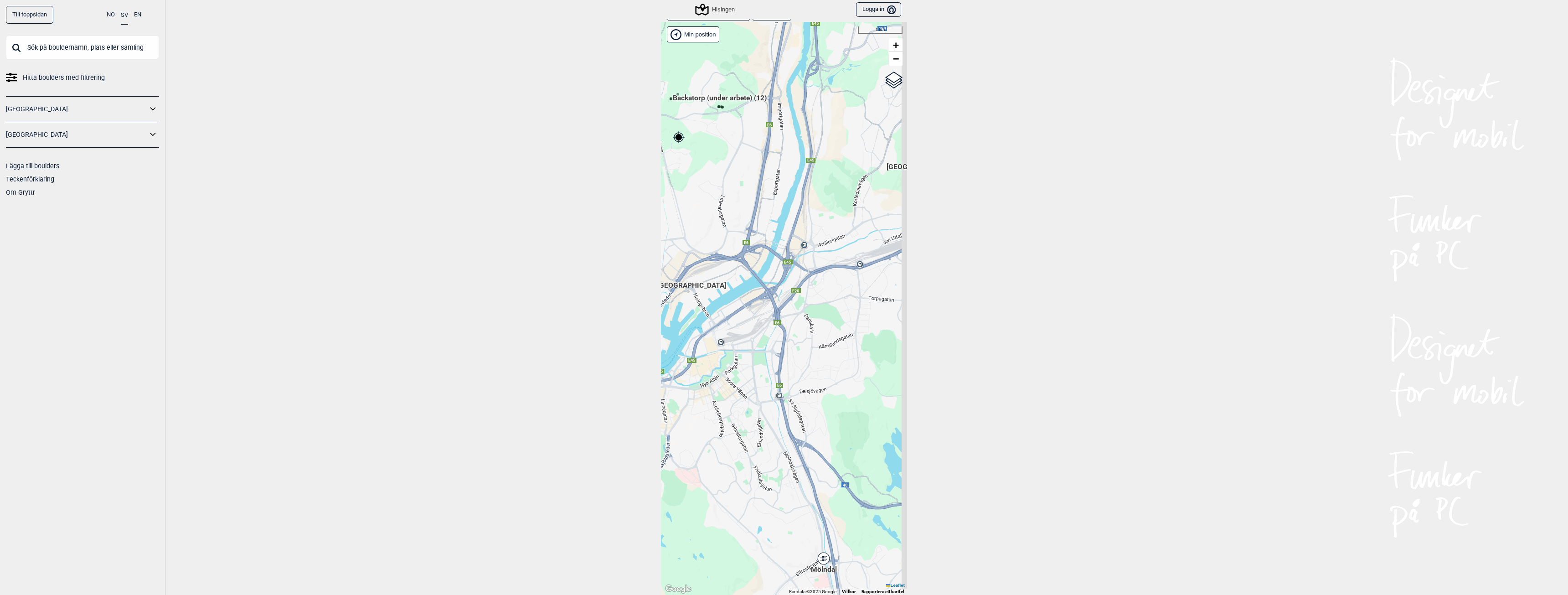
click at [676, 238] on div "Hallingdal Gol Ål Stange Kolomoen [GEOGRAPHIC_DATA] [GEOGRAPHIC_DATA][PERSON_NA…" at bounding box center [784, 308] width 246 height 573
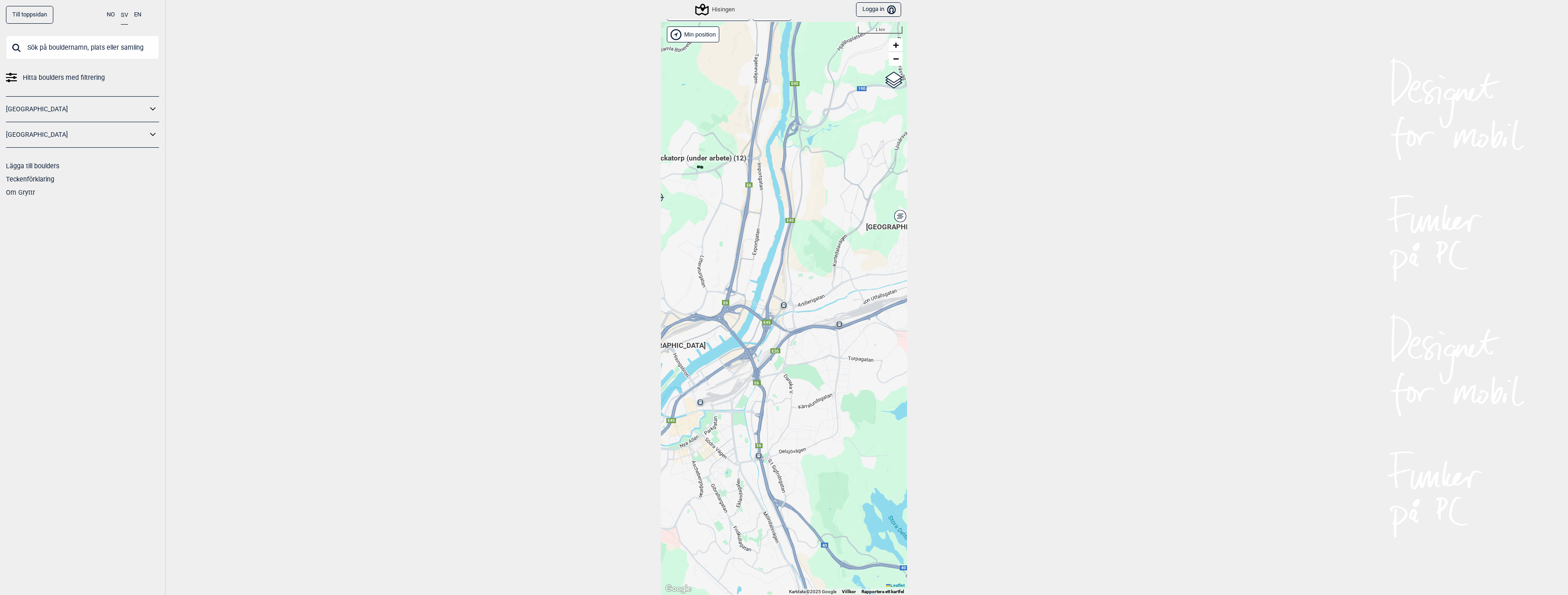
drag, startPoint x: 828, startPoint y: 322, endPoint x: 808, endPoint y: 382, distance: 63.2
click at [808, 382] on div "Hallingdal Gol Ål Stange Kolomoen [GEOGRAPHIC_DATA] [GEOGRAPHIC_DATA][PERSON_NA…" at bounding box center [784, 308] width 246 height 573
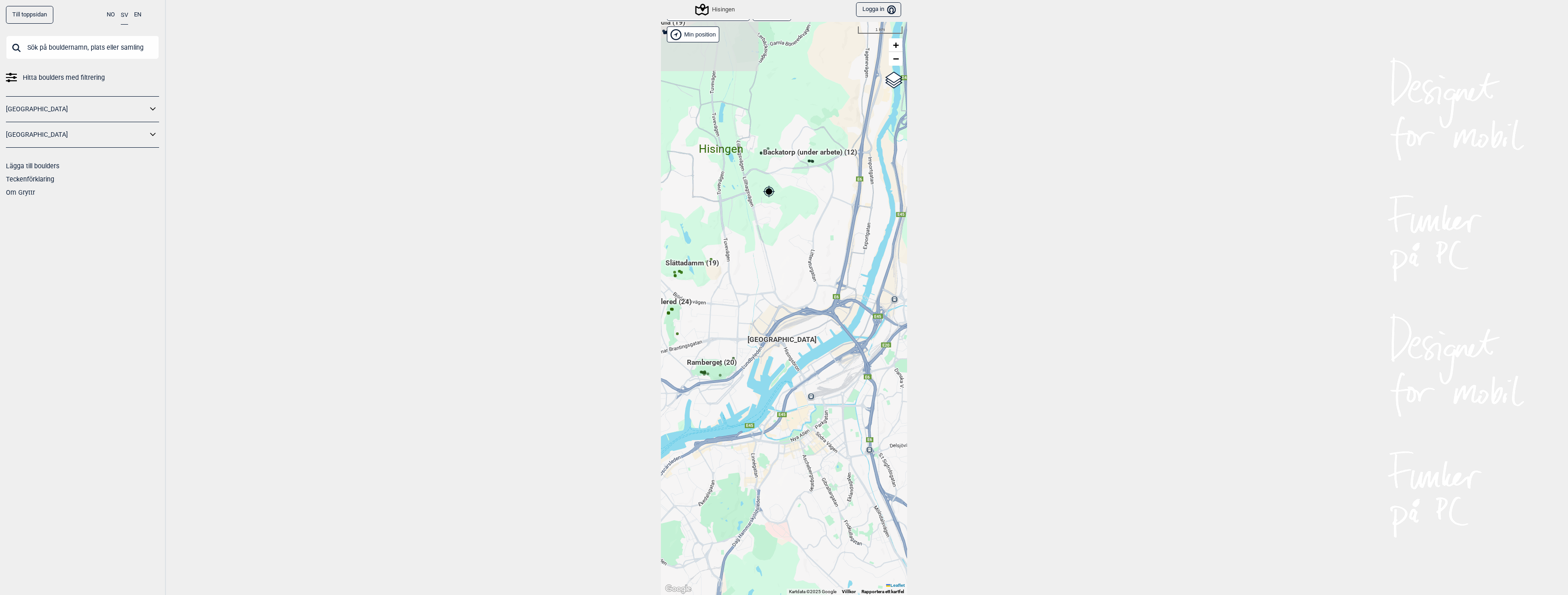
drag, startPoint x: 721, startPoint y: 340, endPoint x: 825, endPoint y: 332, distance: 104.3
click at [825, 332] on div "Hallingdal Gol Ål Stange Kolomoen [GEOGRAPHIC_DATA] [GEOGRAPHIC_DATA][PERSON_NA…" at bounding box center [784, 308] width 246 height 573
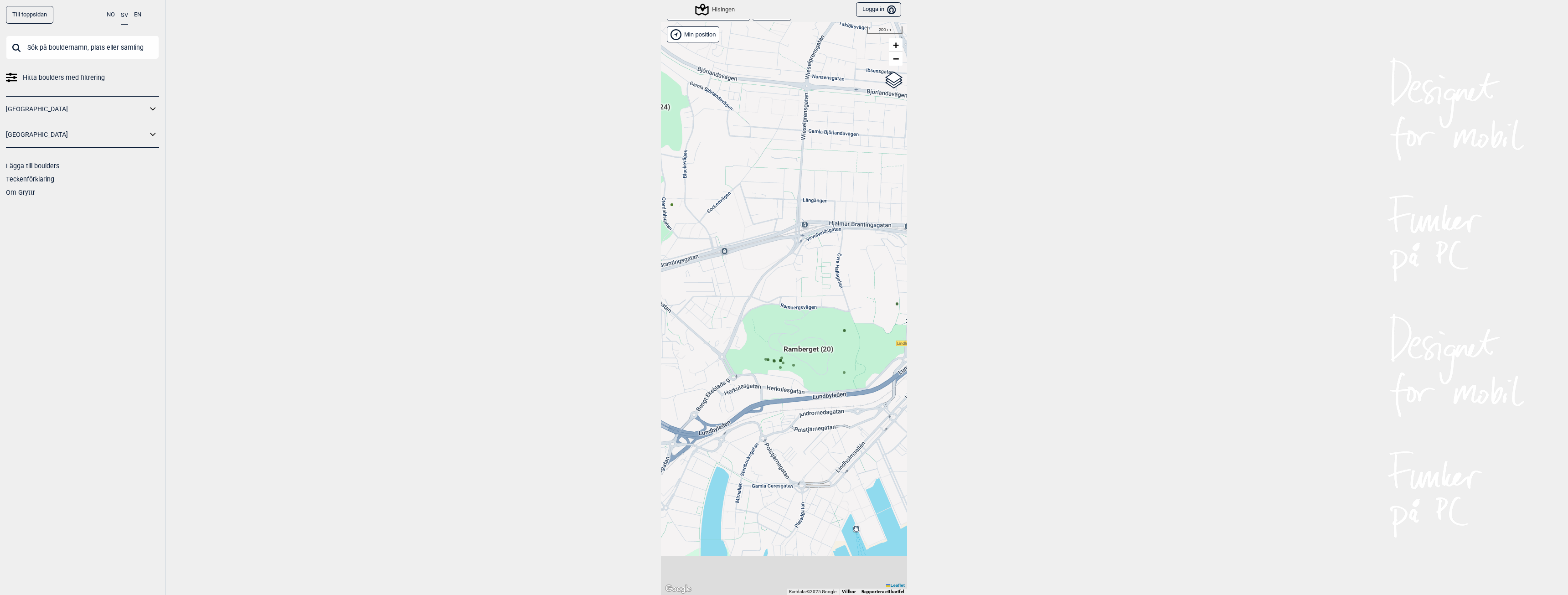
drag, startPoint x: 758, startPoint y: 448, endPoint x: 789, endPoint y: 408, distance: 50.6
click at [789, 408] on div "Hallingdal Gol Ål Stange Kolomoen [GEOGRAPHIC_DATA] [GEOGRAPHIC_DATA][PERSON_NA…" at bounding box center [784, 308] width 246 height 573
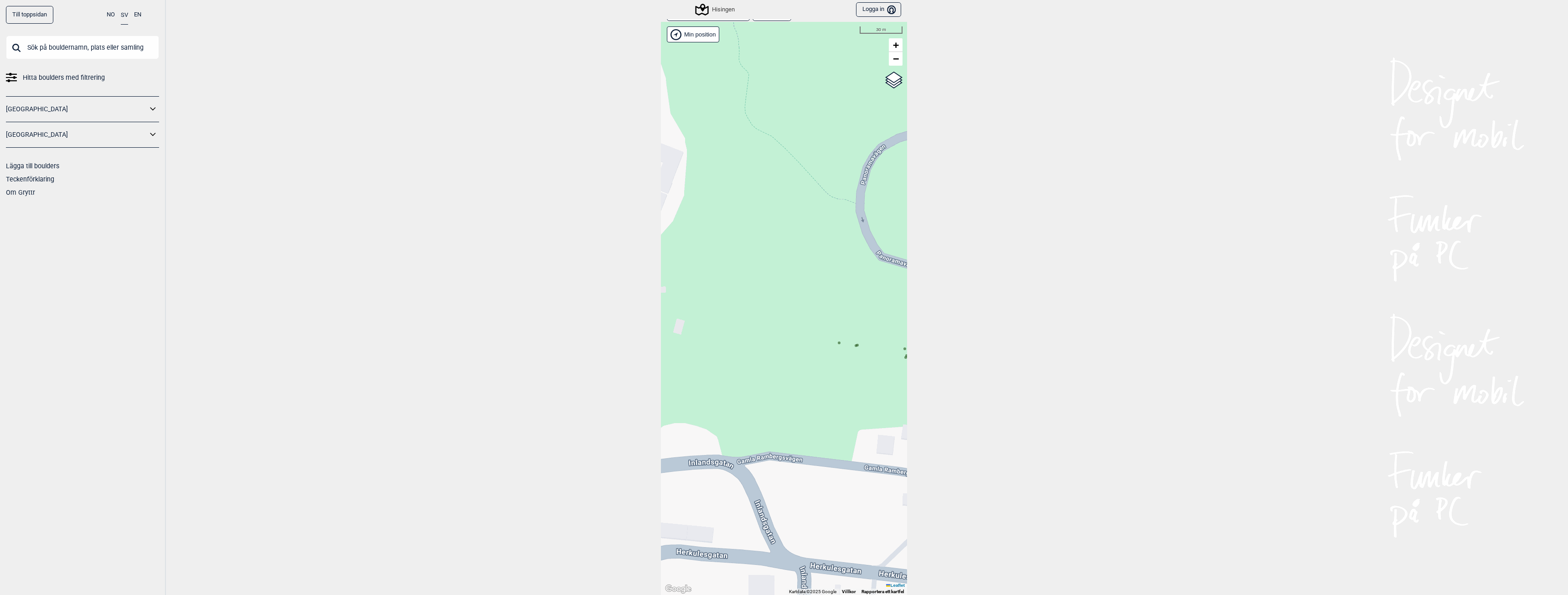
drag, startPoint x: 721, startPoint y: 348, endPoint x: 877, endPoint y: 393, distance: 162.4
click at [877, 393] on div "Hallingdal Gol Ål Stange Kolomoen [GEOGRAPHIC_DATA] [GEOGRAPHIC_DATA][PERSON_NA…" at bounding box center [784, 308] width 246 height 573
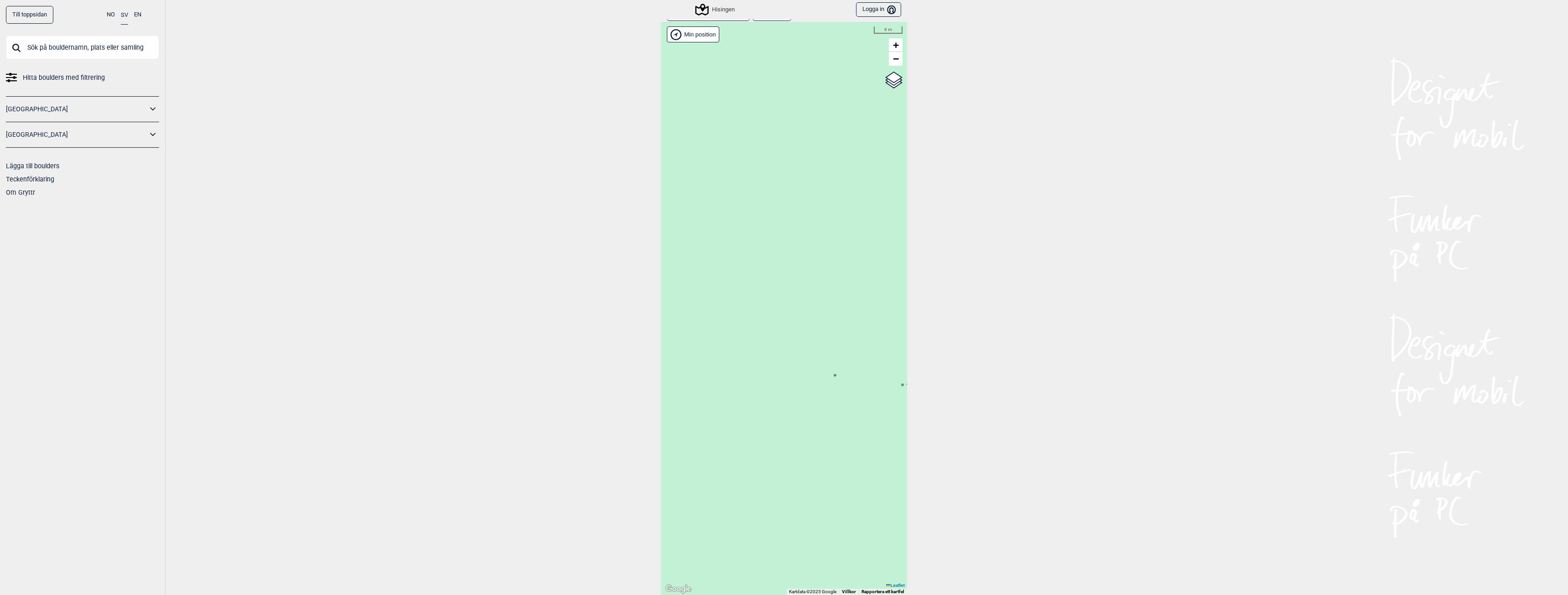
click at [833, 375] on div "Hallingdal Gol Ål Stange Kolomoen [GEOGRAPHIC_DATA] [GEOGRAPHIC_DATA][PERSON_NA…" at bounding box center [784, 308] width 246 height 573
click at [832, 376] on circle at bounding box center [833, 375] width 2 height 2
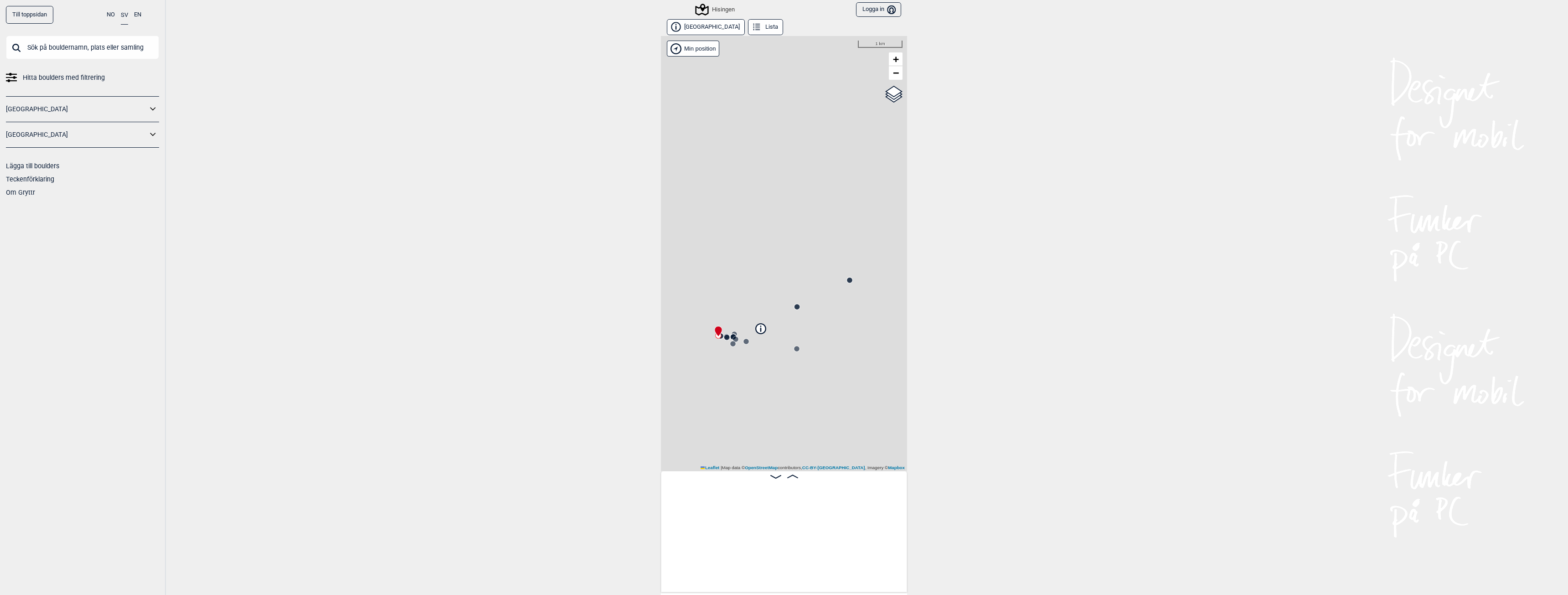
scroll to position [0, 72]
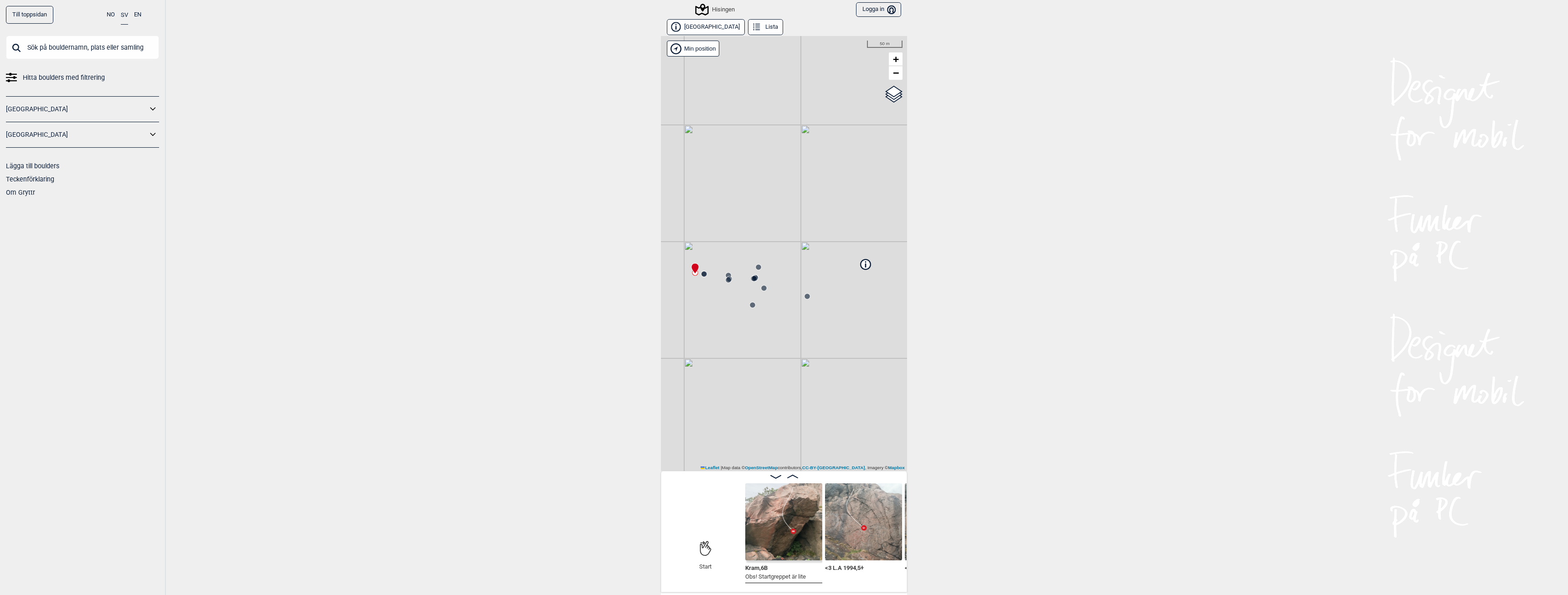
drag, startPoint x: 710, startPoint y: 341, endPoint x: 682, endPoint y: 319, distance: 35.6
click at [682, 319] on div "Hisingen Brukerens posisjon Min position 50 m + − OpenStreetMap Google satellit…" at bounding box center [784, 253] width 246 height 435
click at [772, 537] on img at bounding box center [783, 522] width 77 height 77
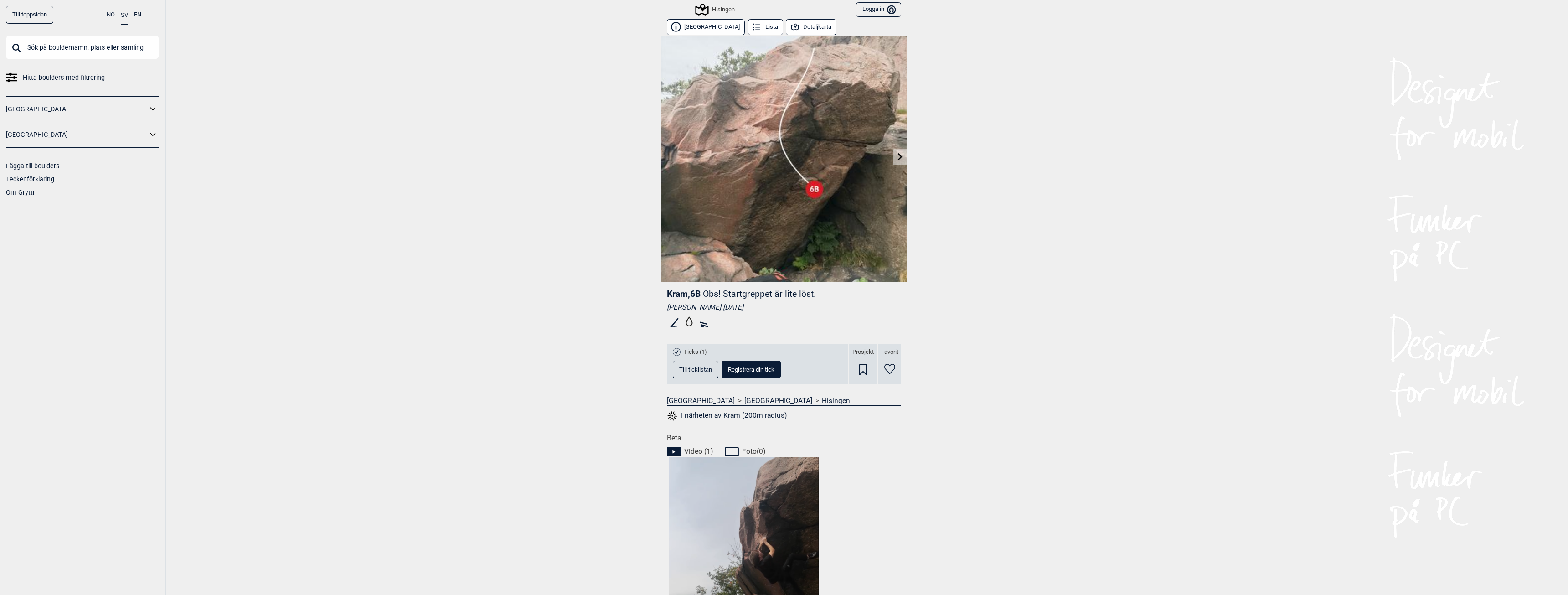
click at [898, 152] on link at bounding box center [900, 157] width 14 height 15
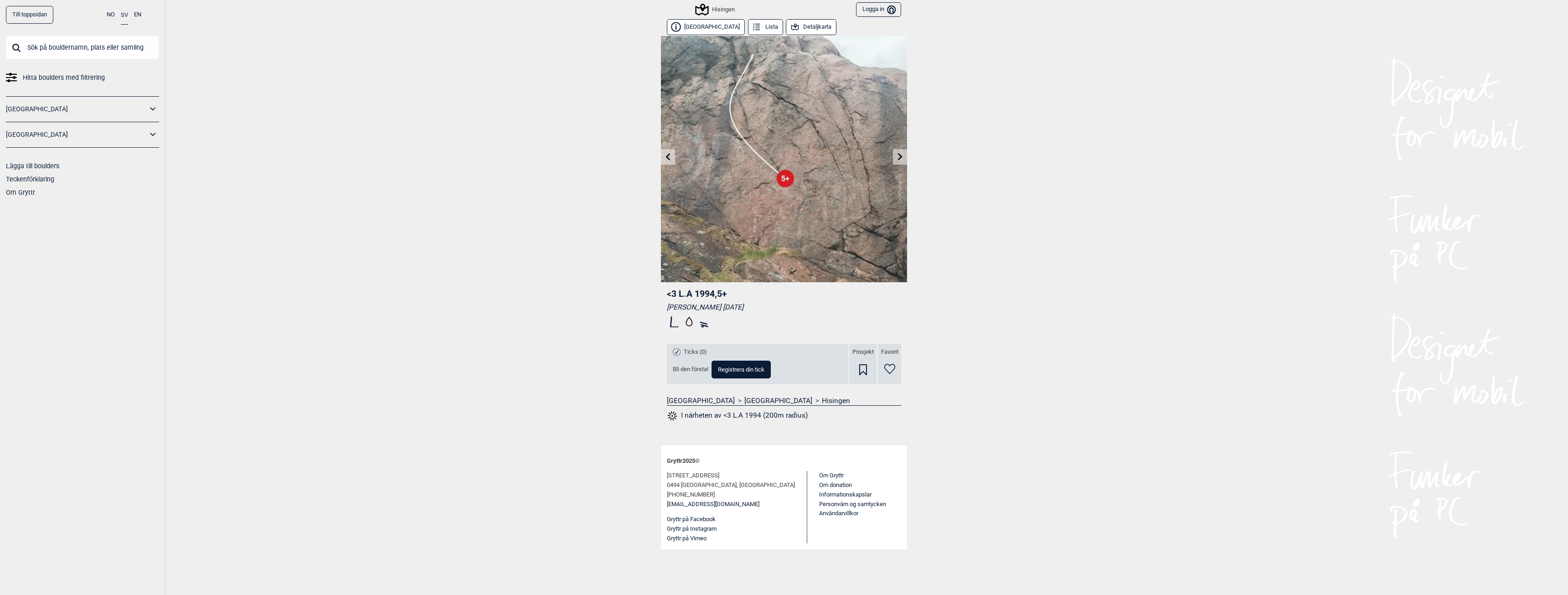
click at [898, 158] on icon at bounding box center [900, 157] width 7 height 7
click at [899, 155] on icon at bounding box center [900, 157] width 4 height 7
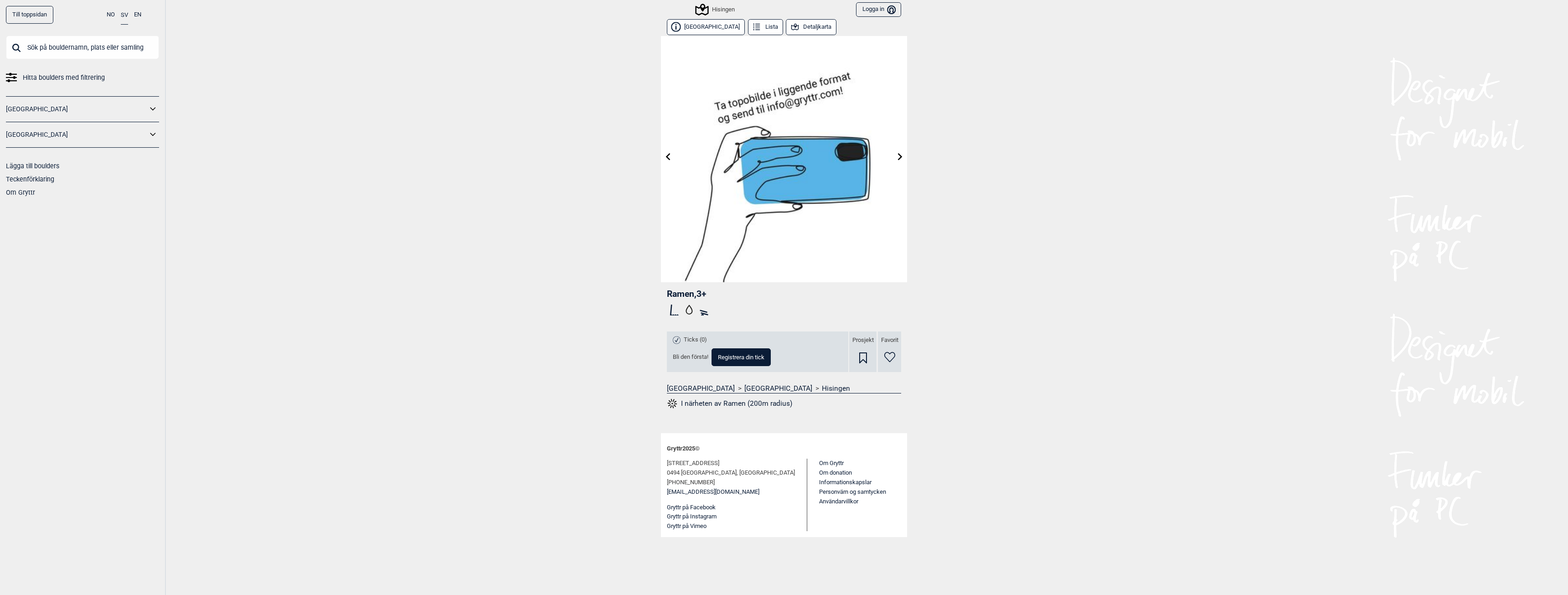
click at [901, 150] on link at bounding box center [900, 157] width 14 height 15
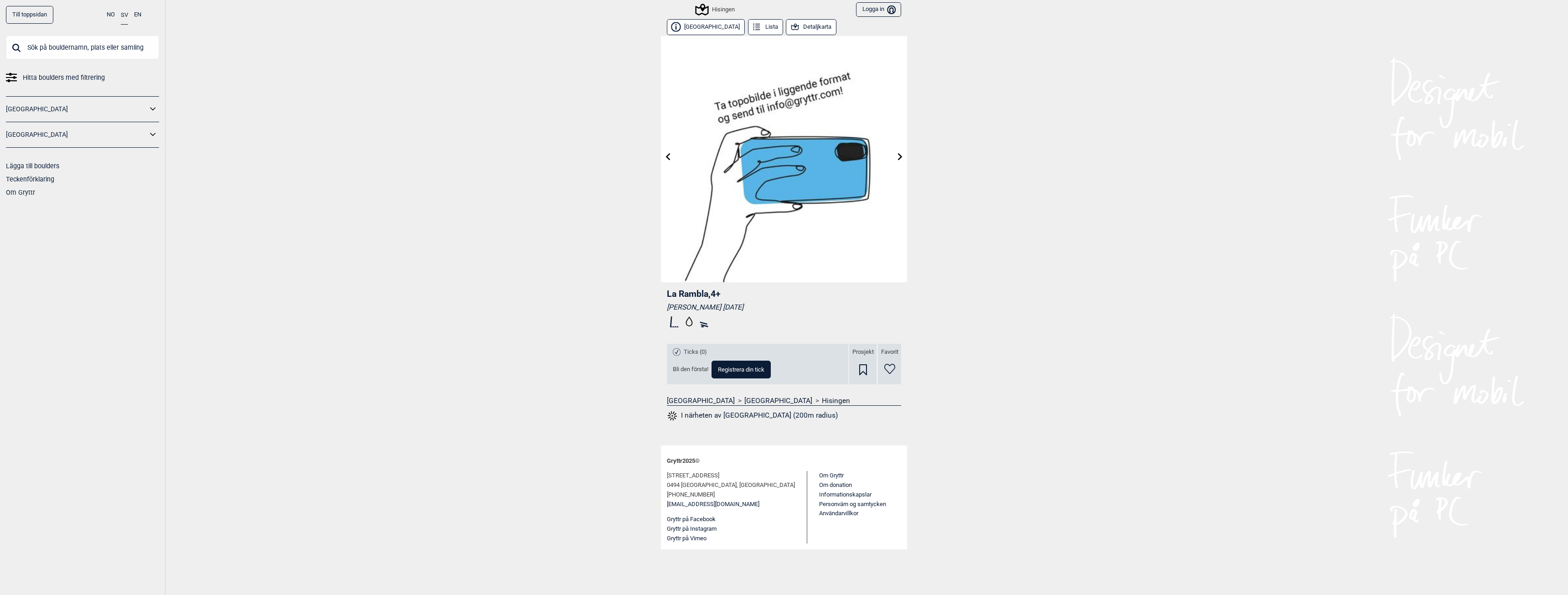
click at [897, 152] on link at bounding box center [900, 157] width 14 height 15
click at [897, 157] on icon at bounding box center [900, 157] width 7 height 7
click at [898, 155] on icon at bounding box center [900, 157] width 7 height 7
click at [899, 153] on icon at bounding box center [900, 157] width 7 height 7
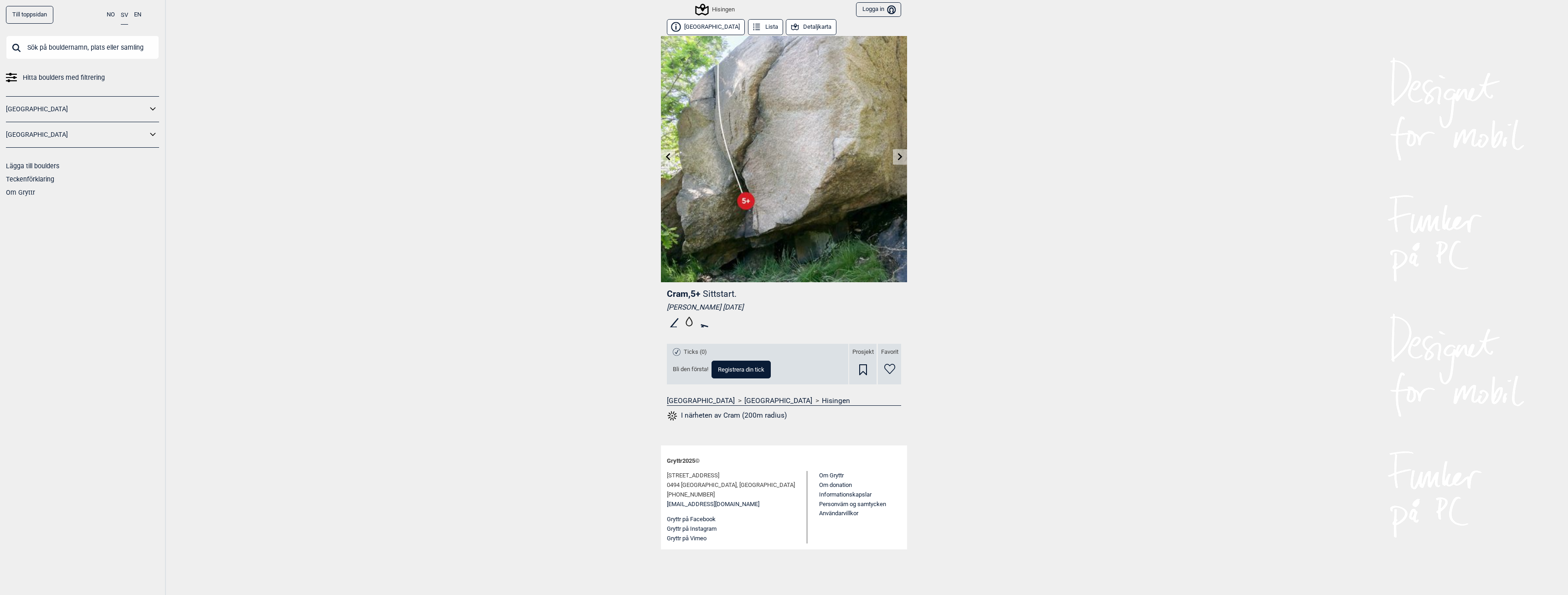
click at [899, 151] on link at bounding box center [900, 157] width 14 height 15
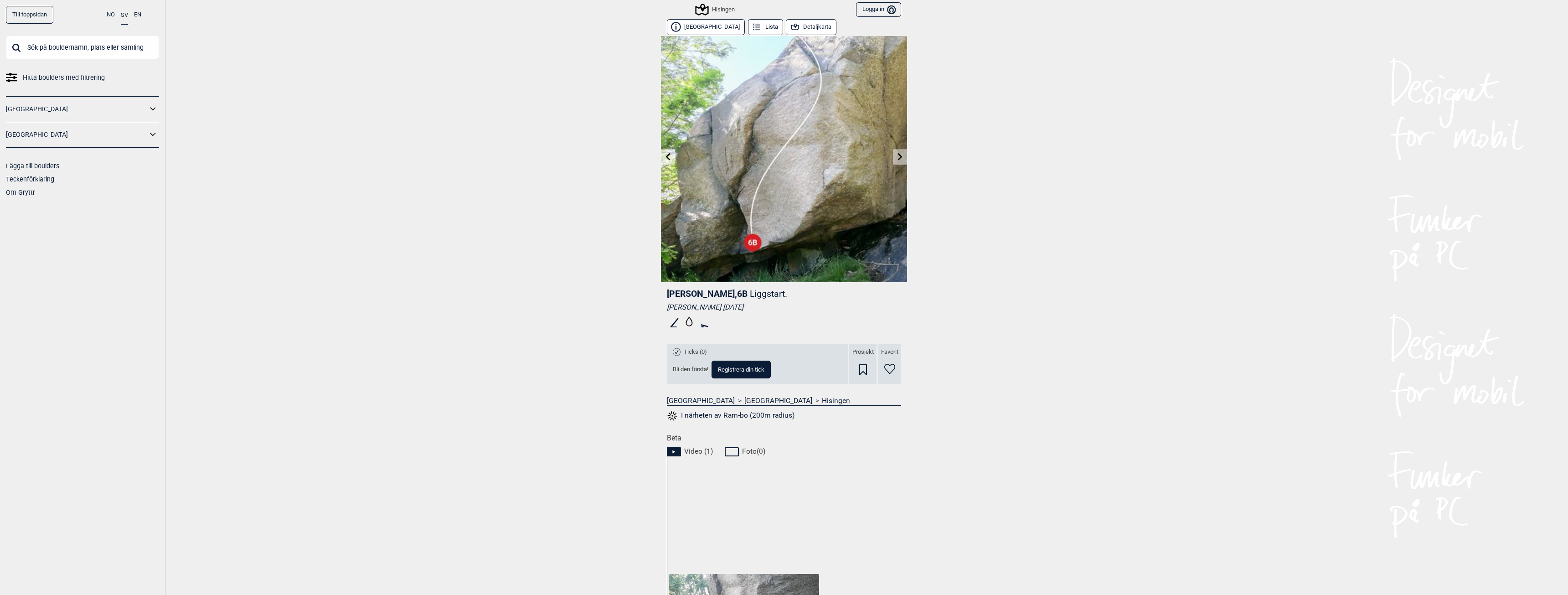
click at [899, 151] on link at bounding box center [900, 157] width 14 height 15
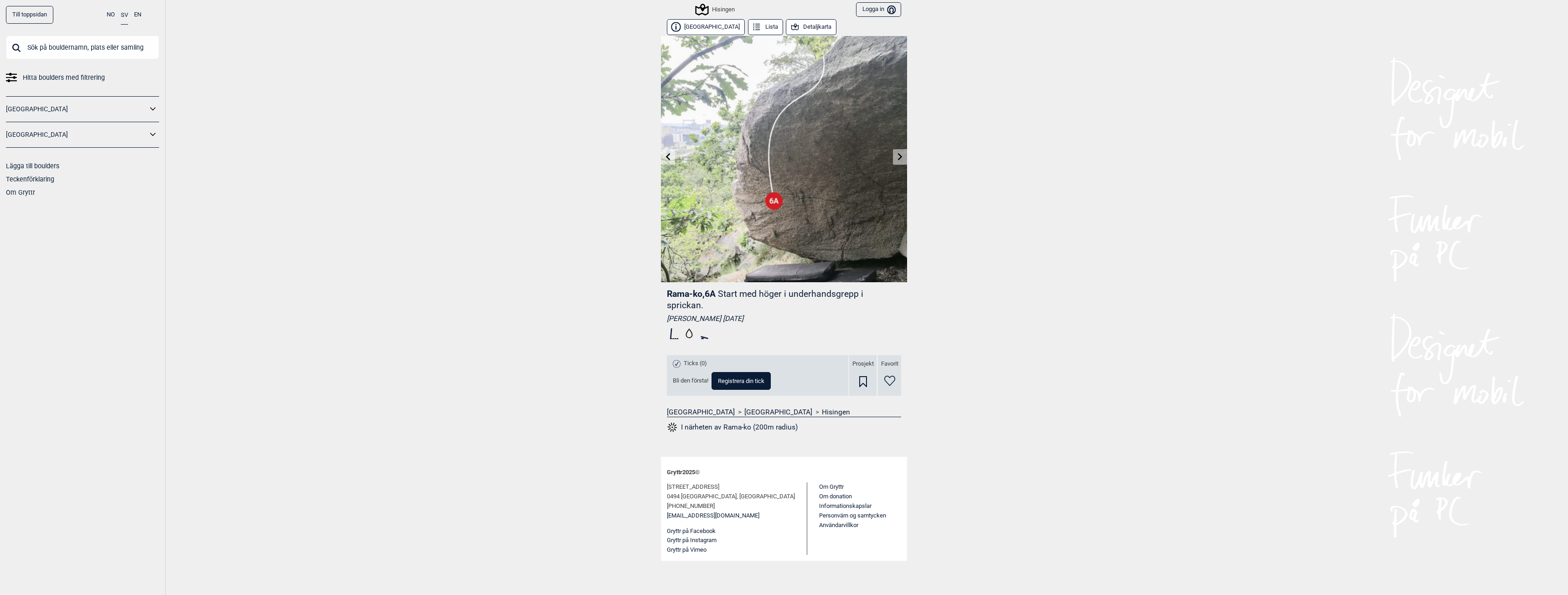
click at [899, 151] on link at bounding box center [900, 157] width 14 height 15
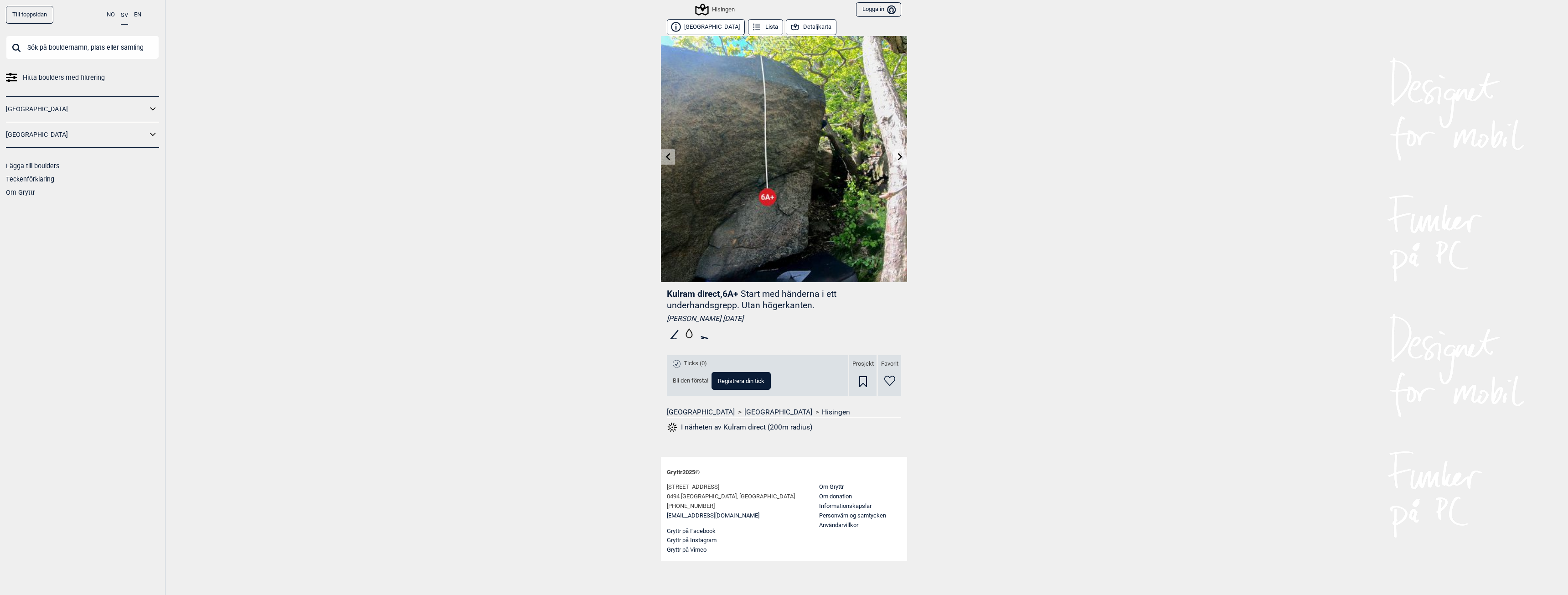
click at [899, 151] on link at bounding box center [900, 157] width 14 height 15
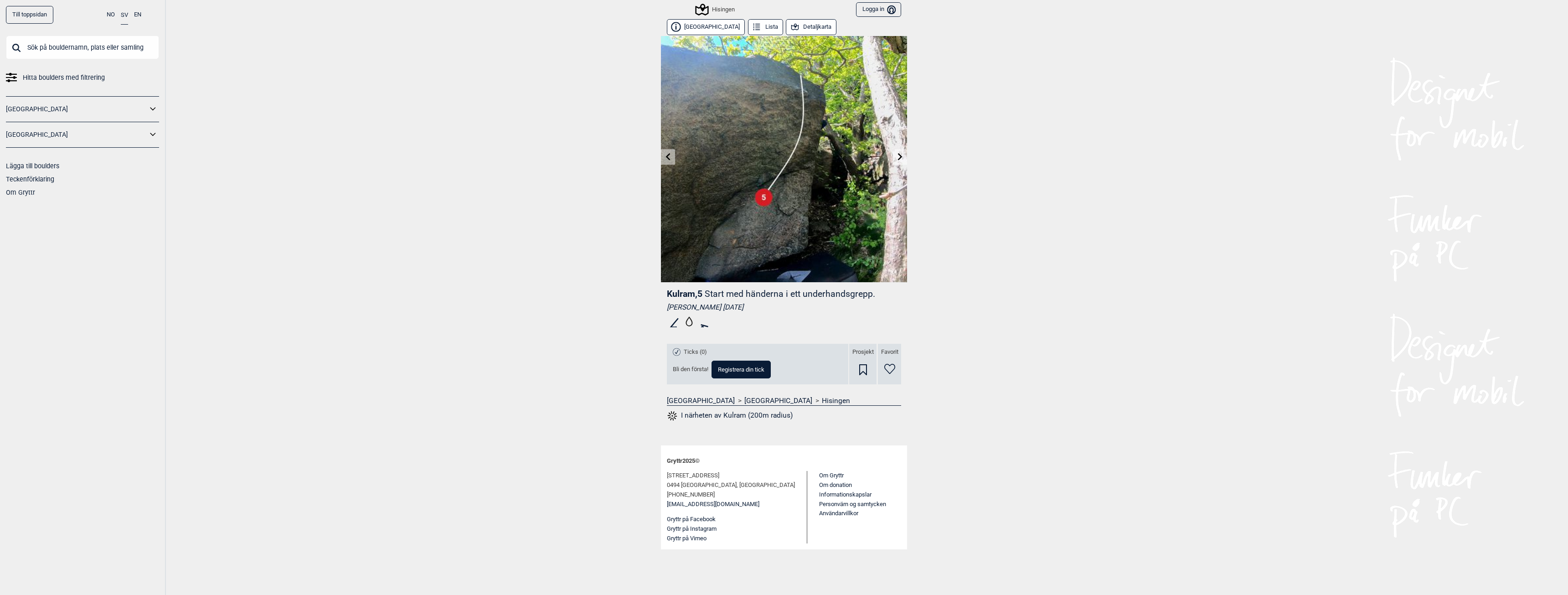
click at [899, 151] on link at bounding box center [900, 157] width 14 height 15
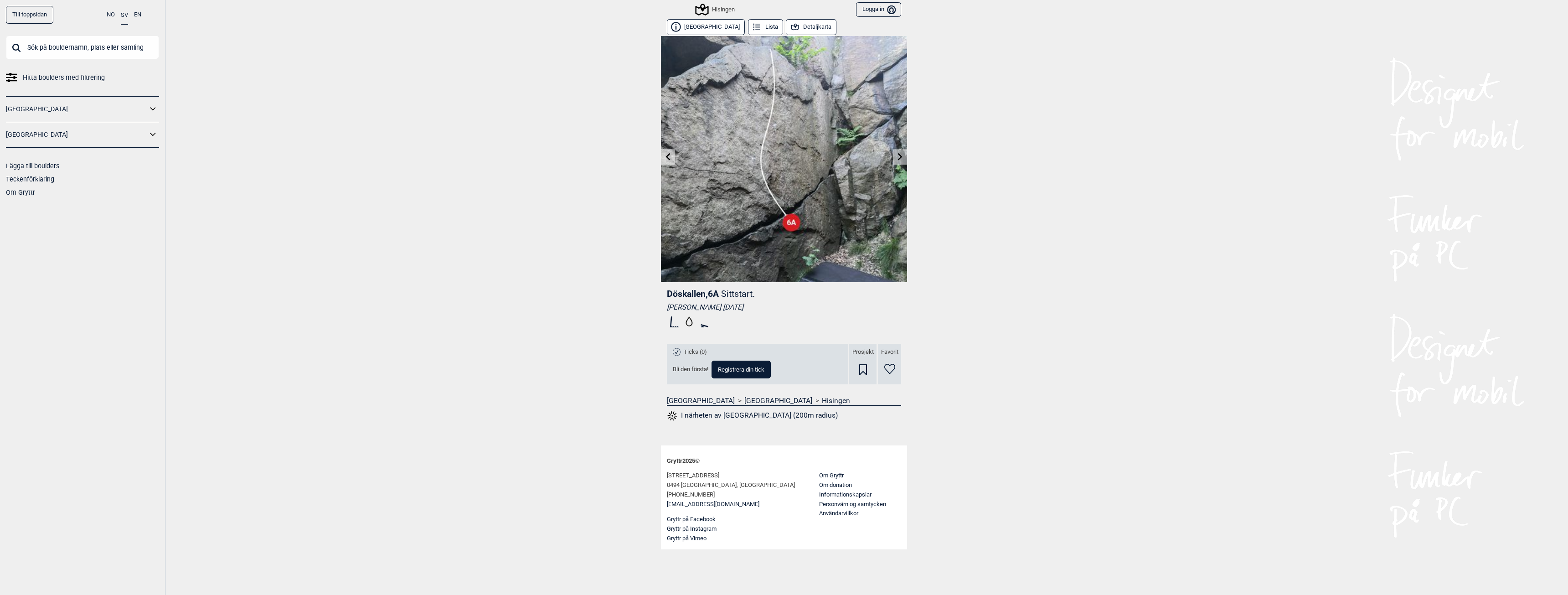
click at [900, 155] on icon at bounding box center [900, 157] width 4 height 7
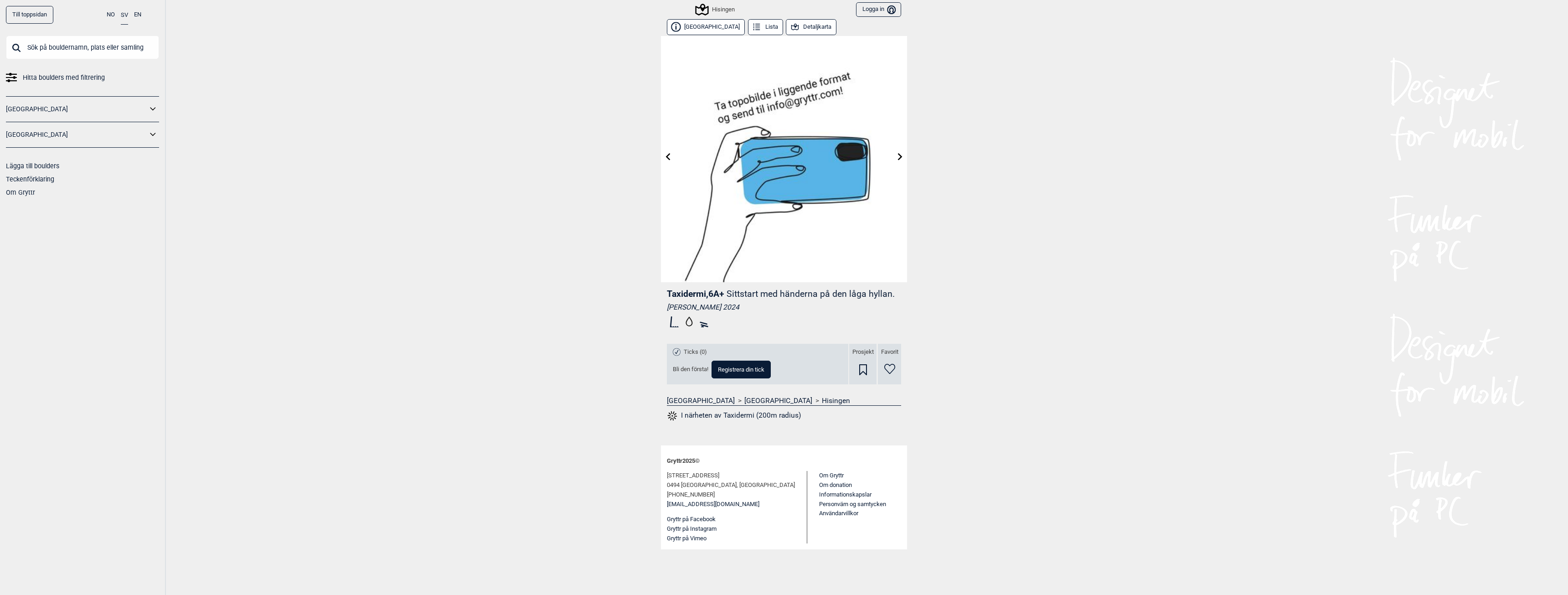
click at [900, 155] on icon at bounding box center [900, 157] width 4 height 7
click at [786, 28] on button "Detaljkarta" at bounding box center [811, 27] width 51 height 16
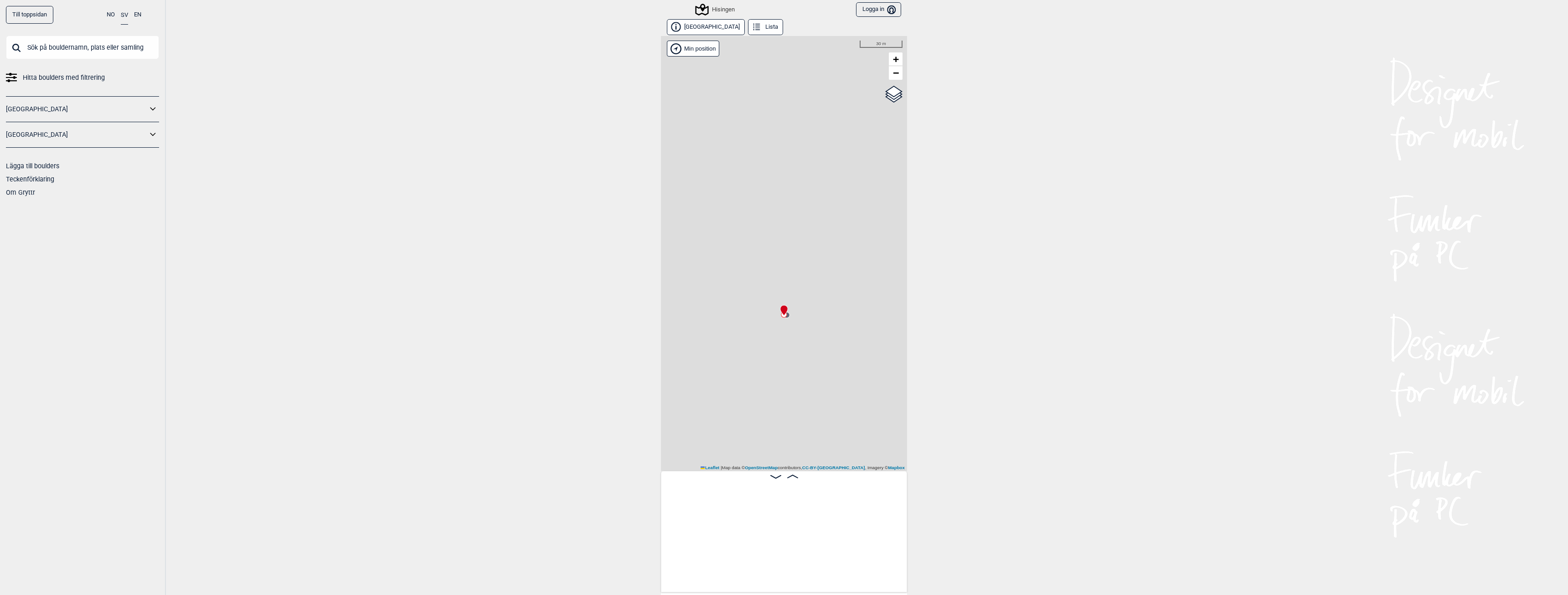
scroll to position [0, 1309]
drag, startPoint x: 763, startPoint y: 188, endPoint x: 909, endPoint y: 200, distance: 146.5
click at [909, 200] on div "Till toppsidan NO SV EN Hitta boulders med filtrering [GEOGRAPHIC_DATA] [GEOGRA…" at bounding box center [784, 297] width 1568 height 595
drag, startPoint x: 713, startPoint y: 304, endPoint x: 822, endPoint y: 315, distance: 109.6
click at [822, 315] on div "Hisingen Brukerens posisjon Min position 50 m + − OpenStreetMap Google satellit…" at bounding box center [784, 253] width 246 height 435
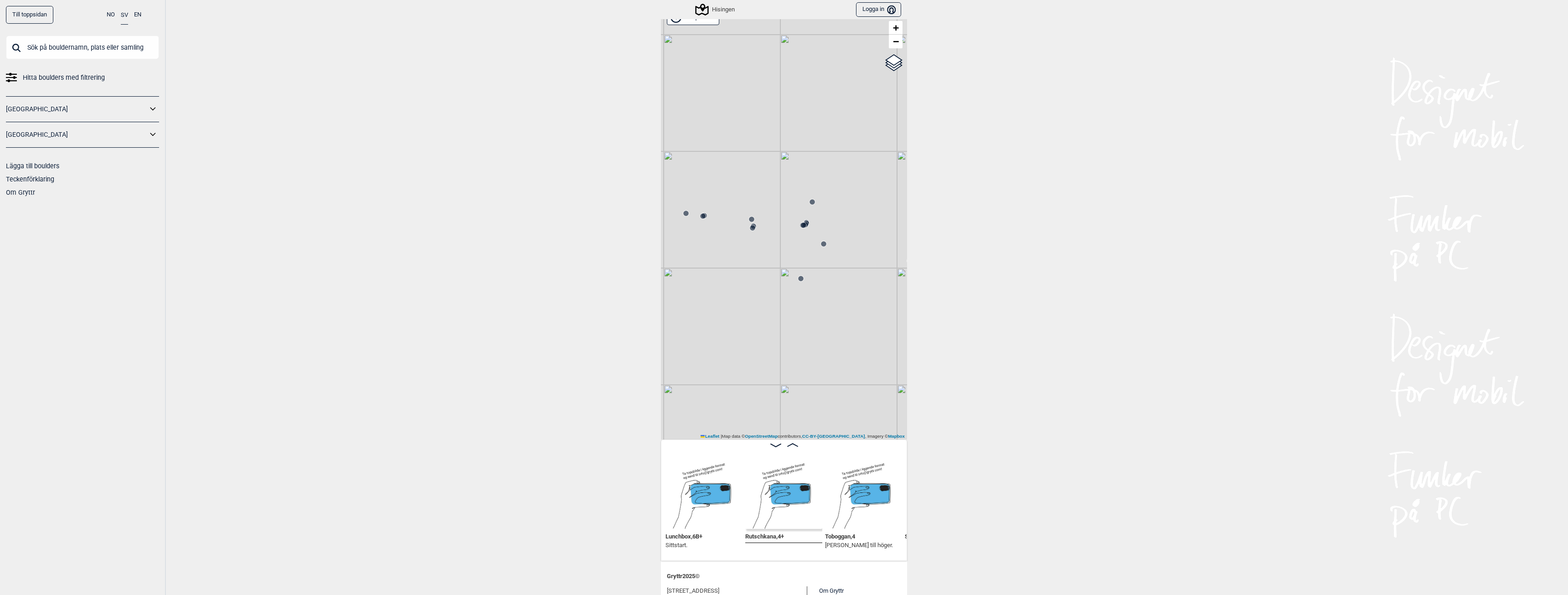
scroll to position [46, 0]
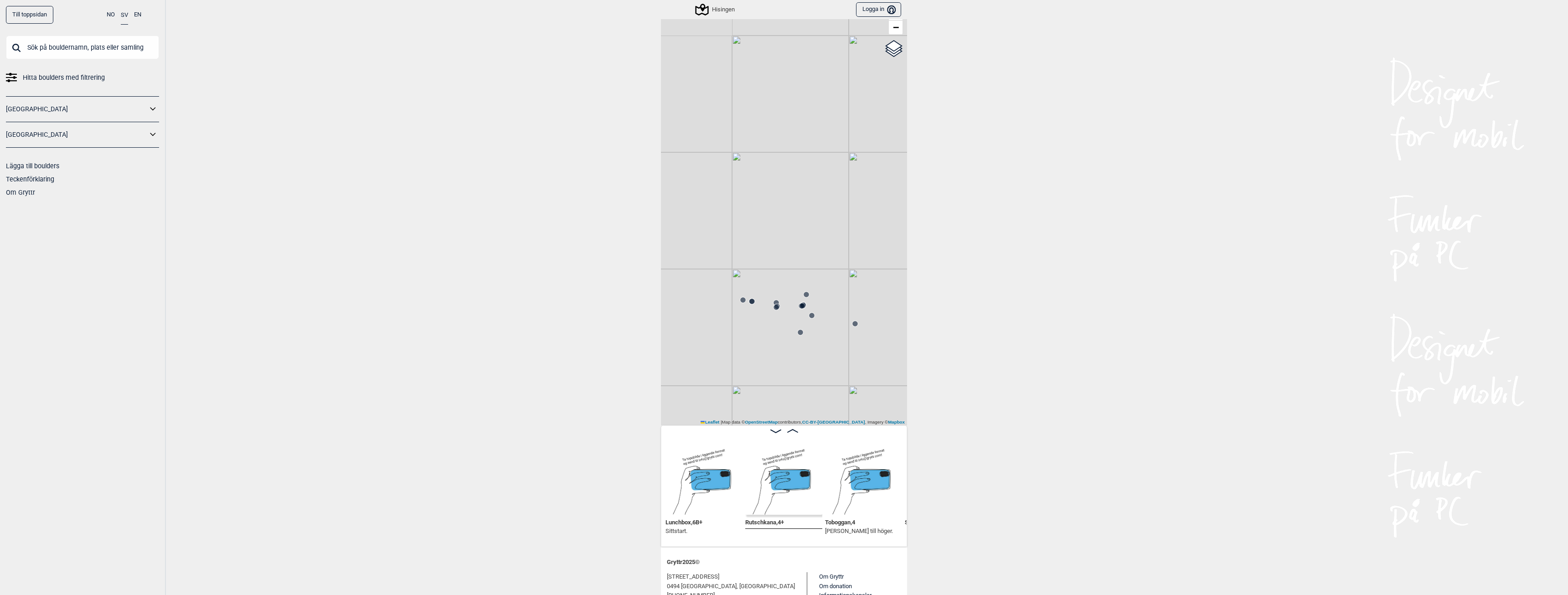
drag, startPoint x: 749, startPoint y: 309, endPoint x: 771, endPoint y: 357, distance: 52.8
click at [771, 357] on div "Hisingen Brukerens posisjon Min position 50 m + − OpenStreetMap Google satellit…" at bounding box center [784, 208] width 246 height 435
click at [796, 327] on icon at bounding box center [800, 328] width 10 height 10
